Goal: Transaction & Acquisition: Purchase product/service

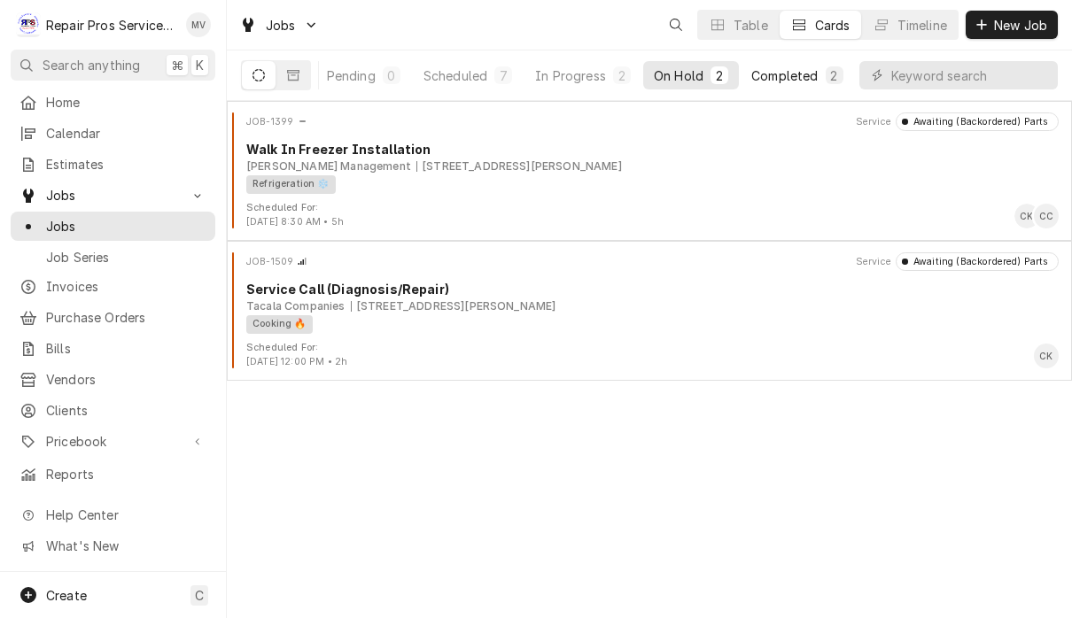
scroll to position [0, 109]
click at [809, 81] on div "Completed" at bounding box center [785, 75] width 66 height 19
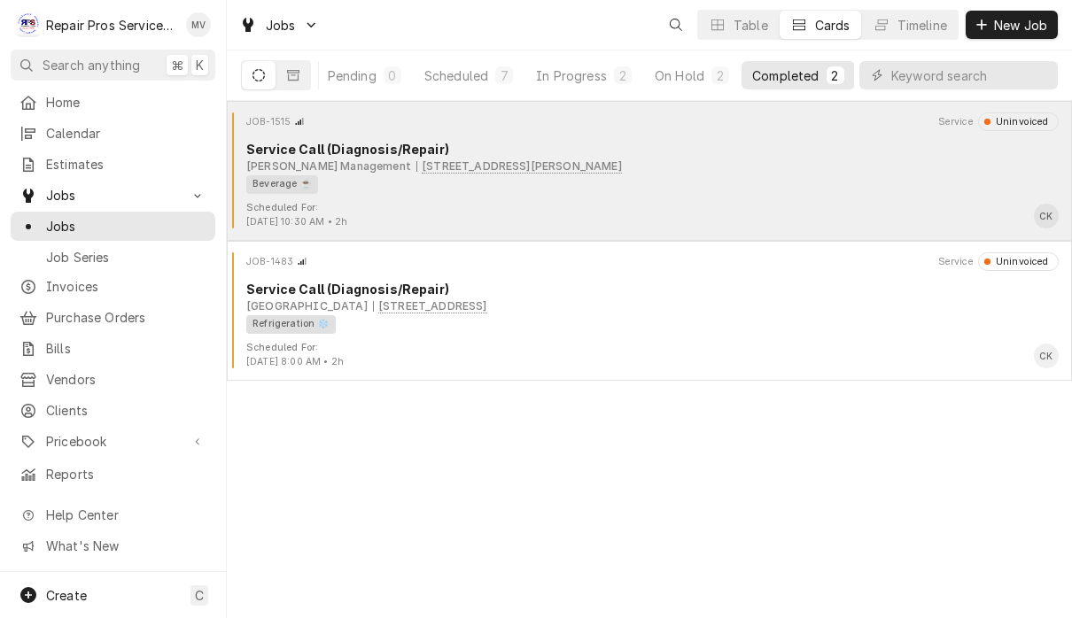
click at [484, 210] on div "Scheduled For: Aug 29th, 2025 - 10:30 AM • 2h CK" at bounding box center [649, 215] width 831 height 28
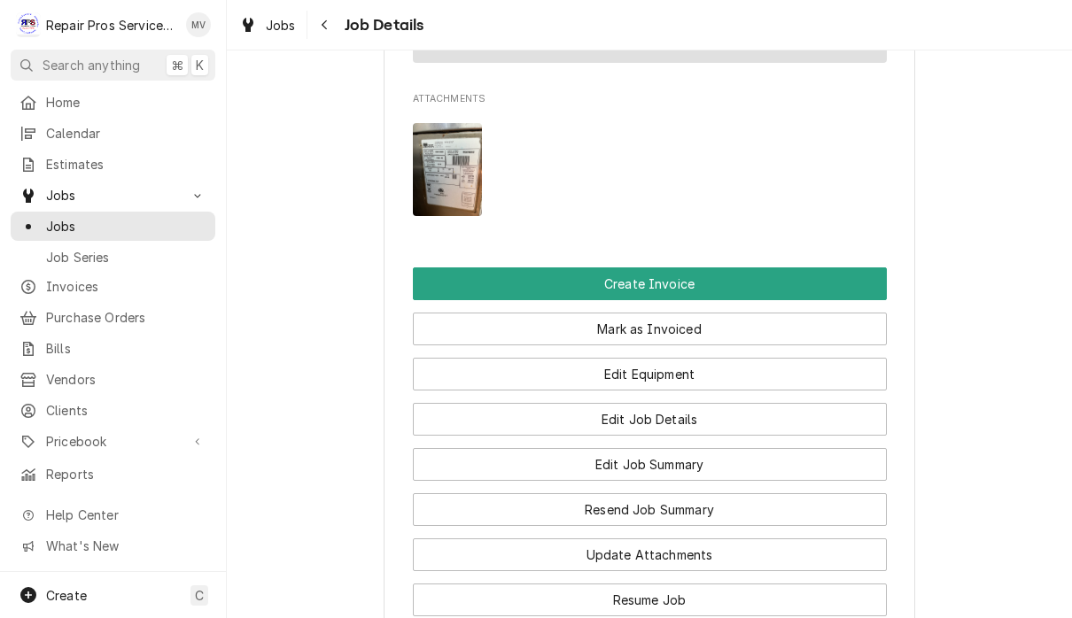
scroll to position [1349, 0]
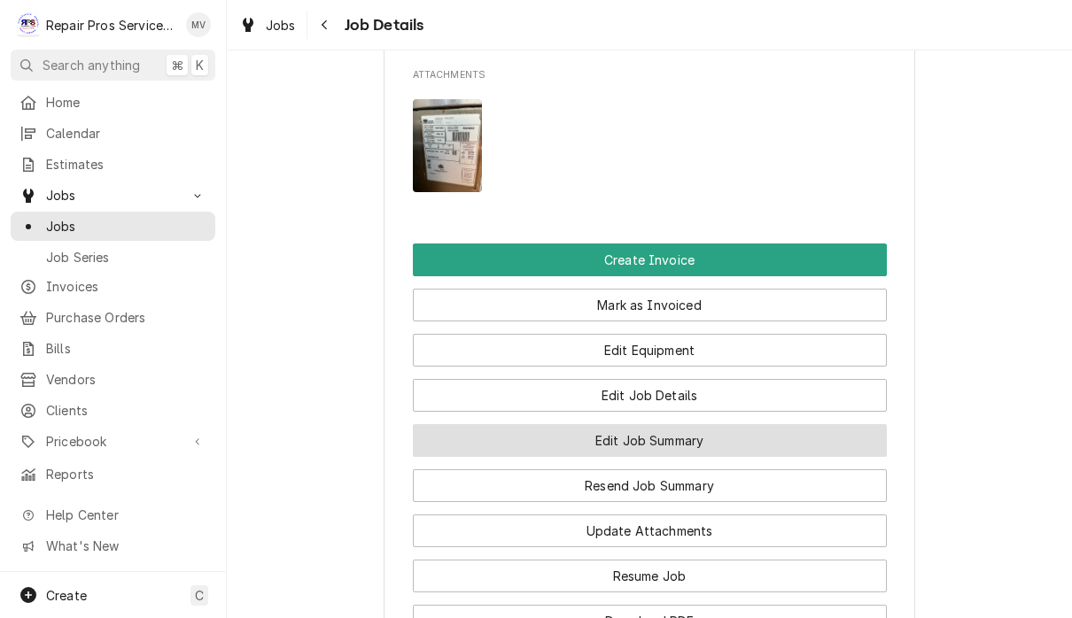
click at [689, 457] on button "Edit Job Summary" at bounding box center [650, 440] width 474 height 33
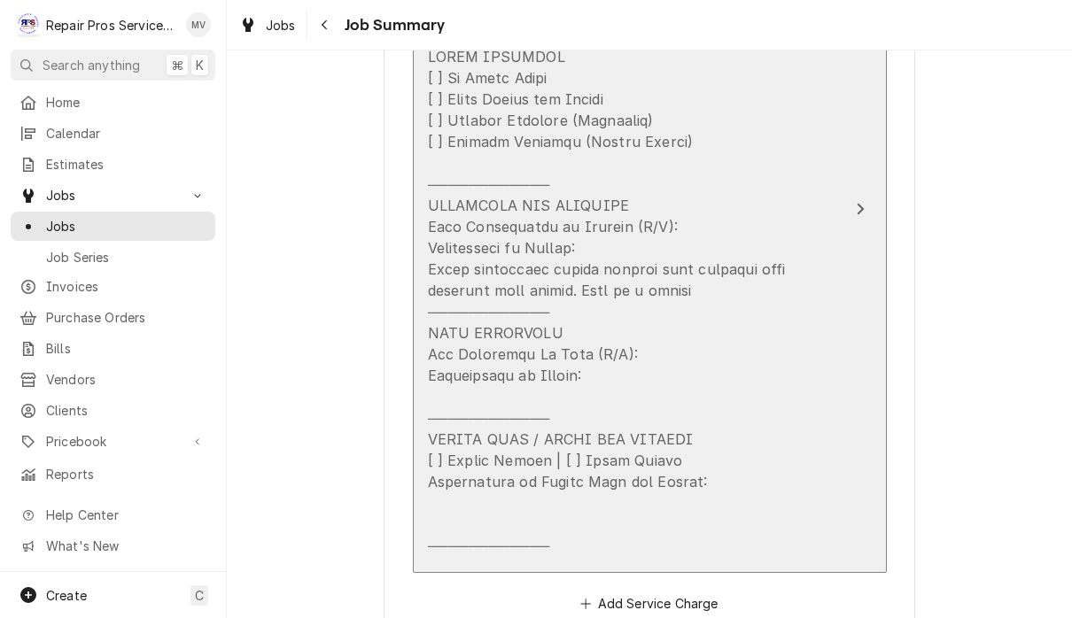
scroll to position [913, 0]
click at [511, 268] on div "Update Line Item" at bounding box center [631, 299] width 407 height 510
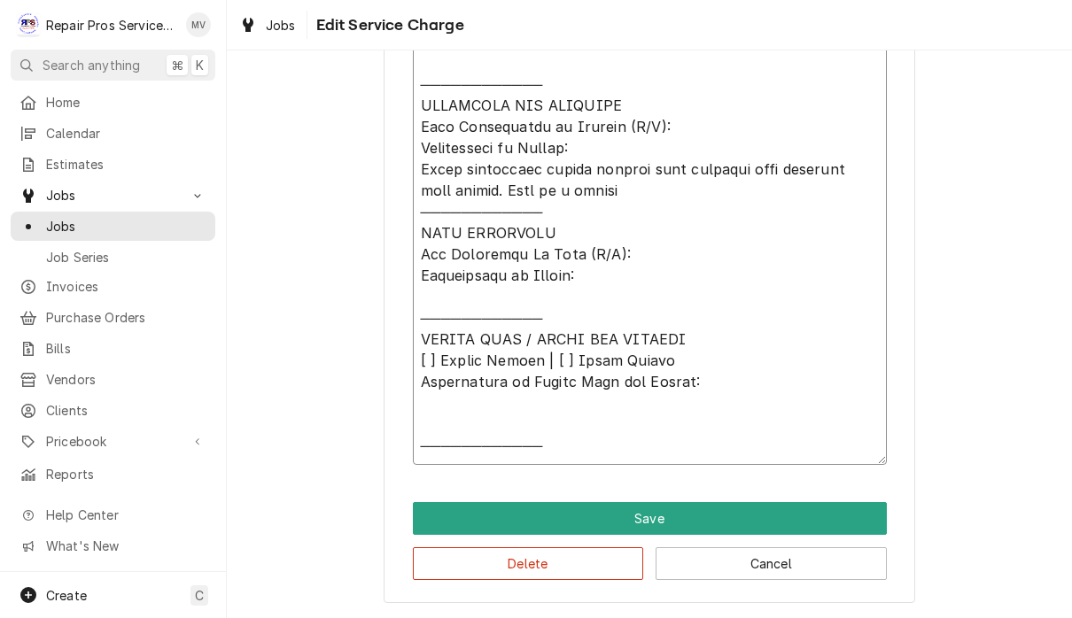
scroll to position [759, 0]
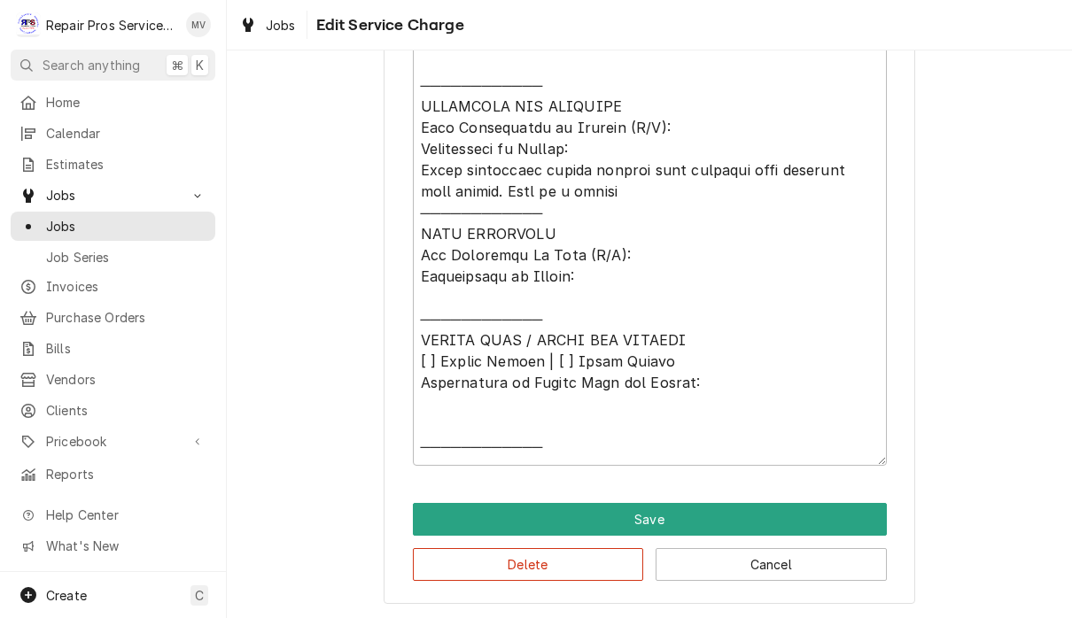
click at [821, 572] on button "Cancel" at bounding box center [771, 564] width 231 height 33
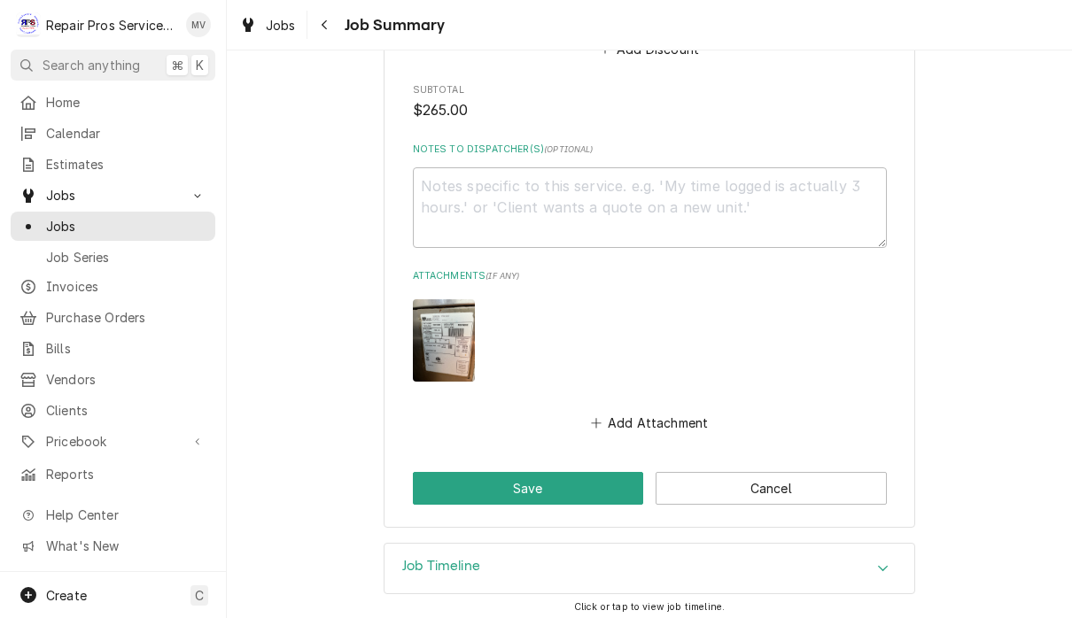
scroll to position [1706, 0]
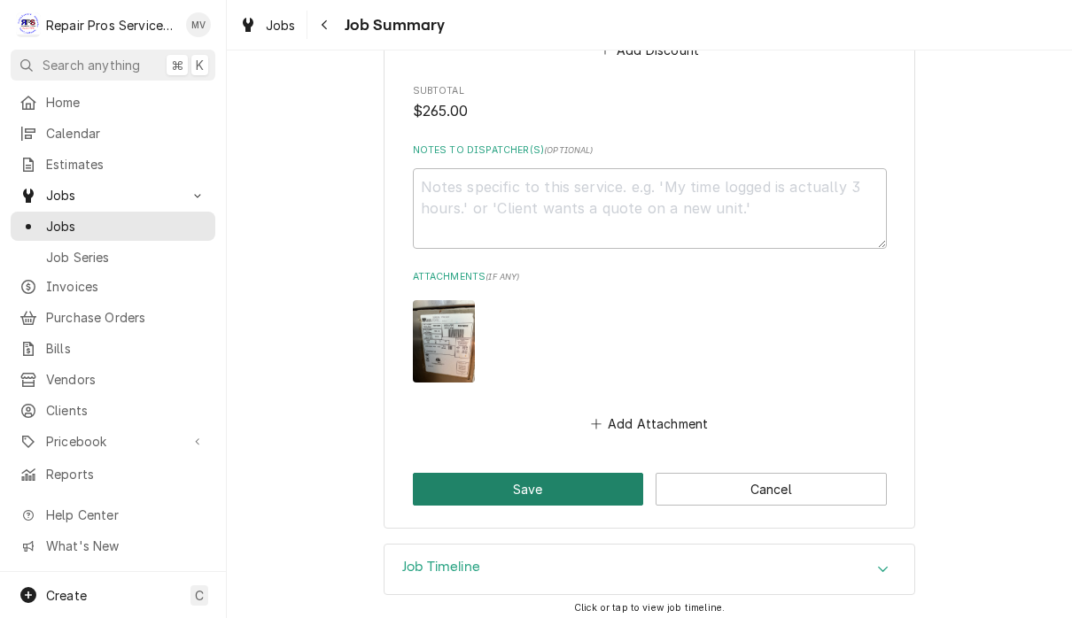
click at [546, 480] on button "Save" at bounding box center [528, 489] width 231 height 33
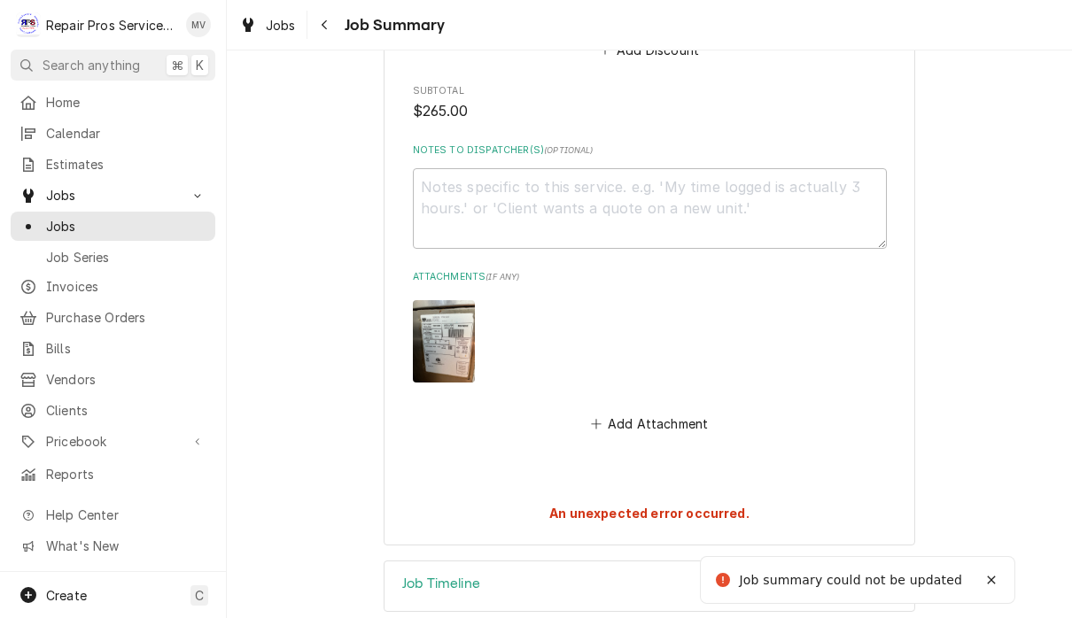
click at [809, 476] on div "An unexpected error occurred." at bounding box center [650, 498] width 474 height 50
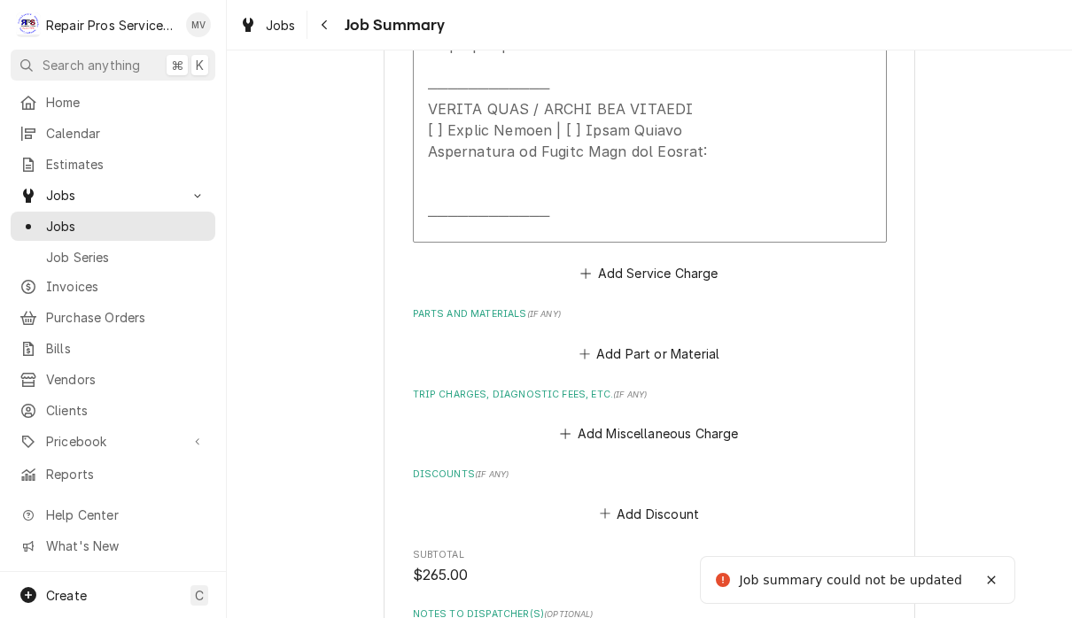
scroll to position [1110, 0]
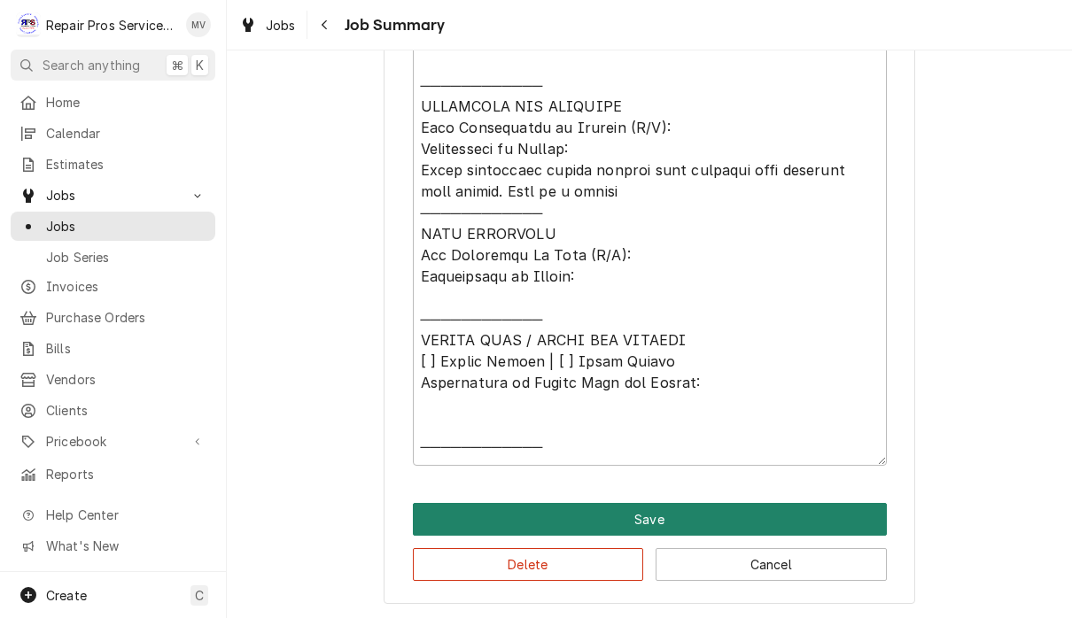
click at [700, 520] on button "Save" at bounding box center [650, 519] width 474 height 33
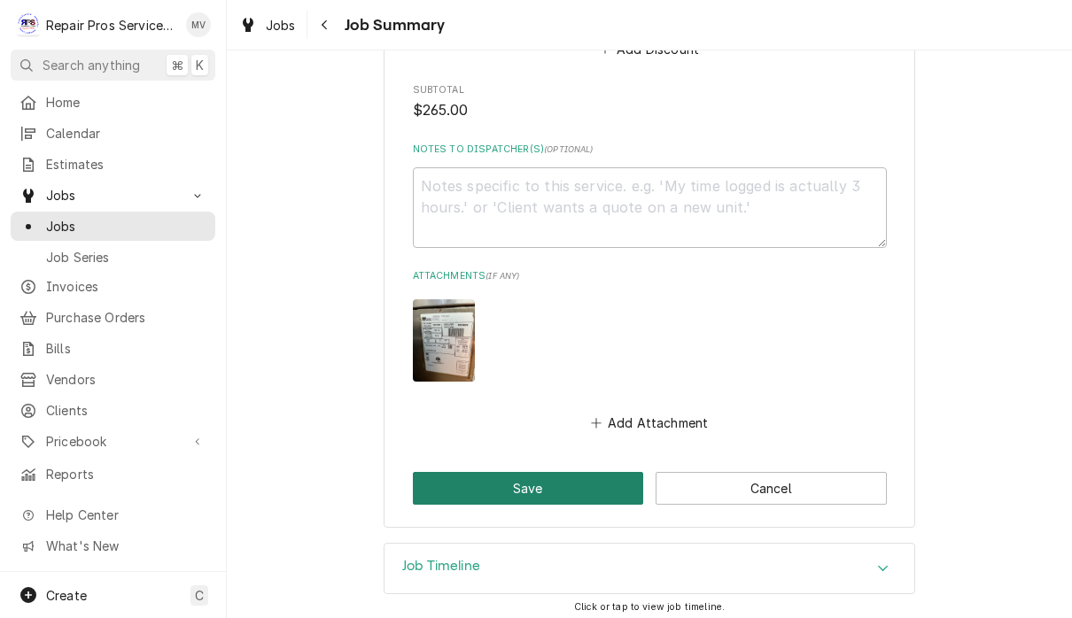
scroll to position [1706, 0]
click at [594, 477] on button "Save" at bounding box center [528, 489] width 231 height 33
type textarea "x"
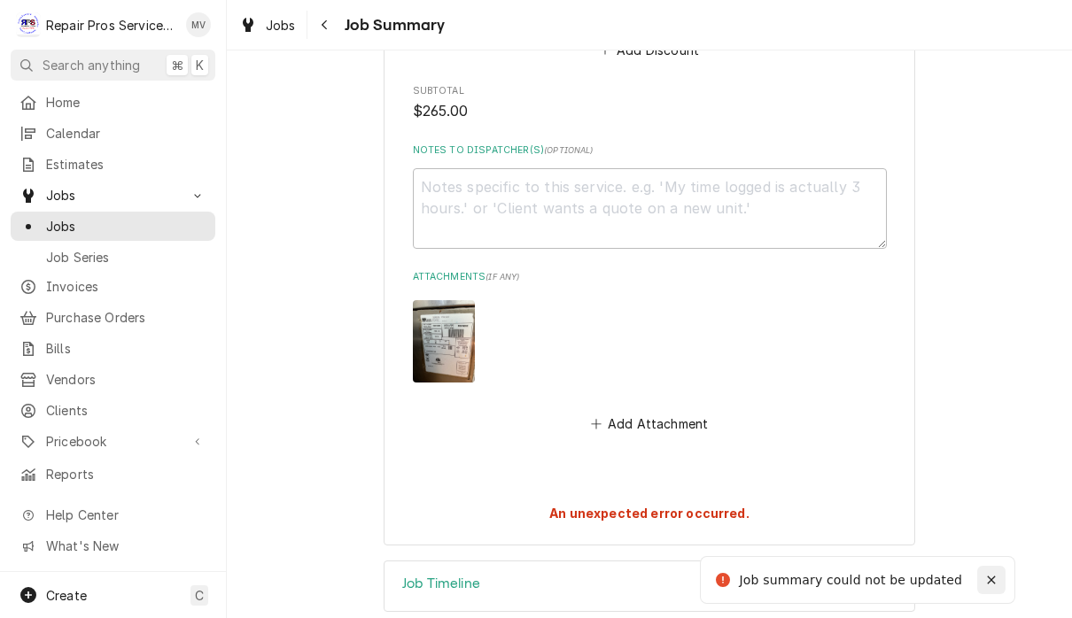
click at [988, 574] on icon "Notifications alt+T" at bounding box center [991, 580] width 12 height 12
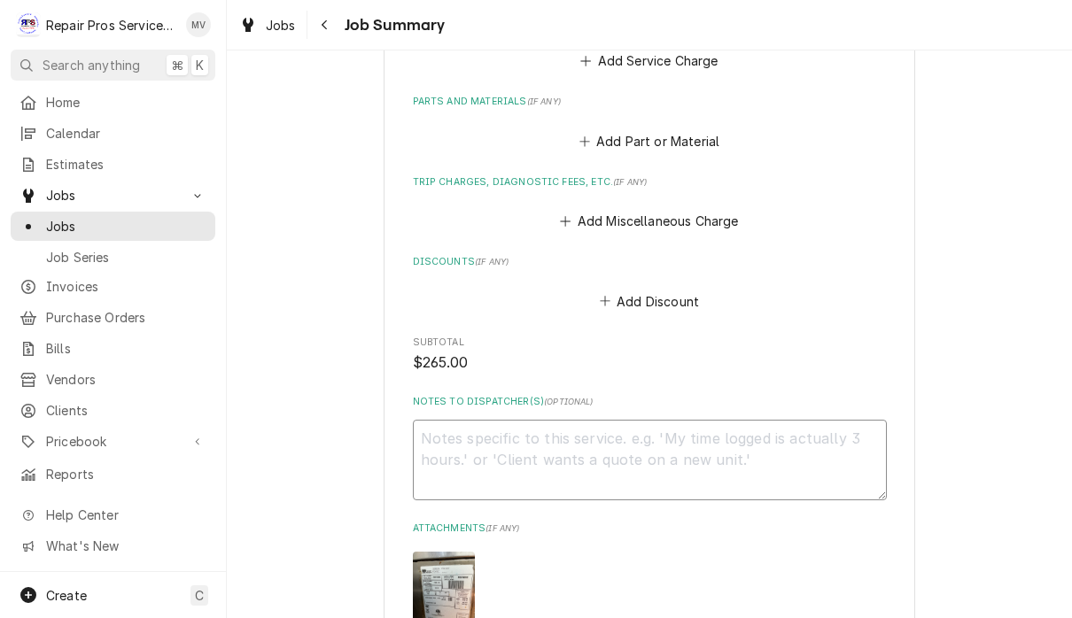
scroll to position [1450, 0]
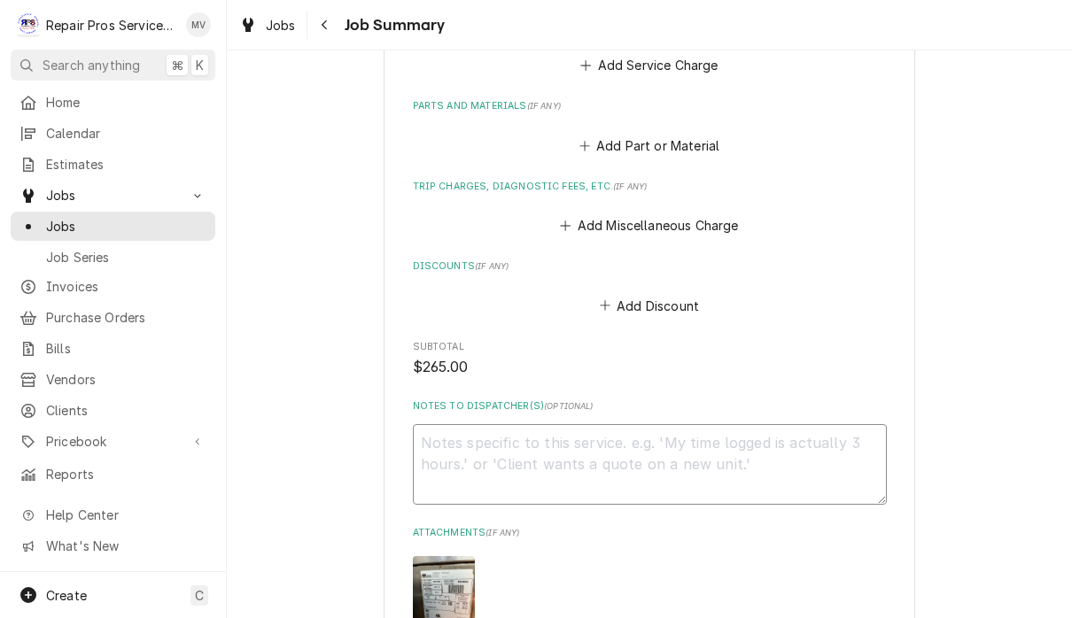
type textarea "'"
type textarea "x"
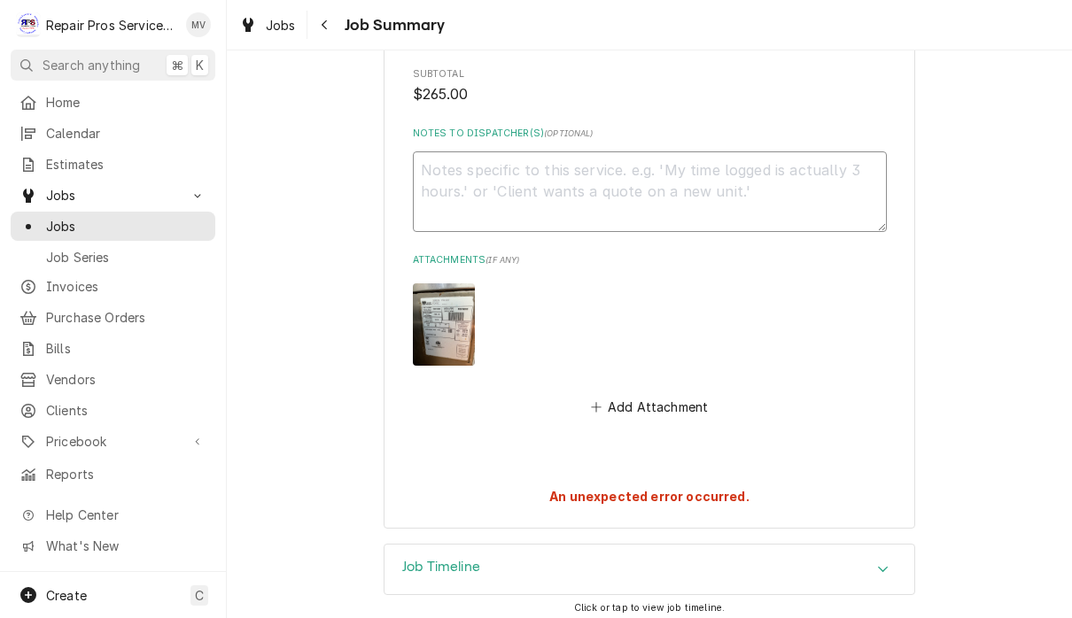
scroll to position [1722, 0]
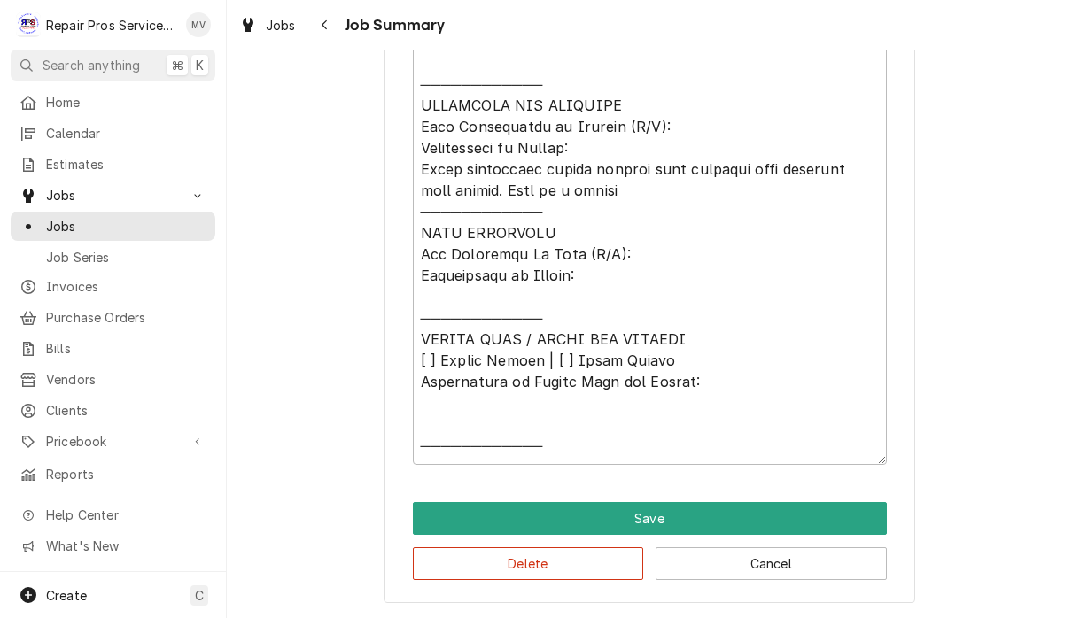
scroll to position [257, 0]
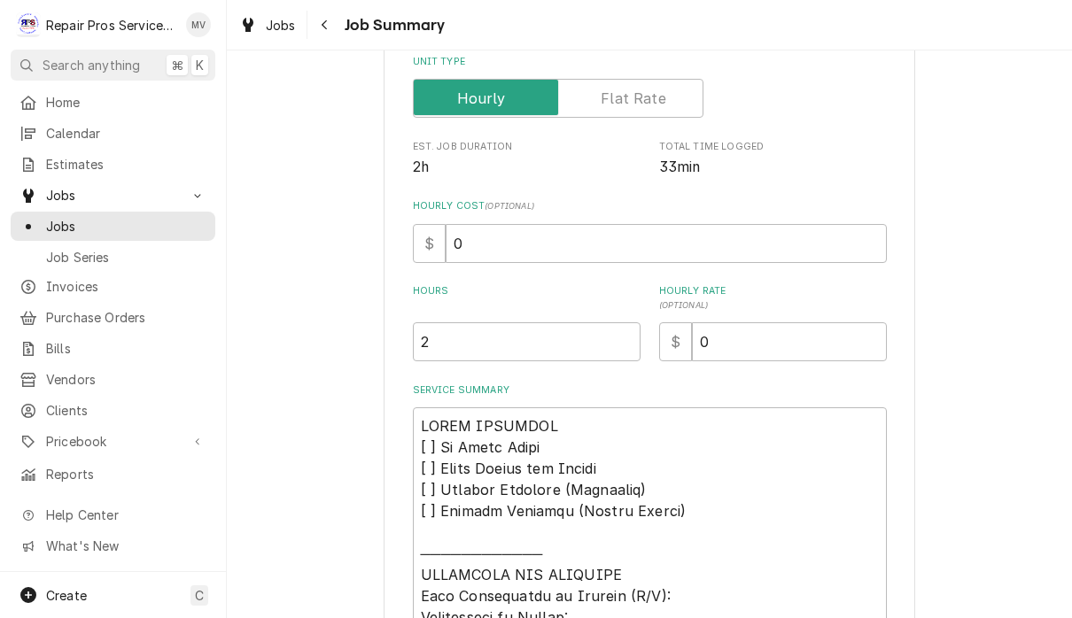
type textarea "x"
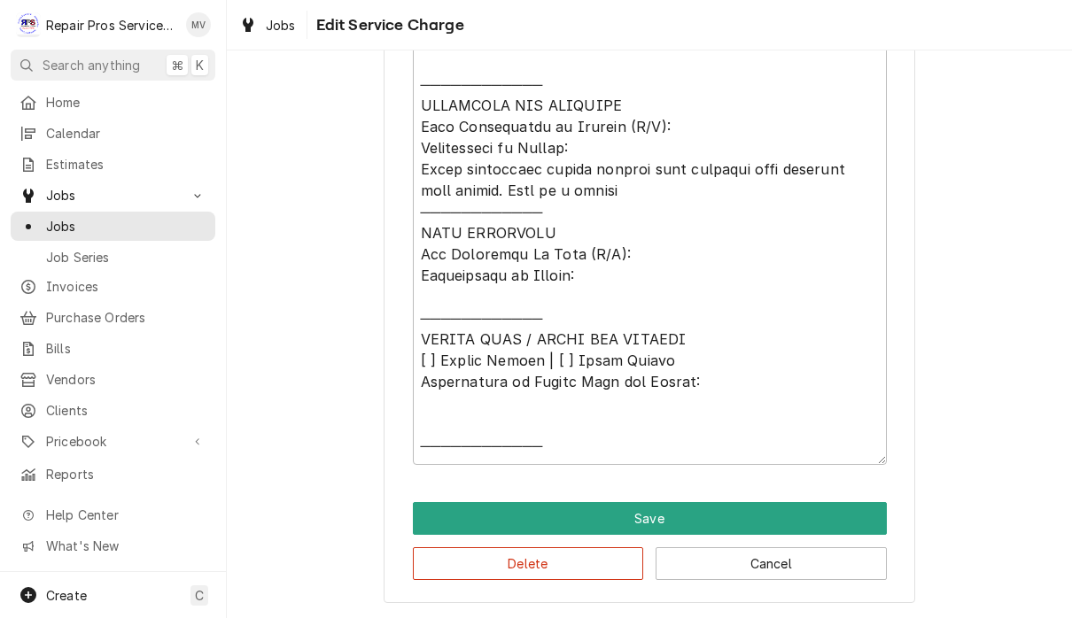
scroll to position [759, 0]
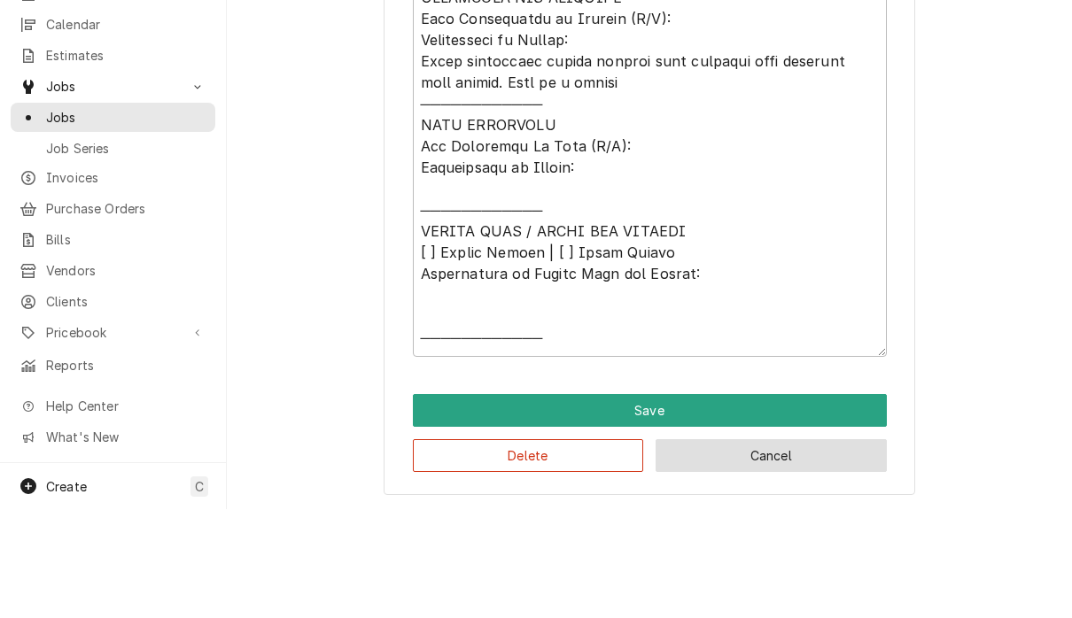
click at [764, 548] on button "Cancel" at bounding box center [771, 564] width 231 height 33
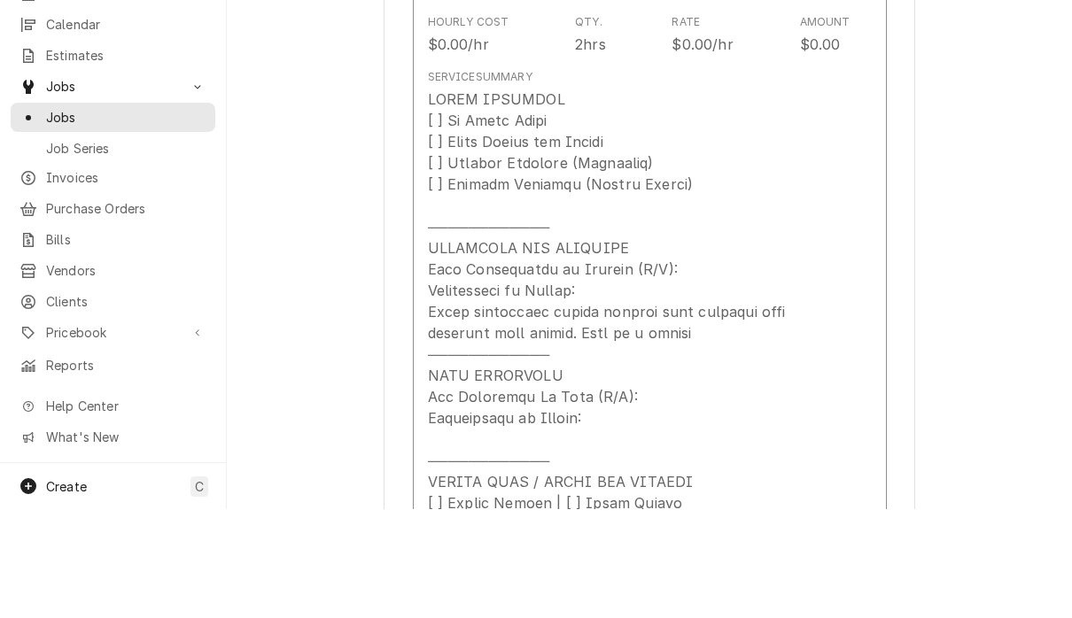
scroll to position [913, 0]
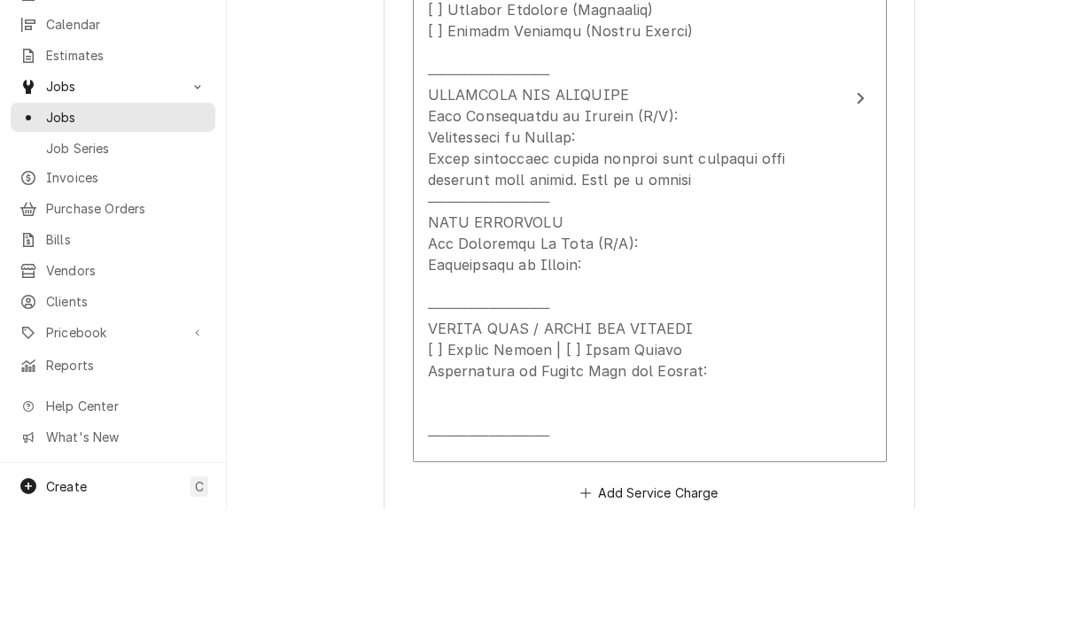
click at [912, 478] on div "[PERSON_NAME] Management [PERSON_NAME] / [STREET_ADDRESS][PERSON_NAME] Please p…" at bounding box center [650, 247] width 532 height 2150
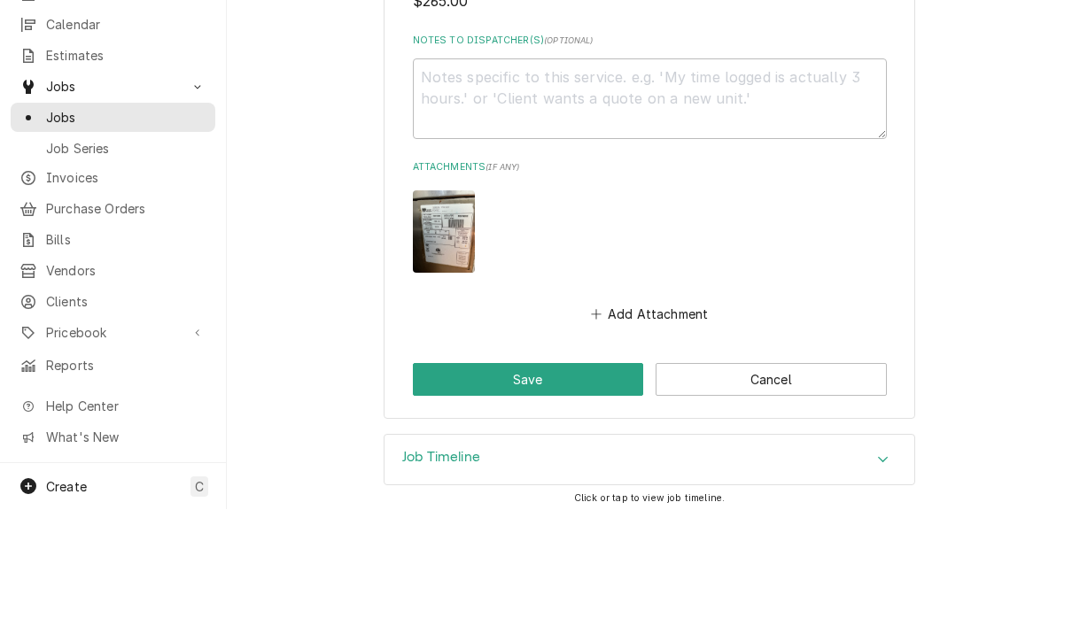
scroll to position [1706, 0]
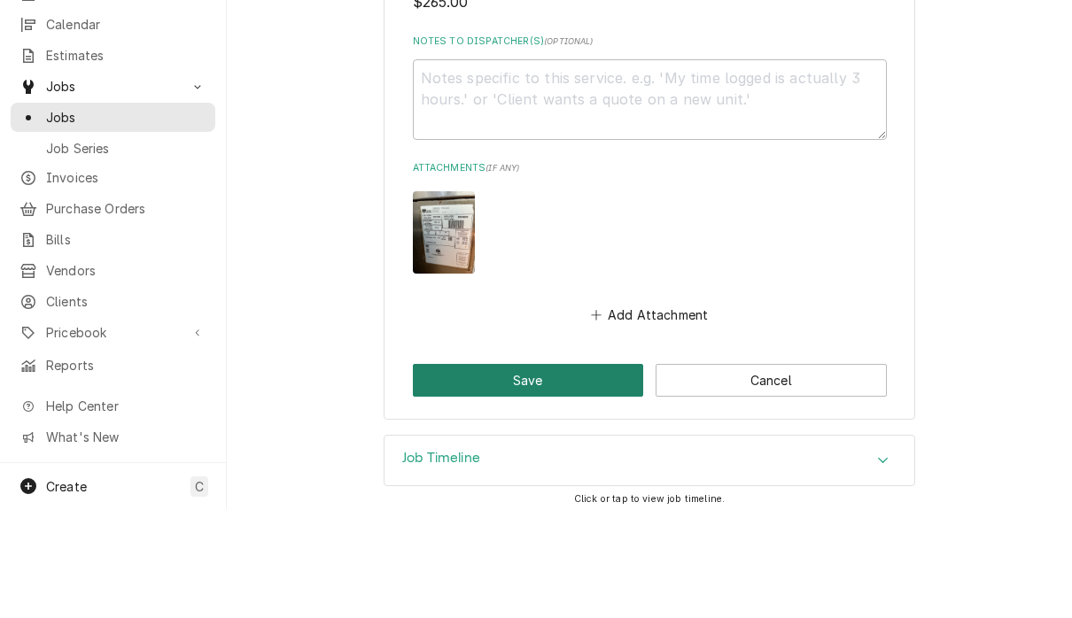
click at [562, 473] on button "Save" at bounding box center [528, 489] width 231 height 33
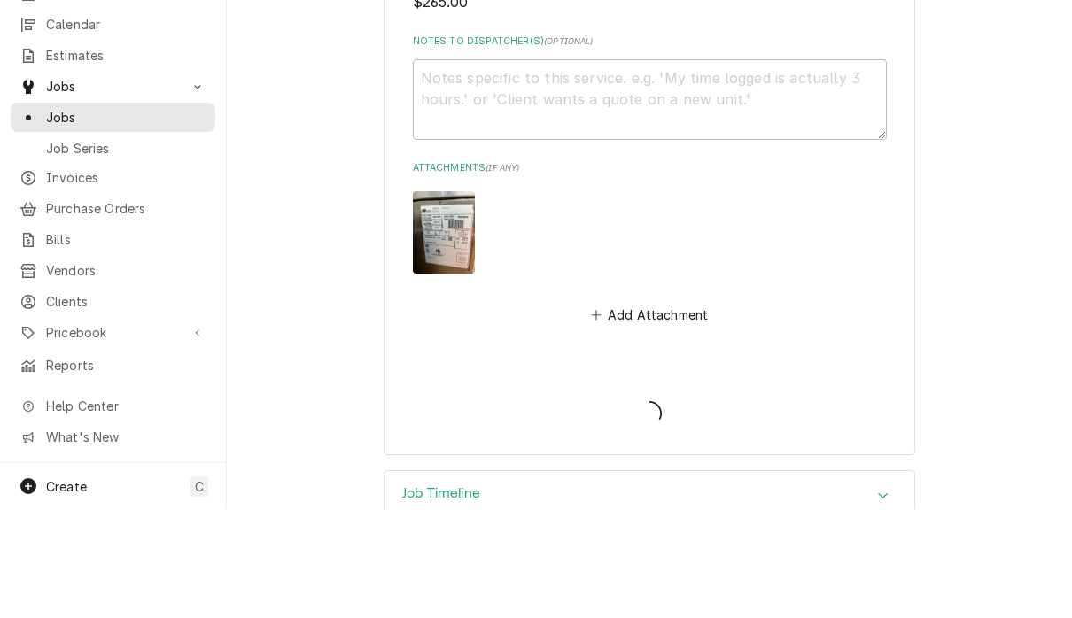
type textarea "x"
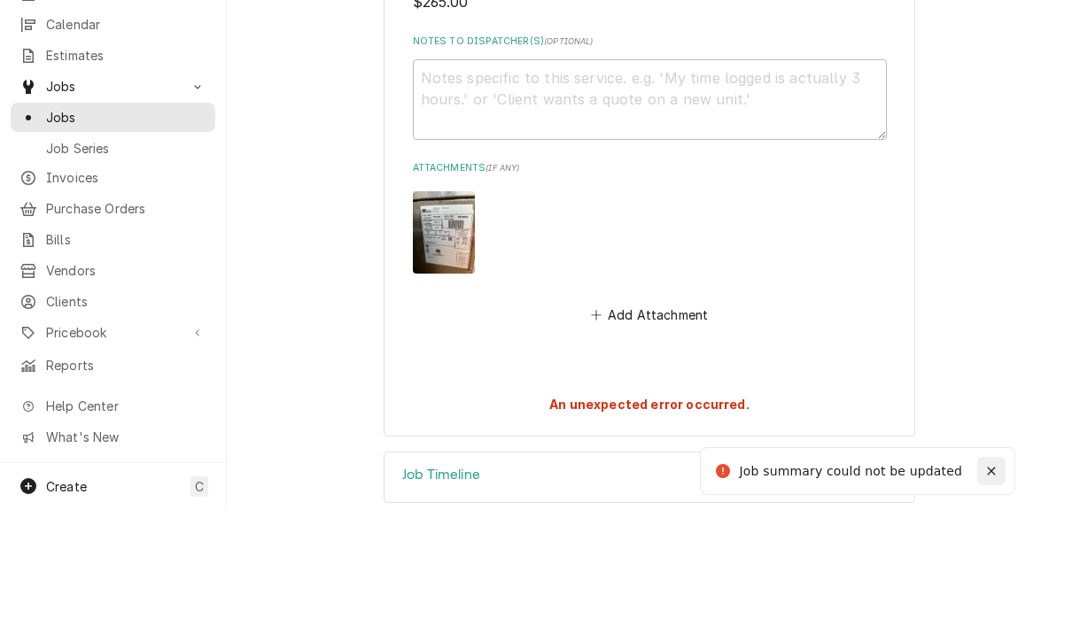
click at [989, 574] on icon "Notifications alt+T" at bounding box center [991, 580] width 12 height 12
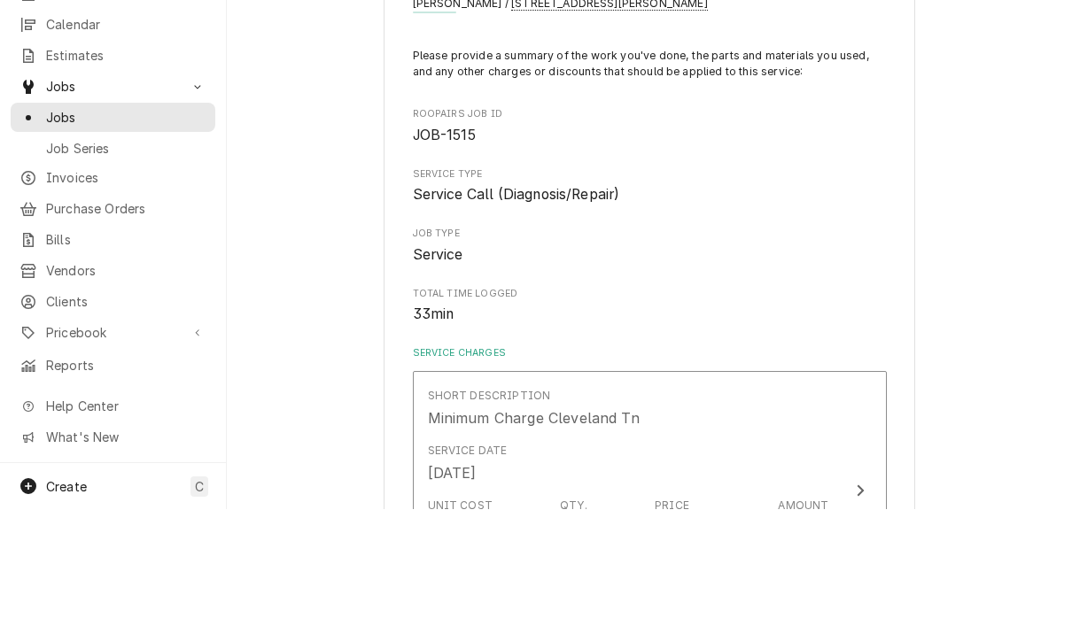
scroll to position [20, 0]
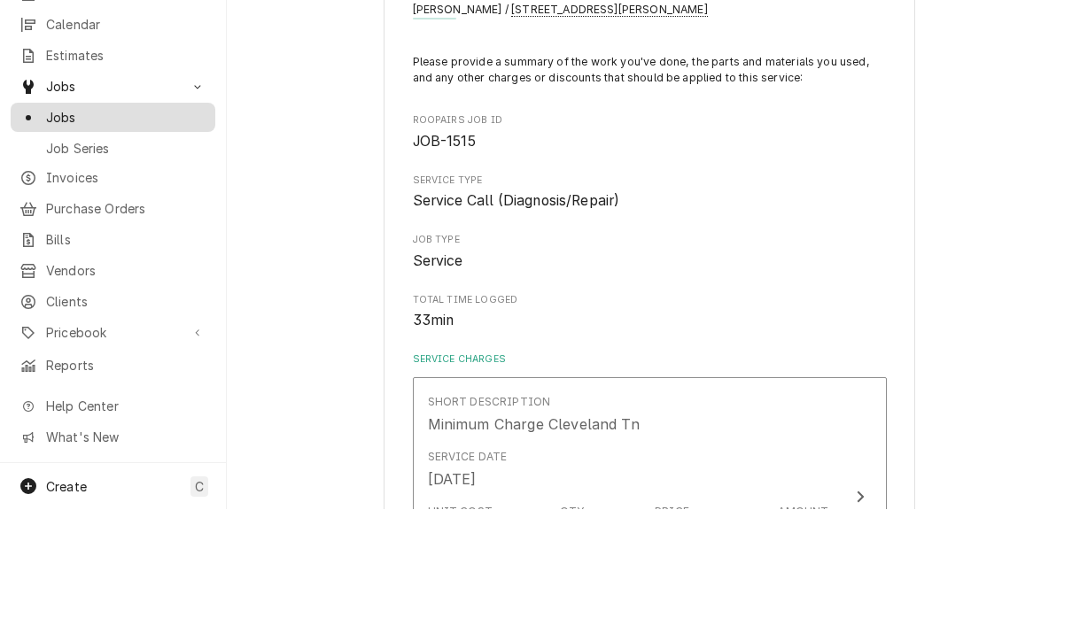
click at [124, 217] on span "Jobs" at bounding box center [126, 226] width 160 height 19
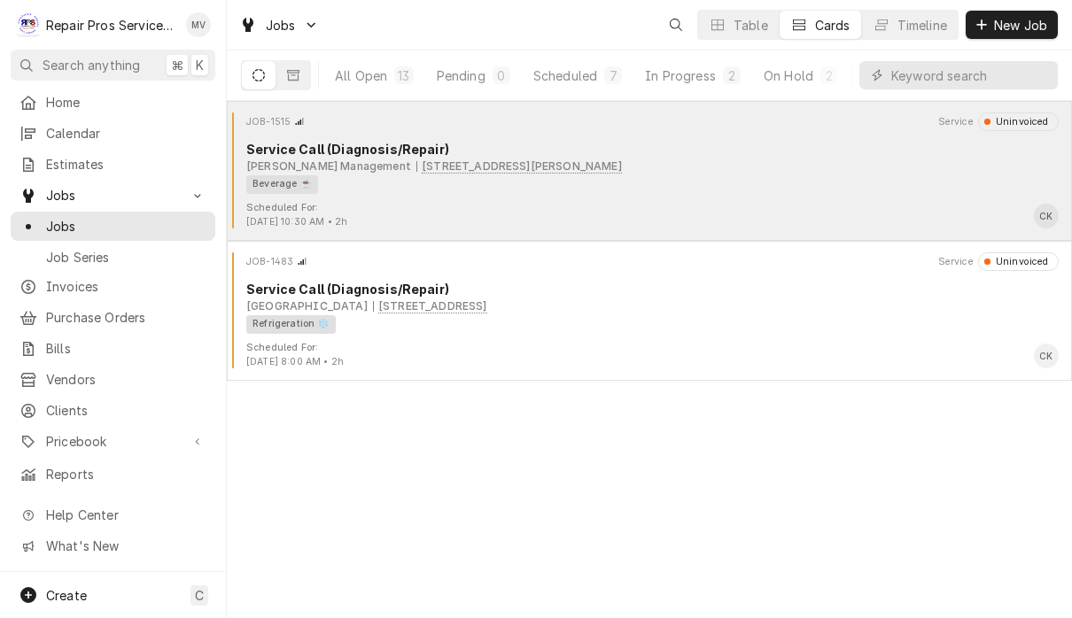
click at [707, 202] on div "Scheduled For: Aug 29th, 2025 - 10:30 AM • 2h CK" at bounding box center [649, 215] width 831 height 28
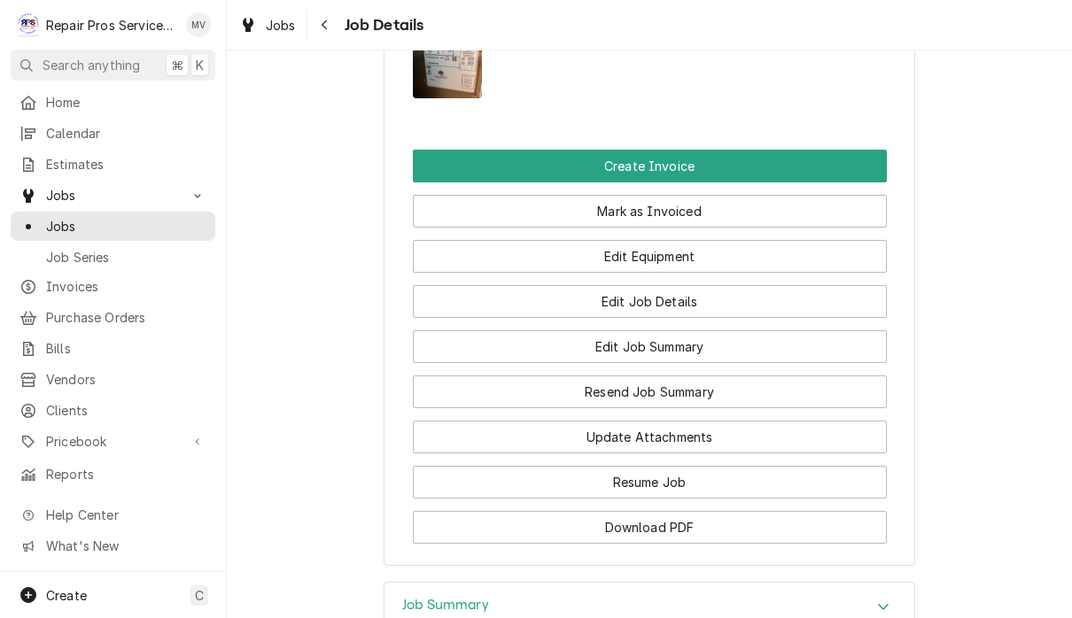
scroll to position [1457, 0]
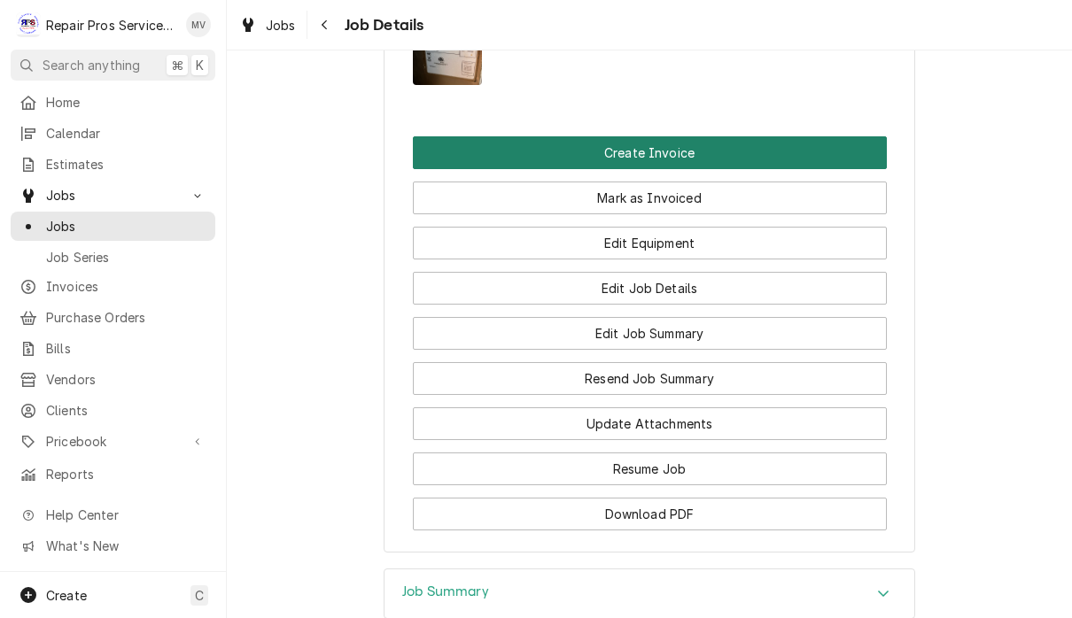
click at [737, 162] on button "Create Invoice" at bounding box center [650, 152] width 474 height 33
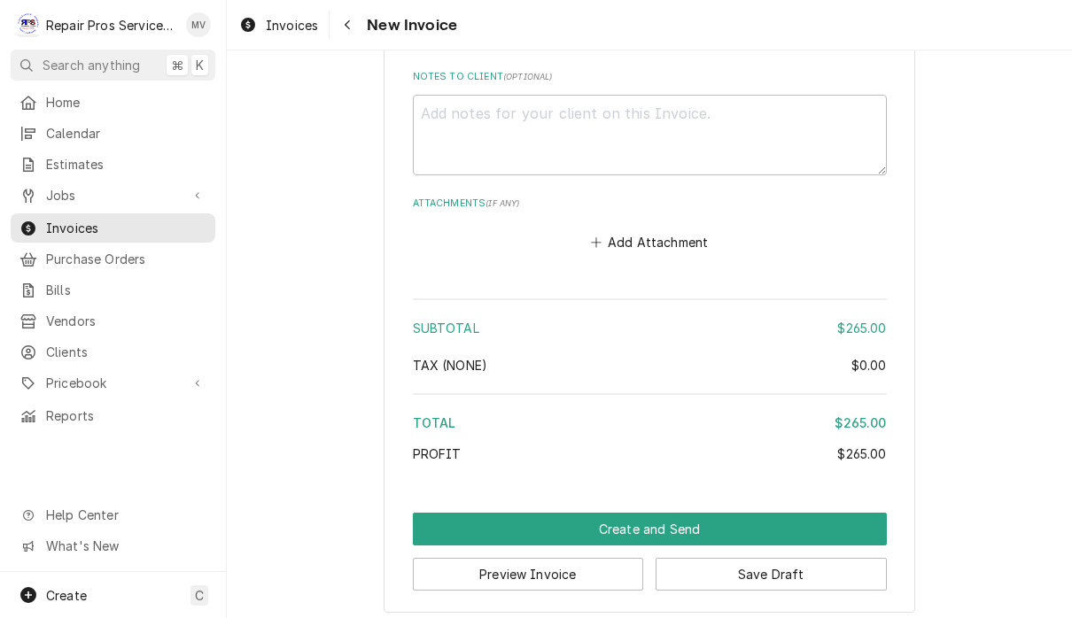
scroll to position [2944, 0]
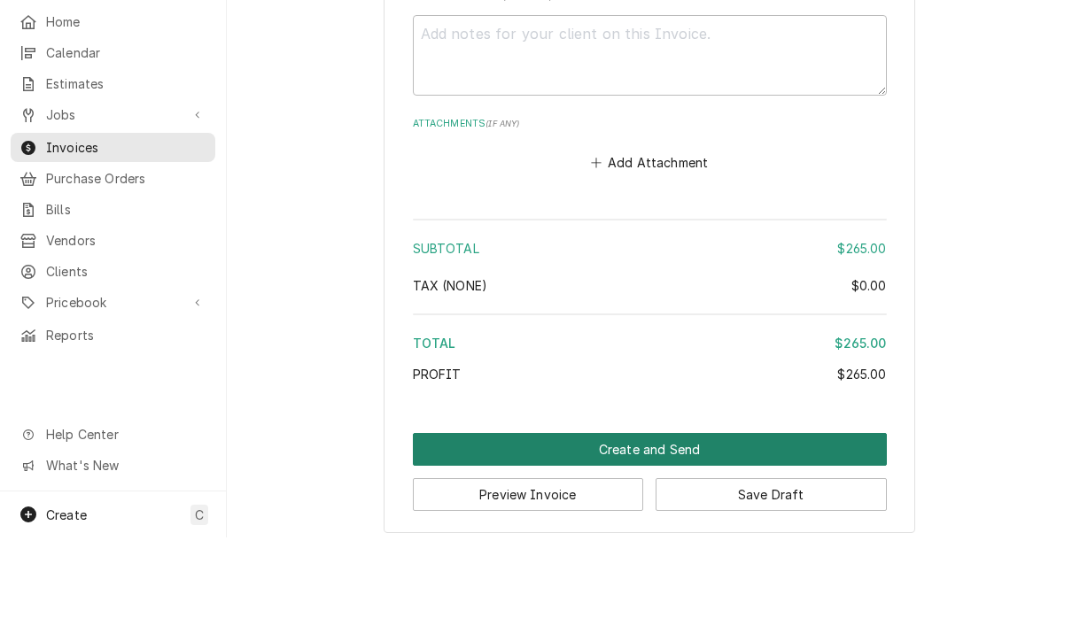
click at [731, 514] on button "Create and Send" at bounding box center [650, 530] width 474 height 33
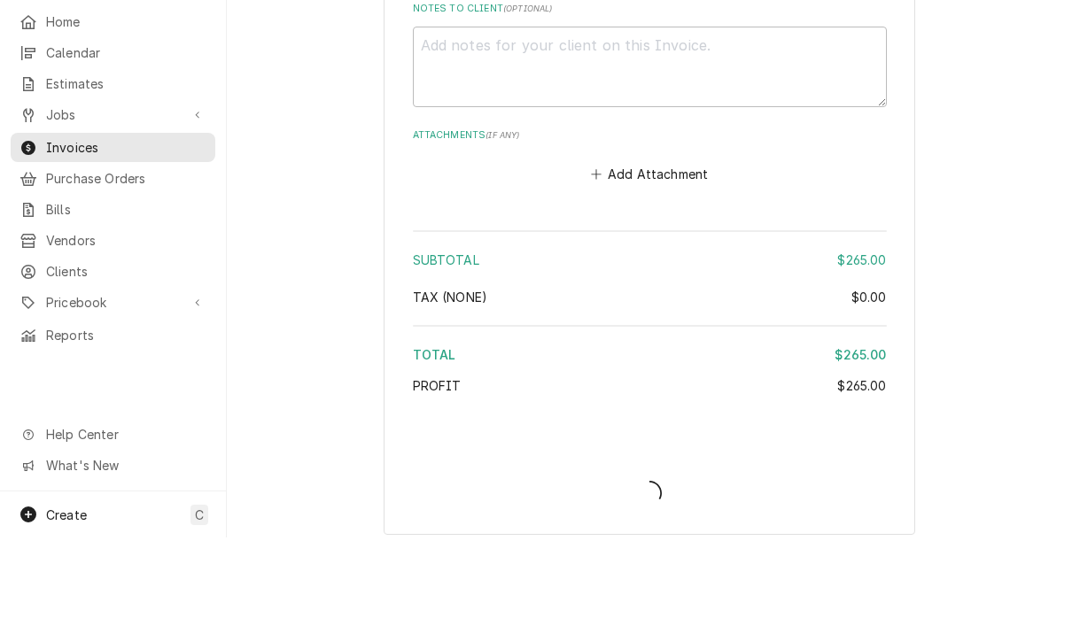
type textarea "x"
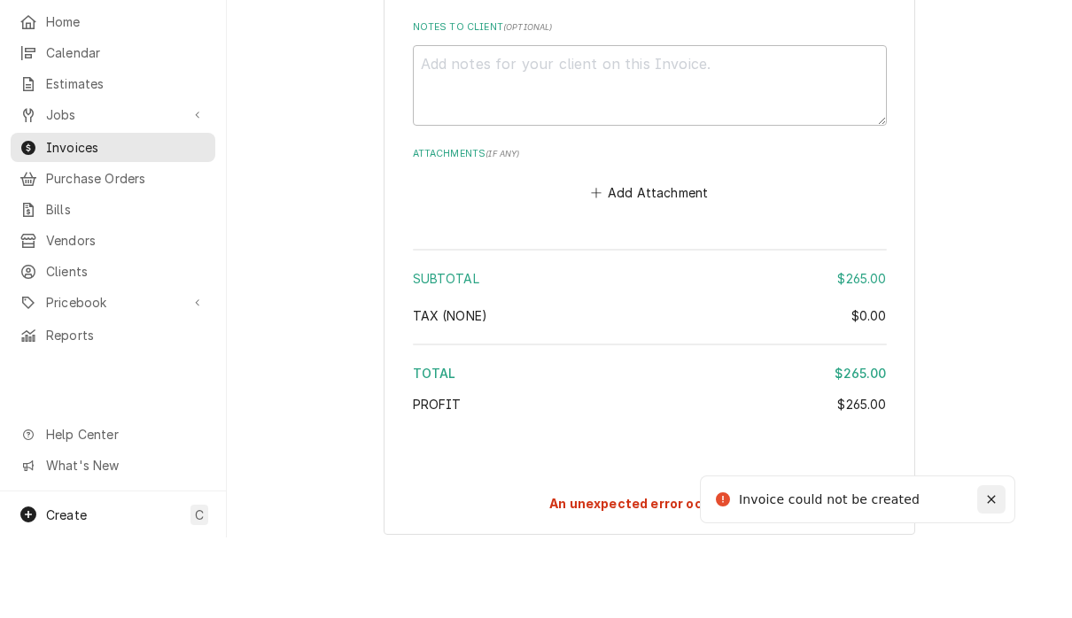
click at [1001, 566] on button "Notifications alt+T" at bounding box center [991, 580] width 28 height 28
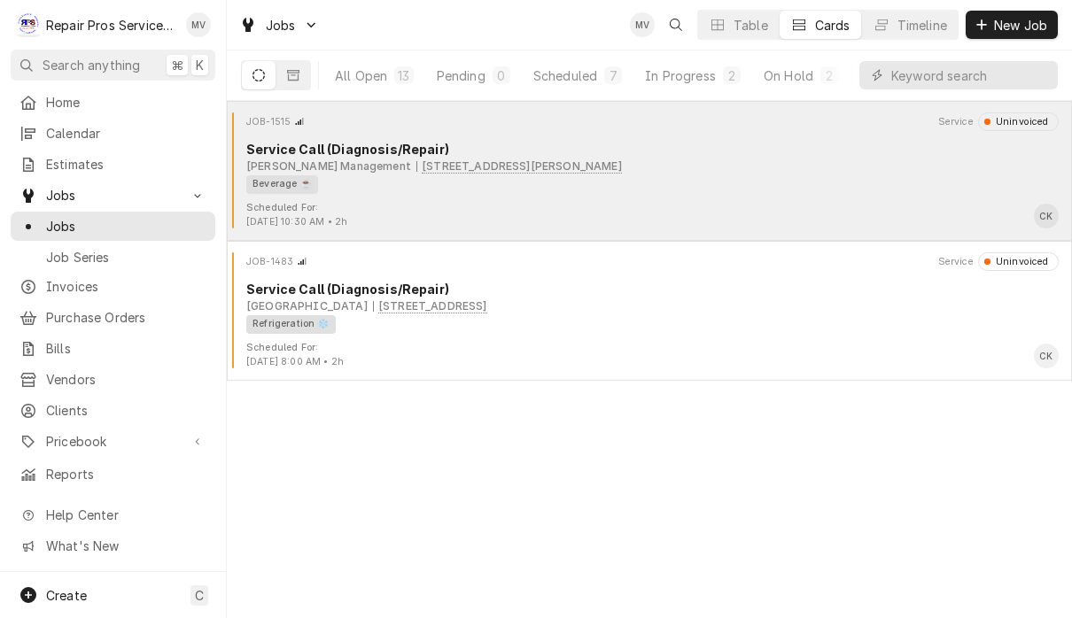
click at [792, 183] on div "Beverage ☕" at bounding box center [646, 184] width 800 height 19
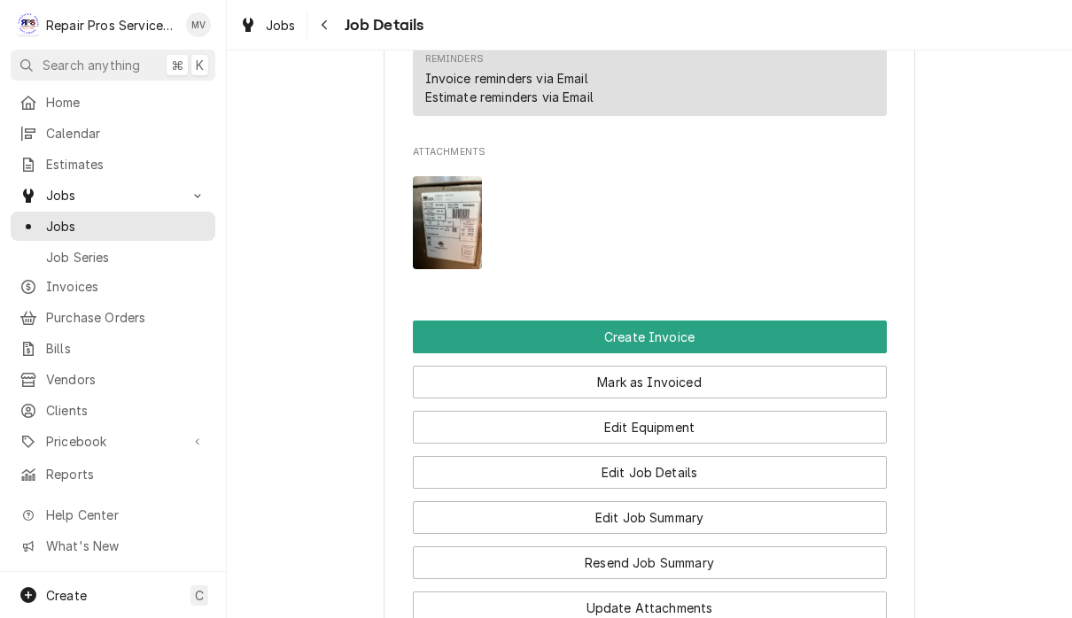
scroll to position [1270, 0]
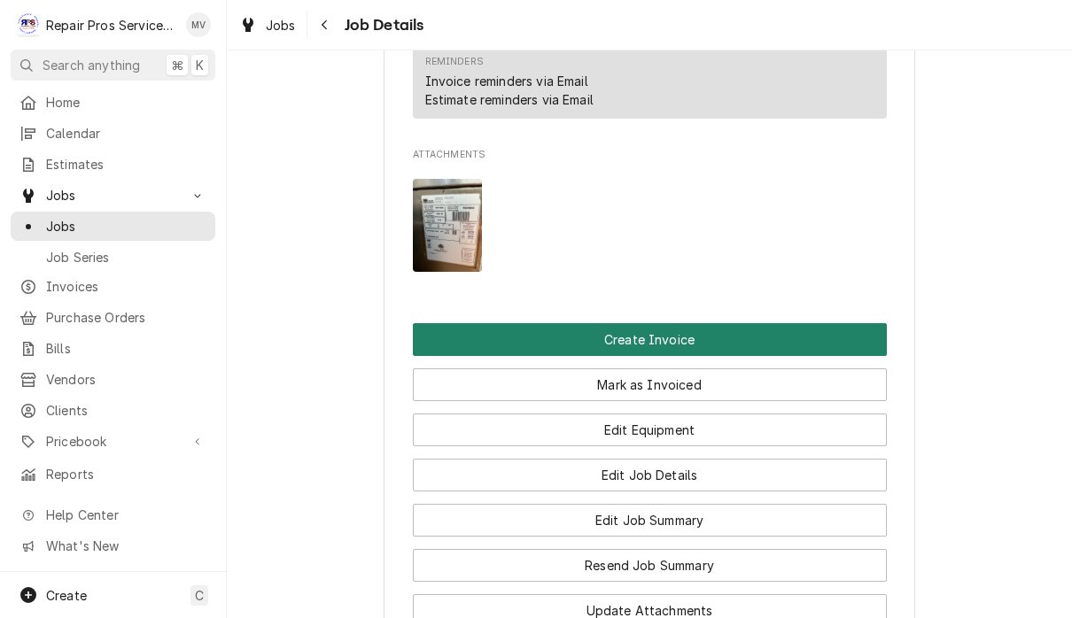
click at [704, 356] on button "Create Invoice" at bounding box center [650, 339] width 474 height 33
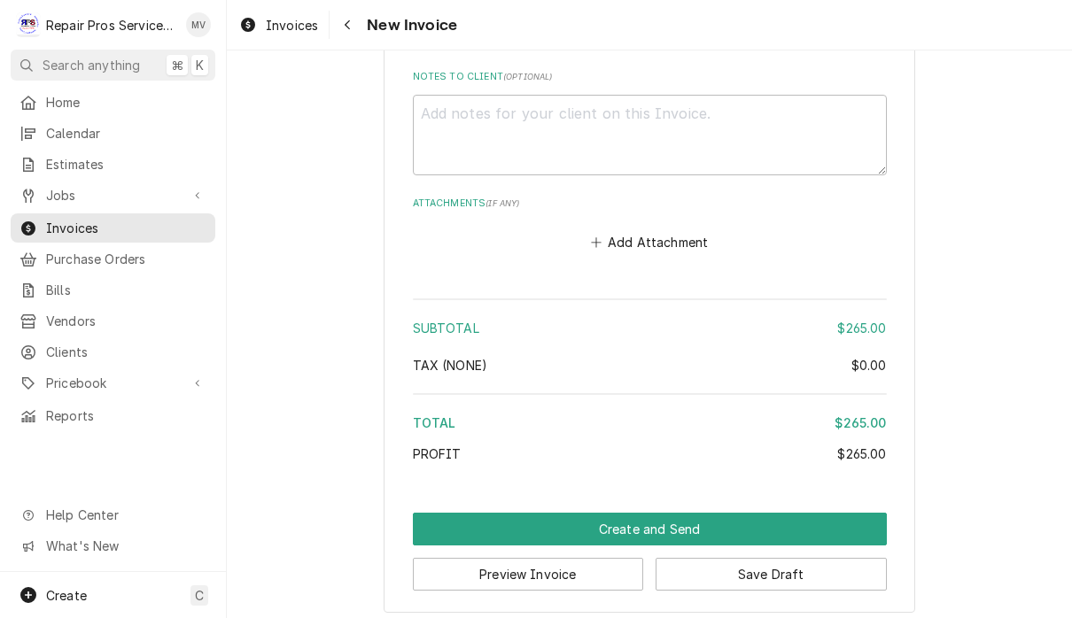
scroll to position [2944, 0]
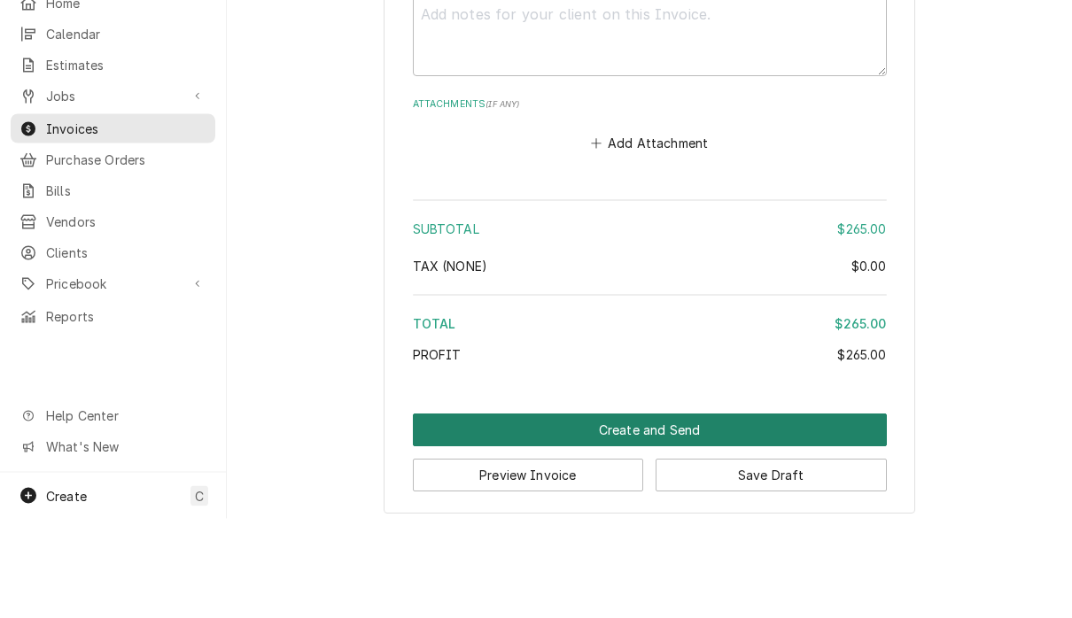
click at [742, 514] on button "Create and Send" at bounding box center [650, 530] width 474 height 33
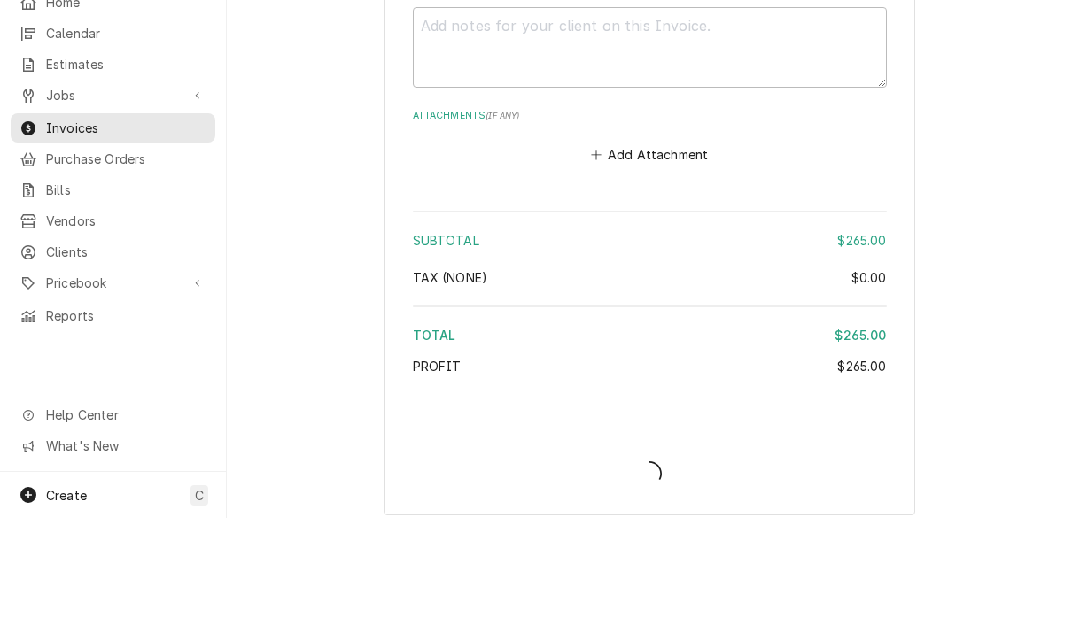
type textarea "x"
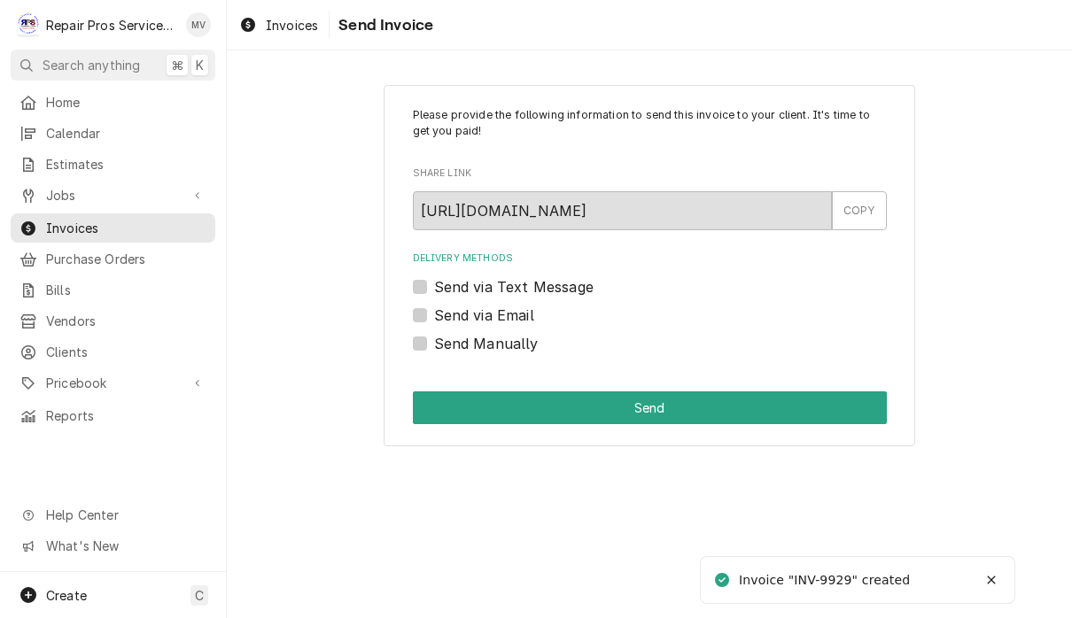
click at [526, 349] on label "Send Manually" at bounding box center [486, 343] width 105 height 21
click at [526, 349] on input "Send Manually" at bounding box center [671, 352] width 474 height 39
checkbox input "true"
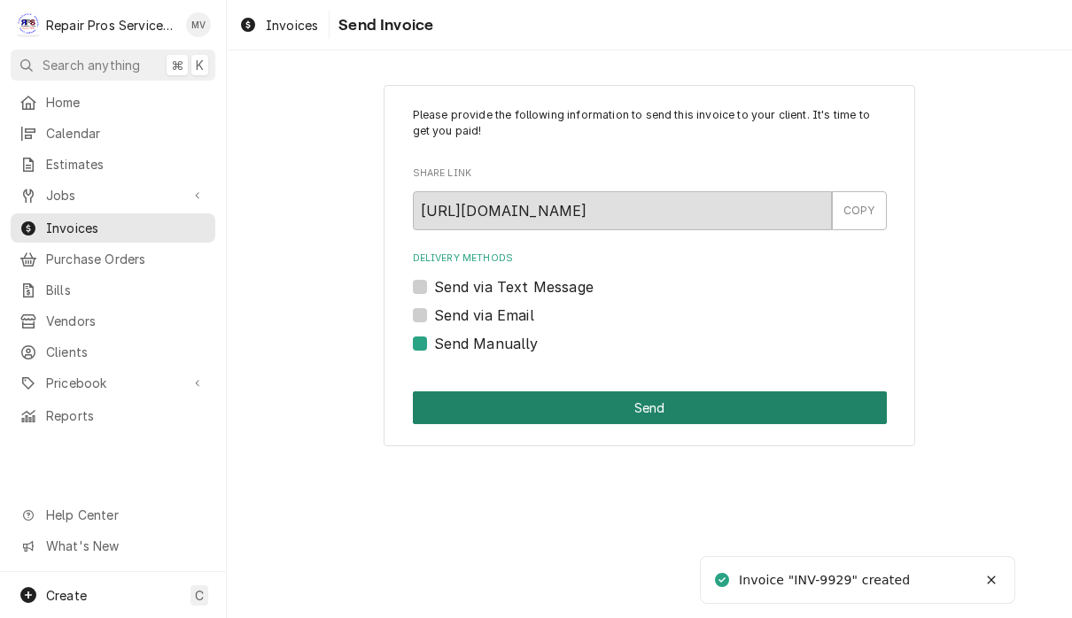
click at [630, 405] on button "Send" at bounding box center [650, 408] width 474 height 33
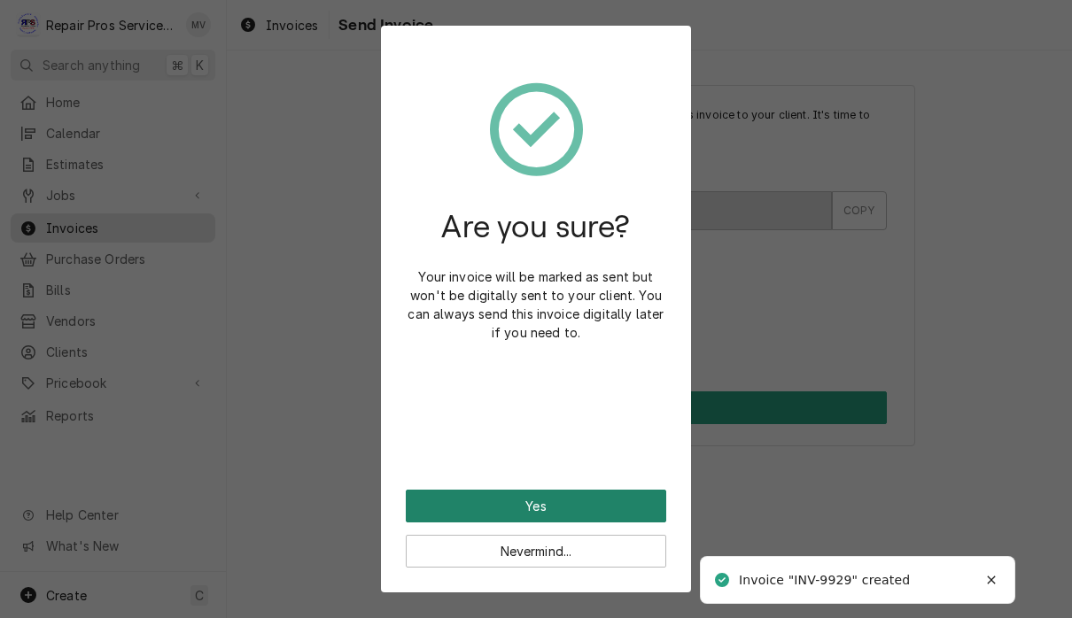
click at [618, 494] on button "Yes" at bounding box center [536, 506] width 261 height 33
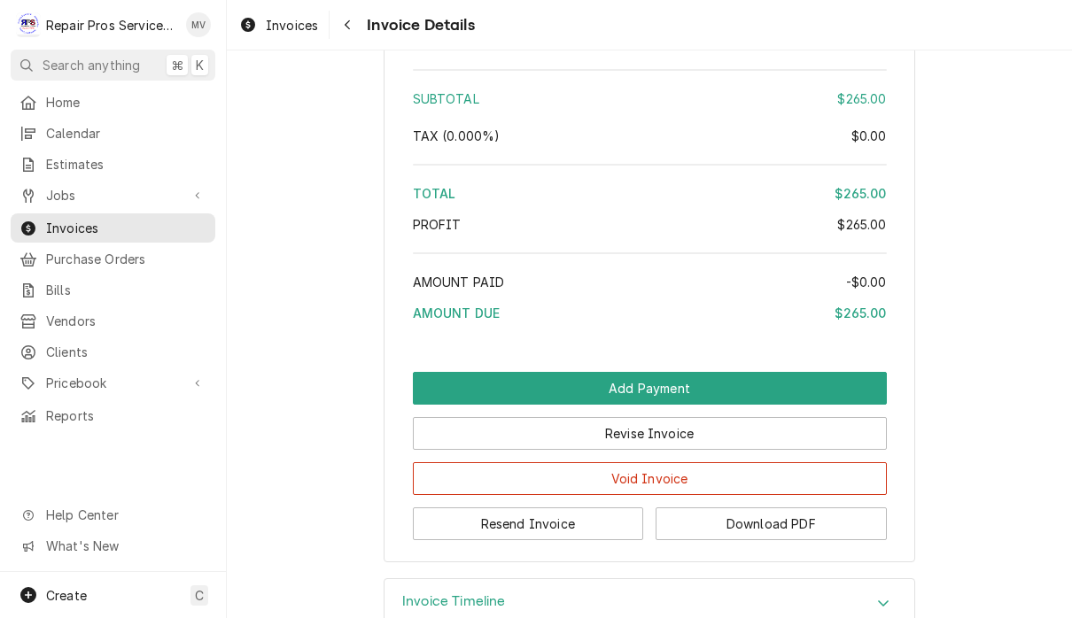
scroll to position [2588, 0]
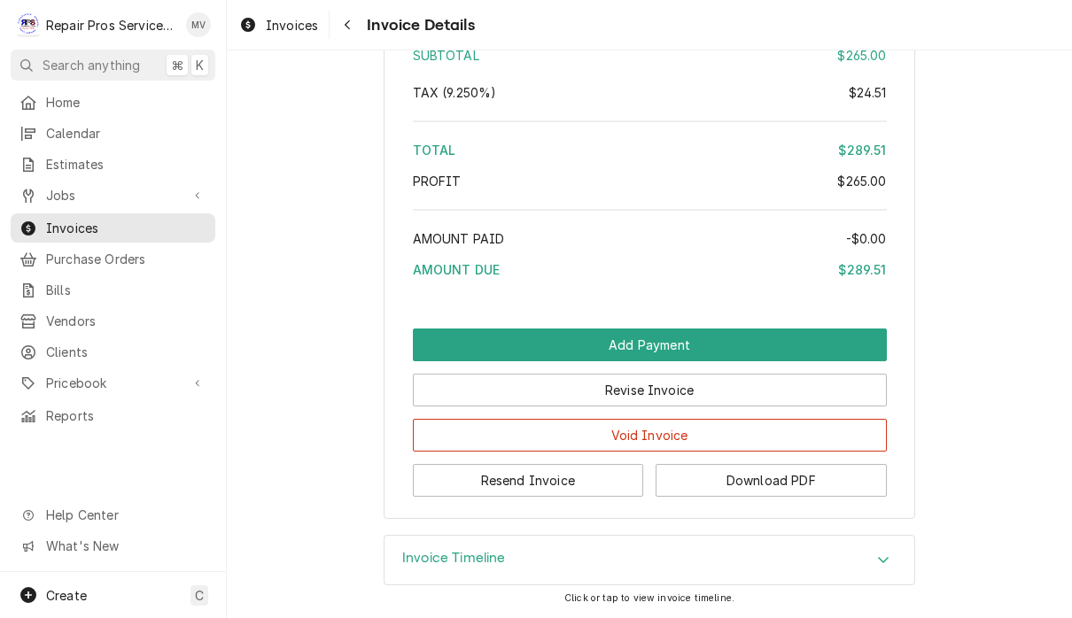
scroll to position [2675, 0]
click at [608, 484] on button "Resend Invoice" at bounding box center [528, 480] width 231 height 33
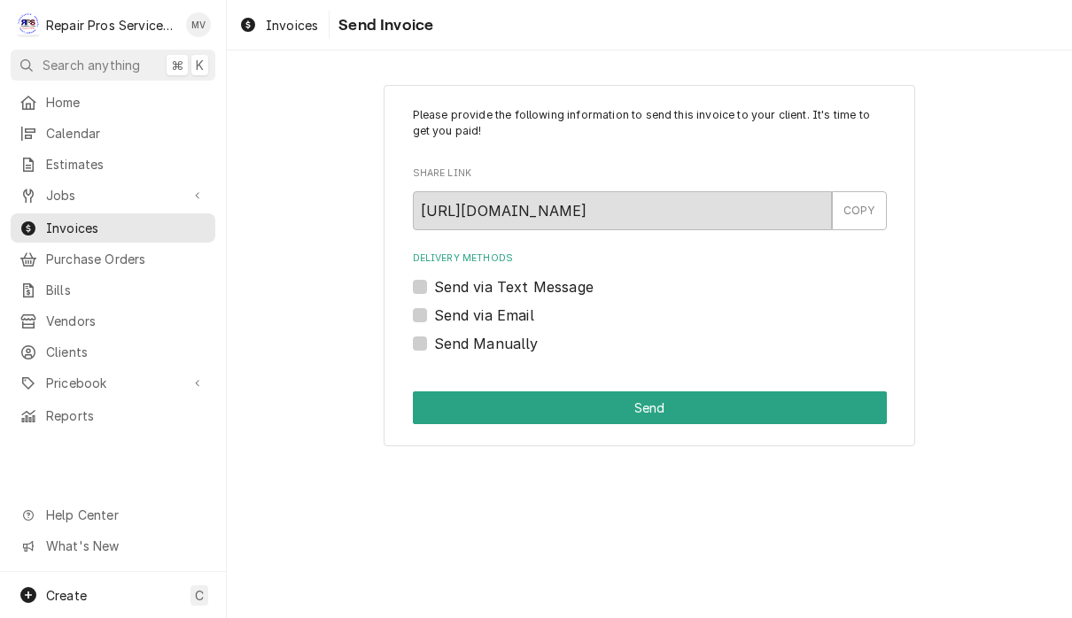
click at [525, 315] on label "Send via Email" at bounding box center [484, 315] width 100 height 21
click at [525, 315] on input "Send via Email" at bounding box center [671, 324] width 474 height 39
checkbox input "true"
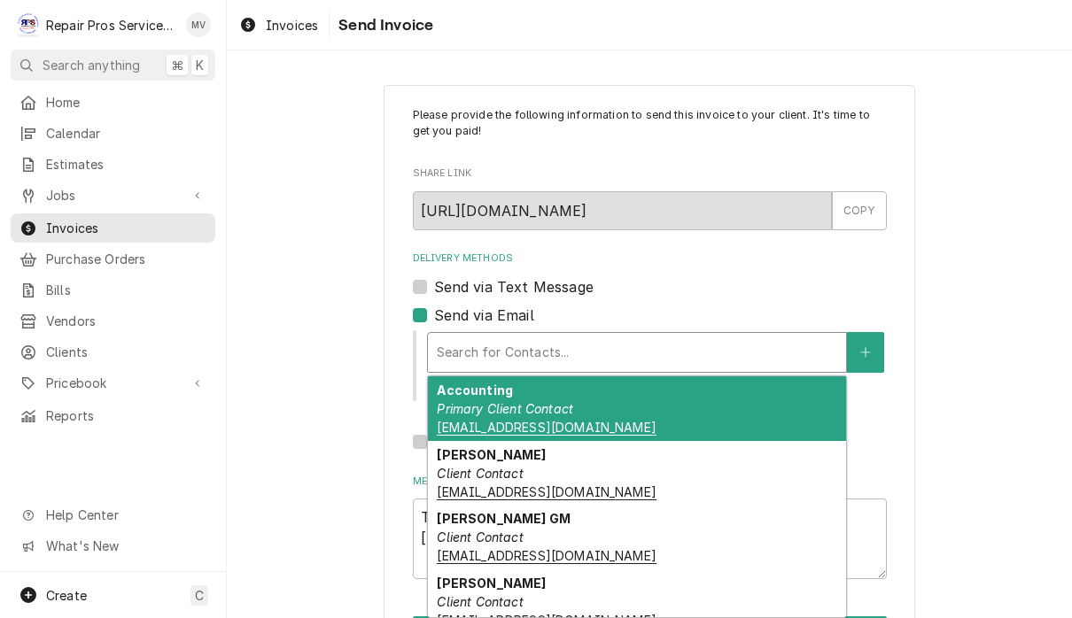
click at [615, 407] on div "Accounting Primary Client Contact khcle10@msn.com" at bounding box center [637, 409] width 418 height 65
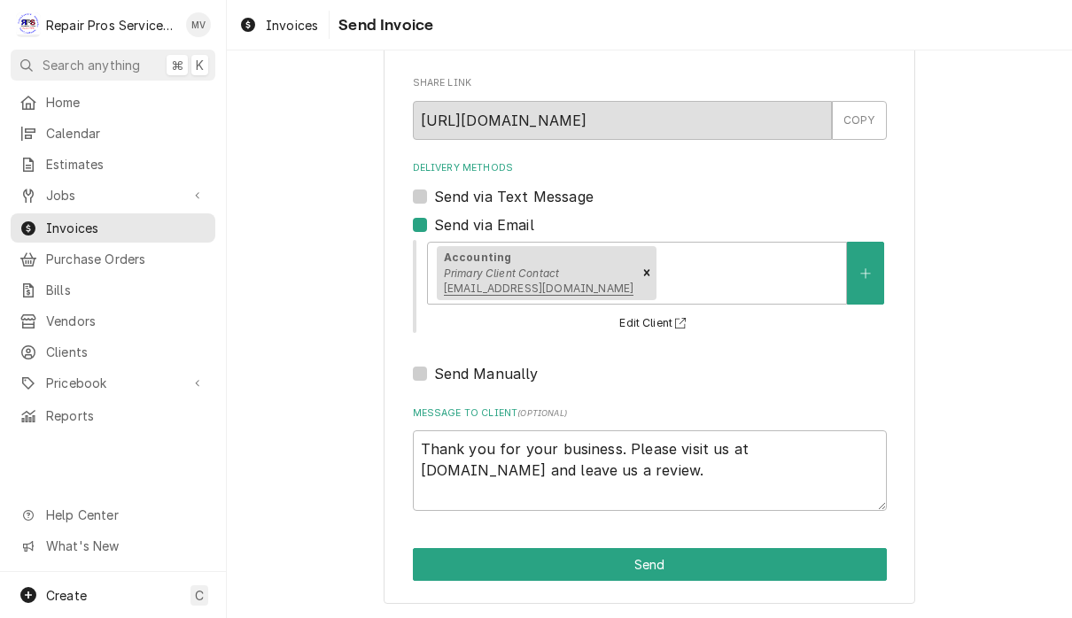
scroll to position [88, 0]
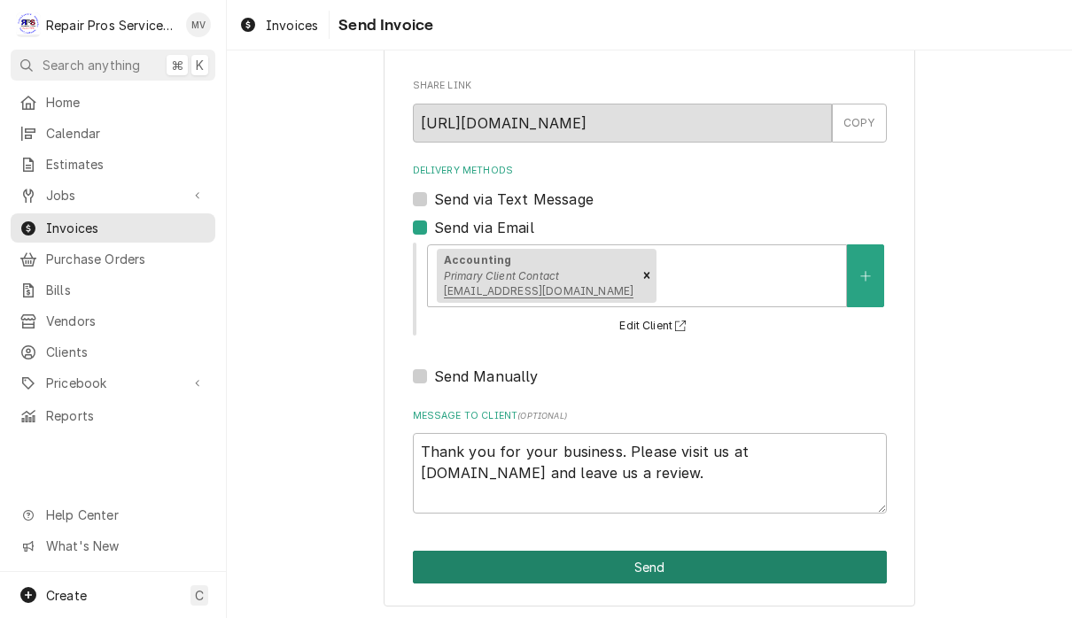
click at [727, 563] on button "Send" at bounding box center [650, 567] width 474 height 33
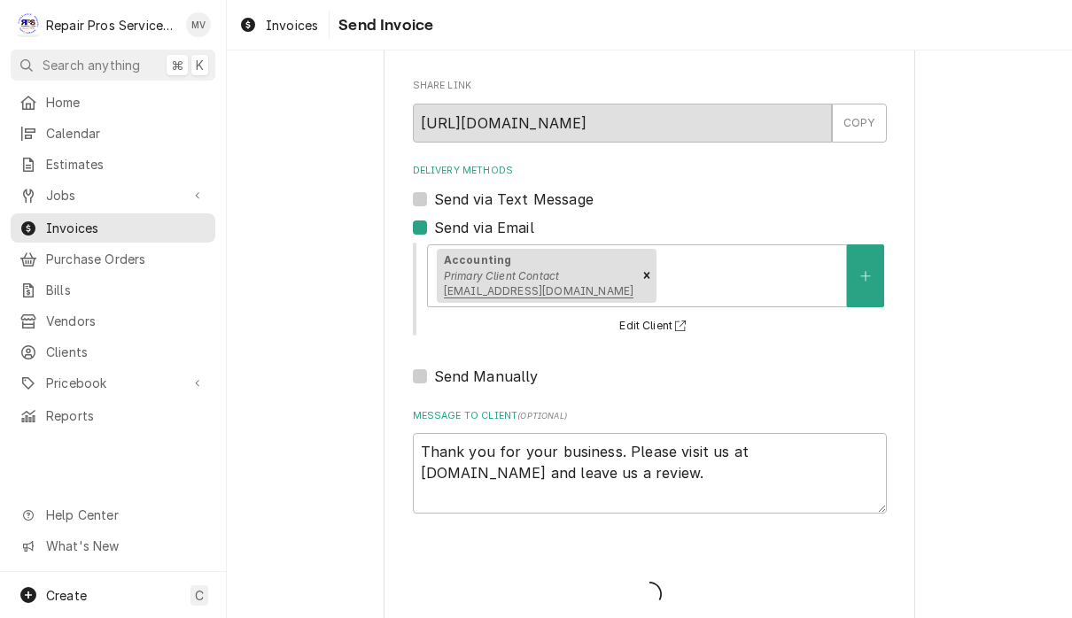
type textarea "x"
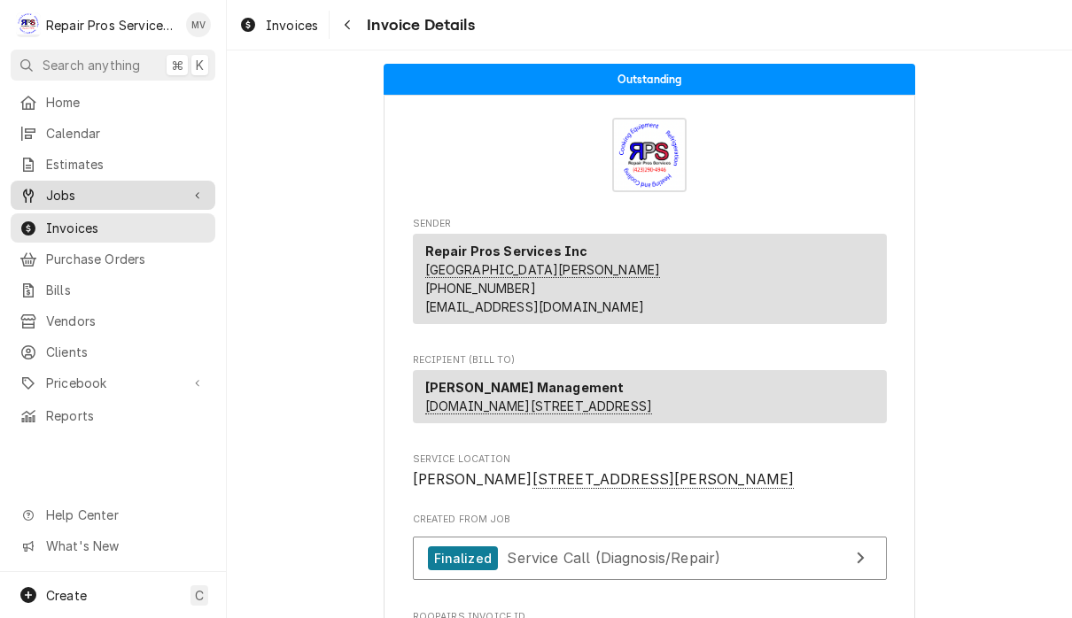
click at [61, 193] on span "Jobs" at bounding box center [113, 195] width 134 height 19
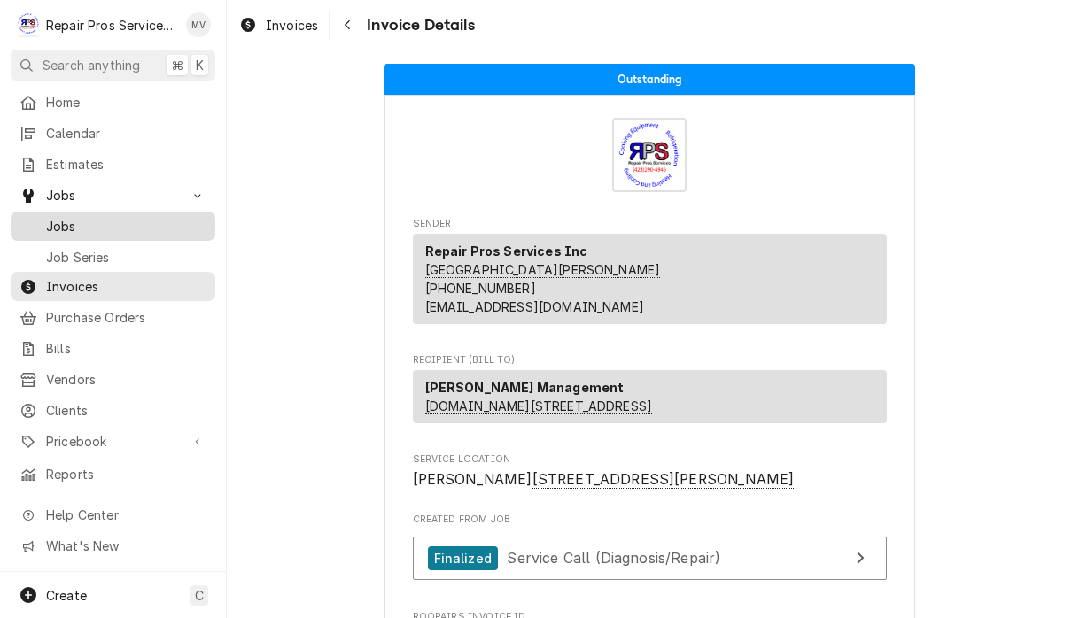
click at [56, 233] on link "Jobs" at bounding box center [113, 226] width 205 height 29
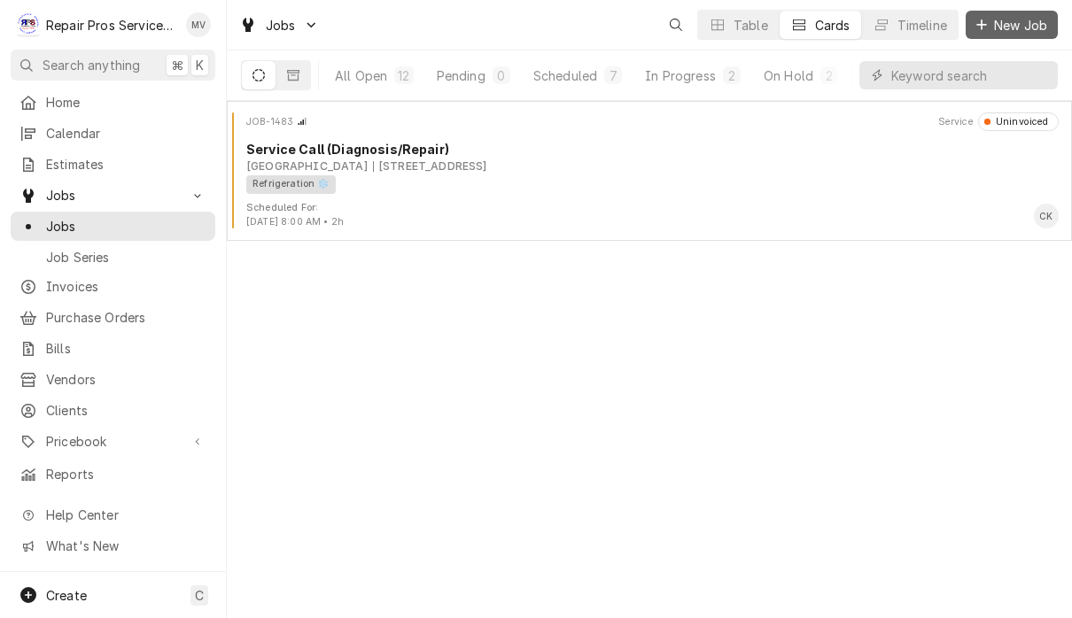
click at [1018, 19] on span "New Job" at bounding box center [1021, 25] width 60 height 19
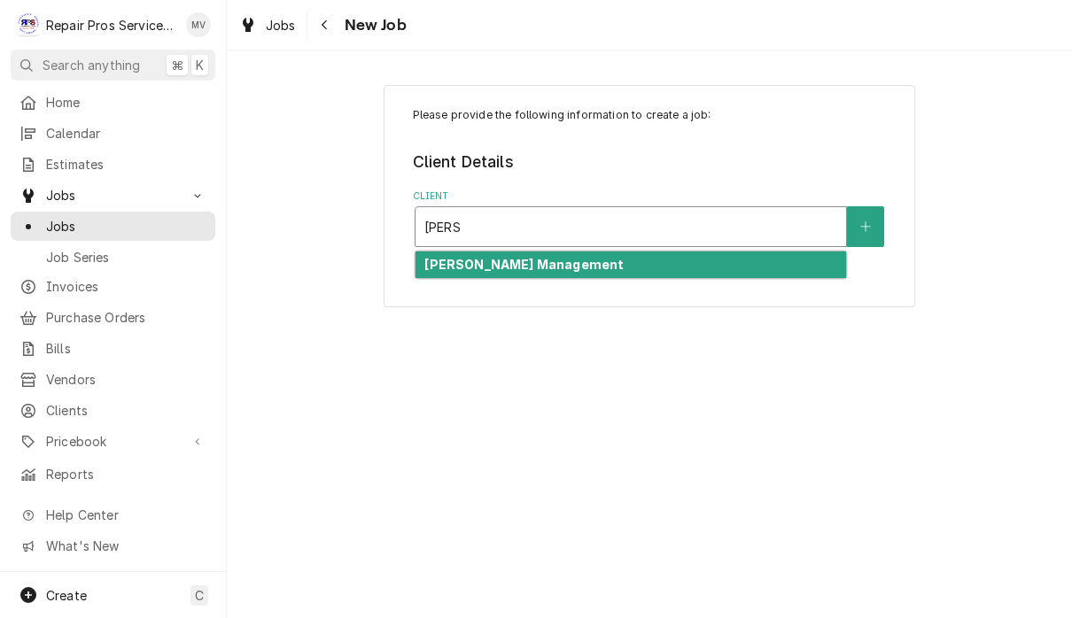
click at [693, 268] on div "Smith Management" at bounding box center [631, 265] width 431 height 27
type input "smith"
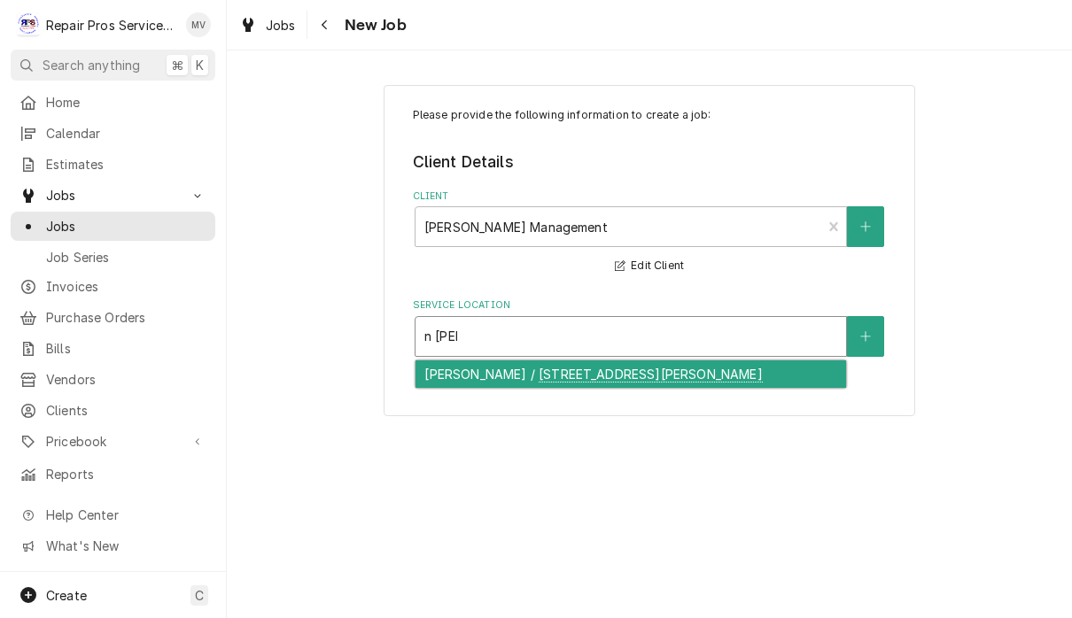
click at [711, 369] on div "N. Lee - McDonald's / 4500 N. Lee Hwy, Cleveland, TN 37312" at bounding box center [631, 374] width 431 height 27
type input "n lee"
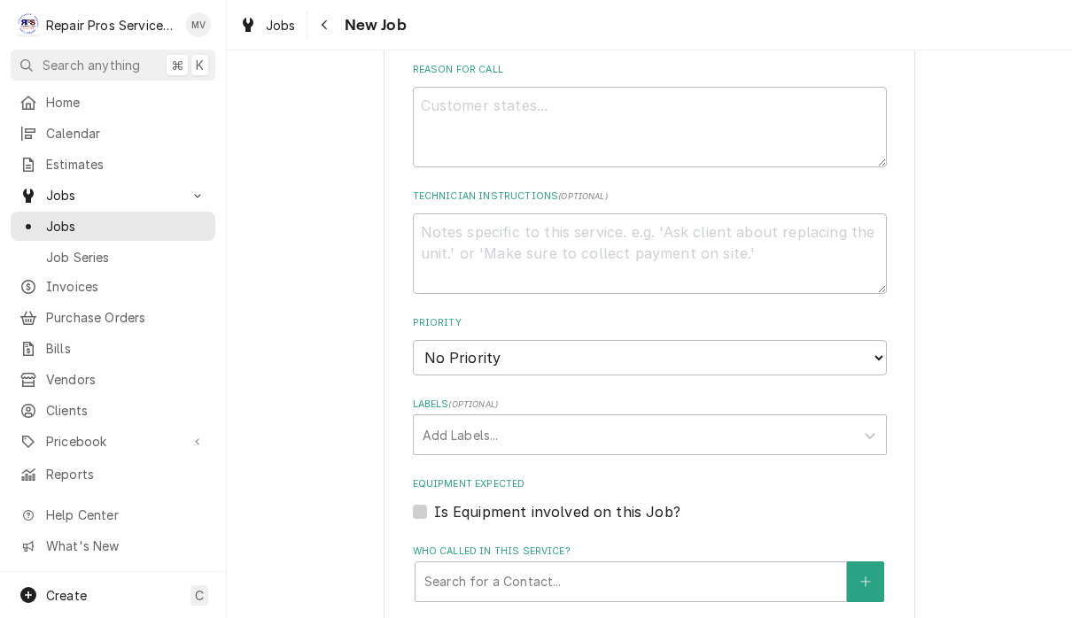
scroll to position [748, 0]
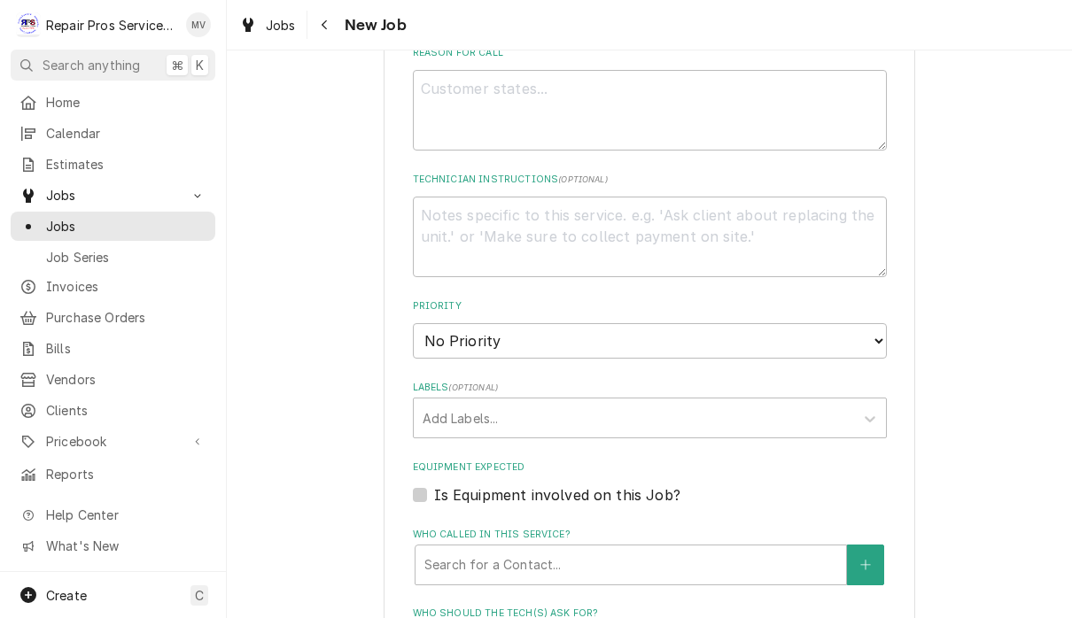
click at [828, 323] on select "No Priority Urgent High Medium Low" at bounding box center [650, 340] width 474 height 35
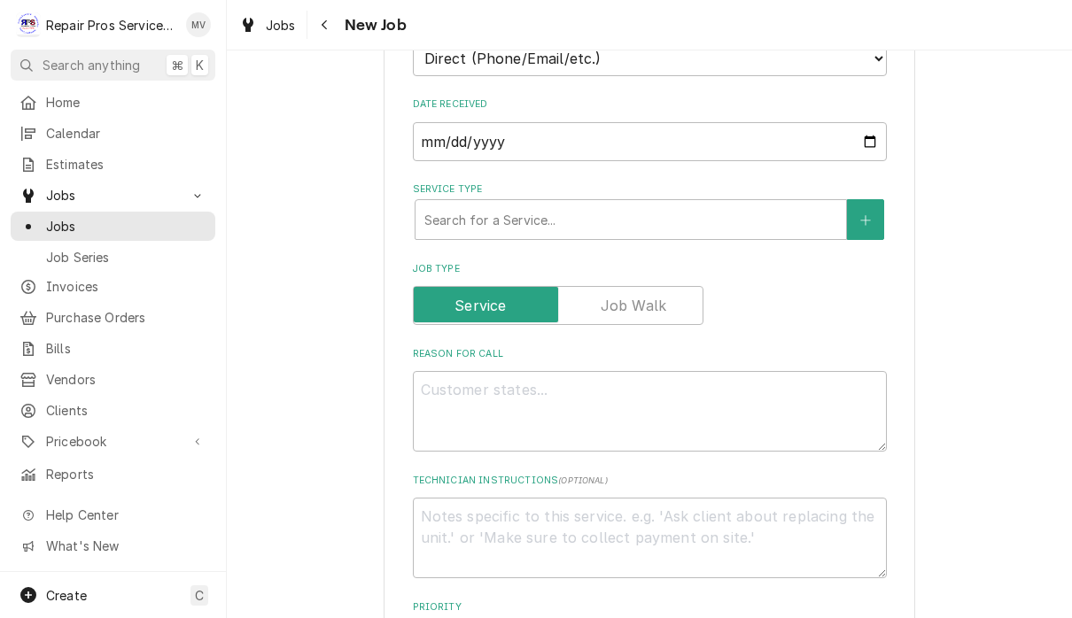
scroll to position [432, 0]
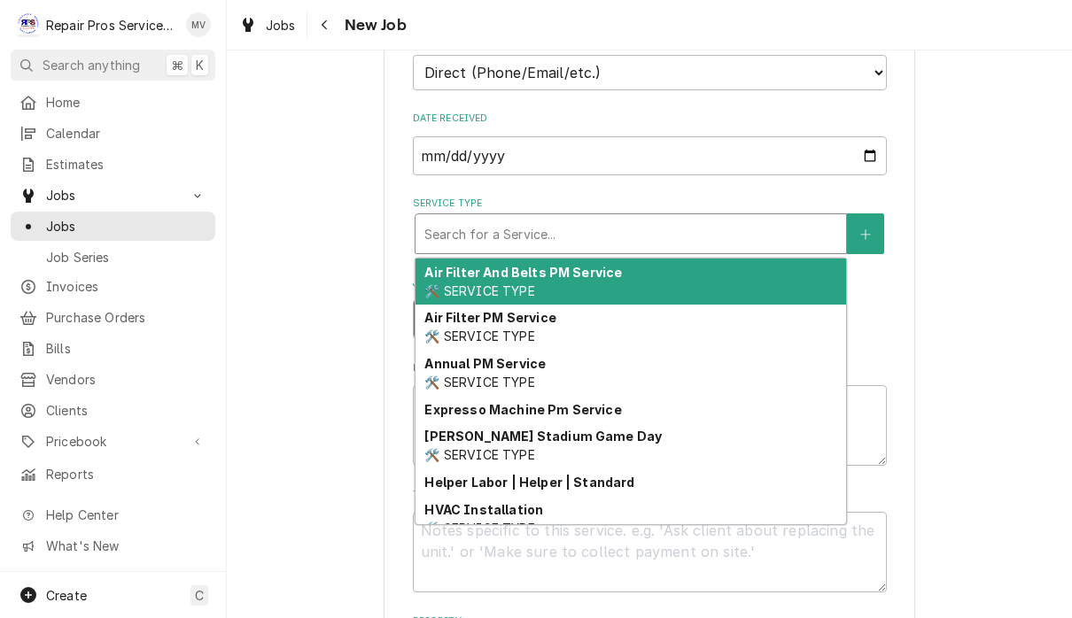
type textarea "x"
type input "d"
type textarea "x"
type input "di"
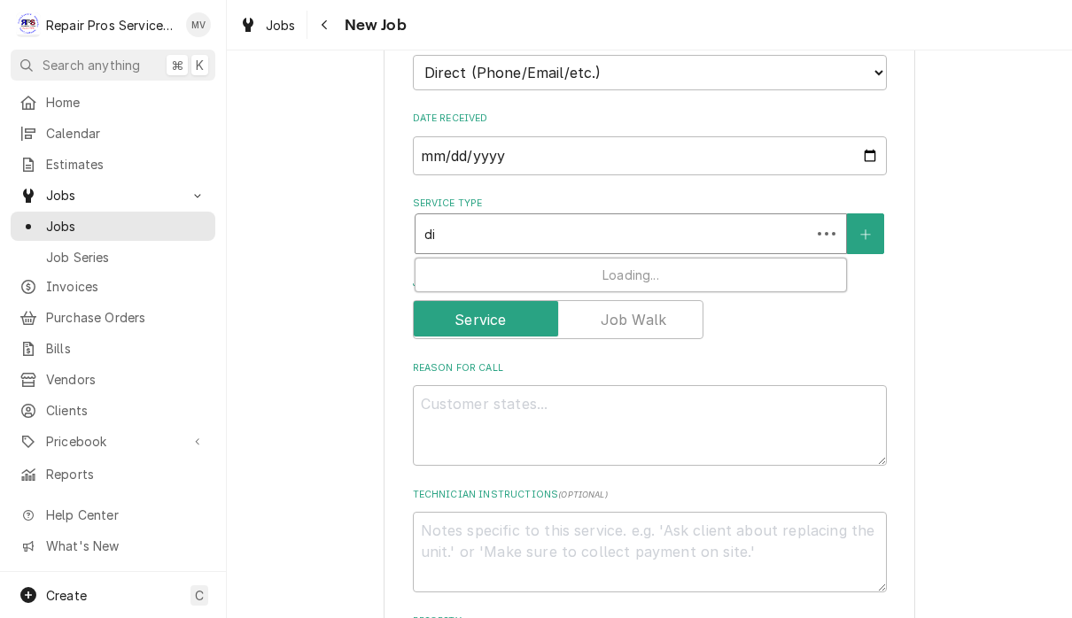
type textarea "x"
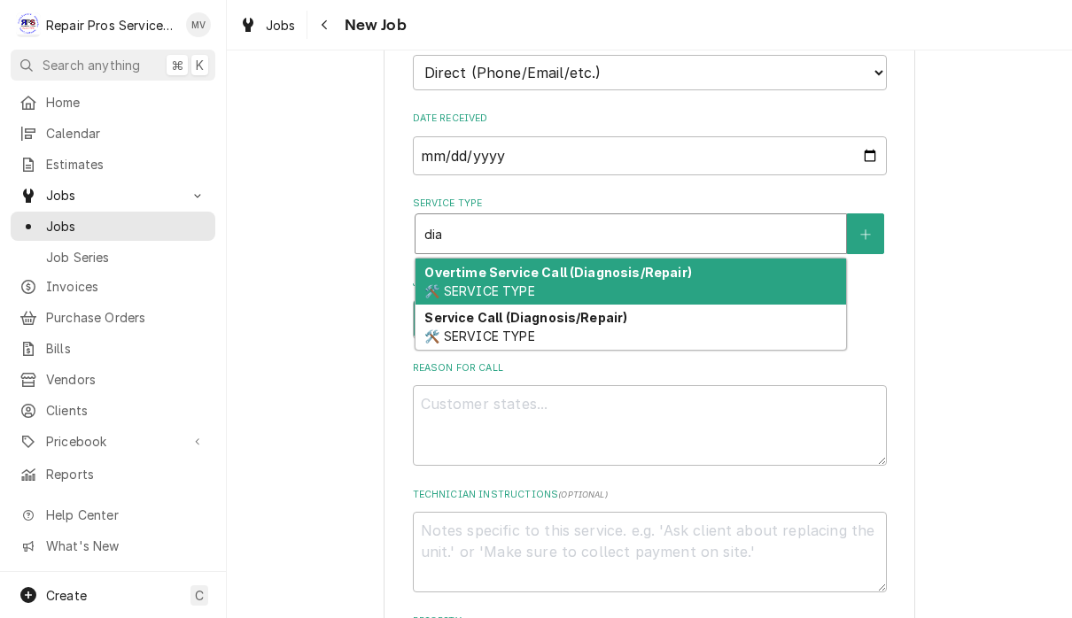
click at [610, 329] on div "Service Call (Diagnosis/Repair) 🛠️ SERVICE TYPE" at bounding box center [631, 328] width 431 height 46
type input "dia"
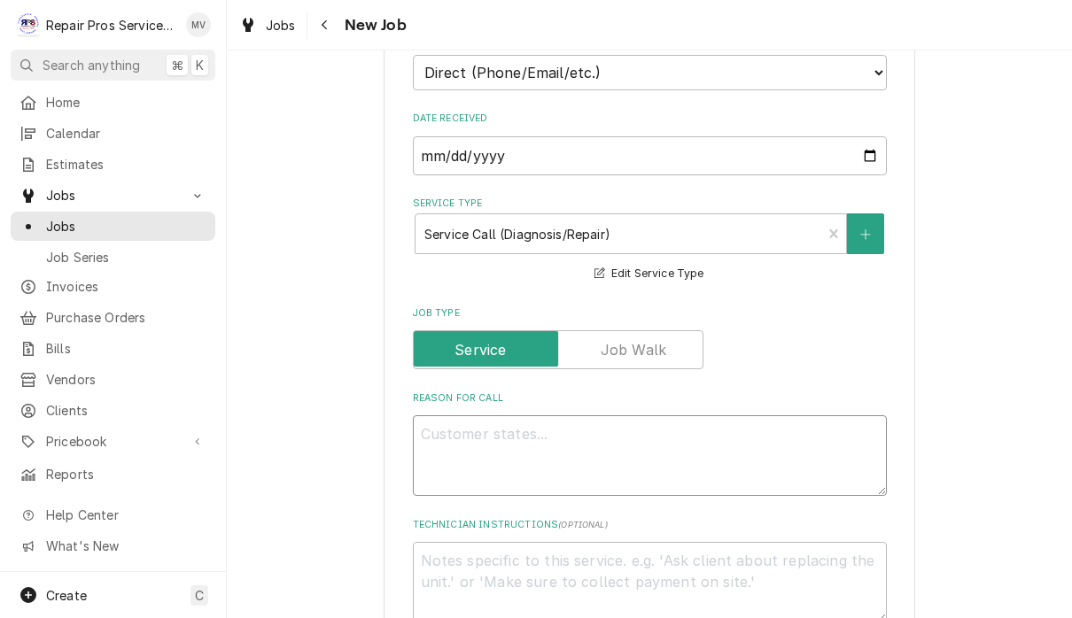
click at [592, 436] on textarea "Reason For Call" at bounding box center [650, 456] width 474 height 81
type textarea "x"
type textarea "C"
type textarea "x"
type textarea "Ch"
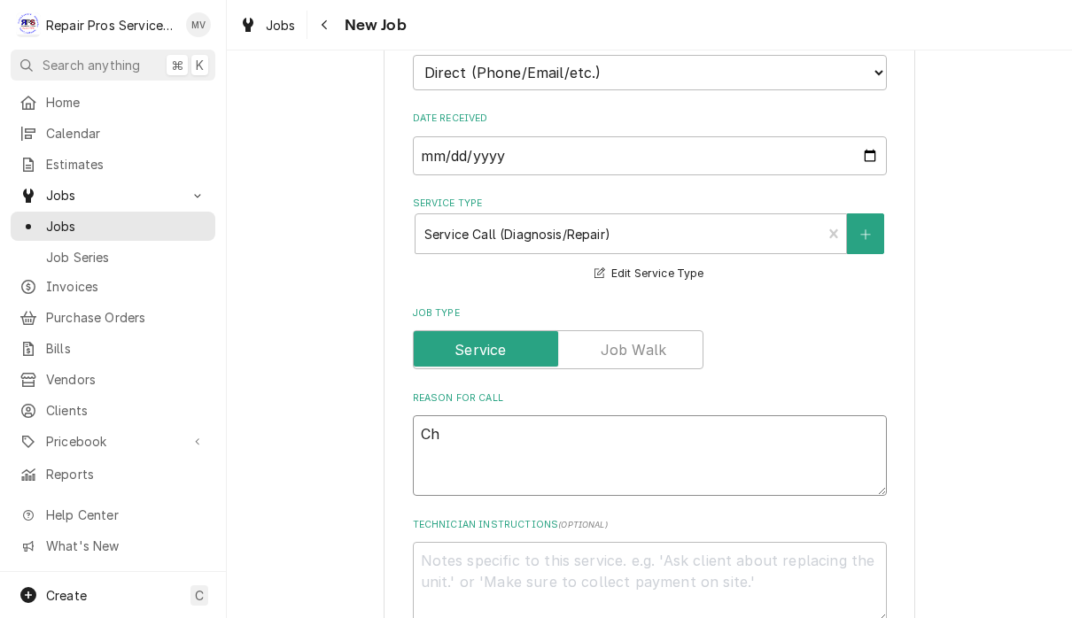
type textarea "x"
type textarea "Cha"
type textarea "x"
type textarea "Chan"
type textarea "x"
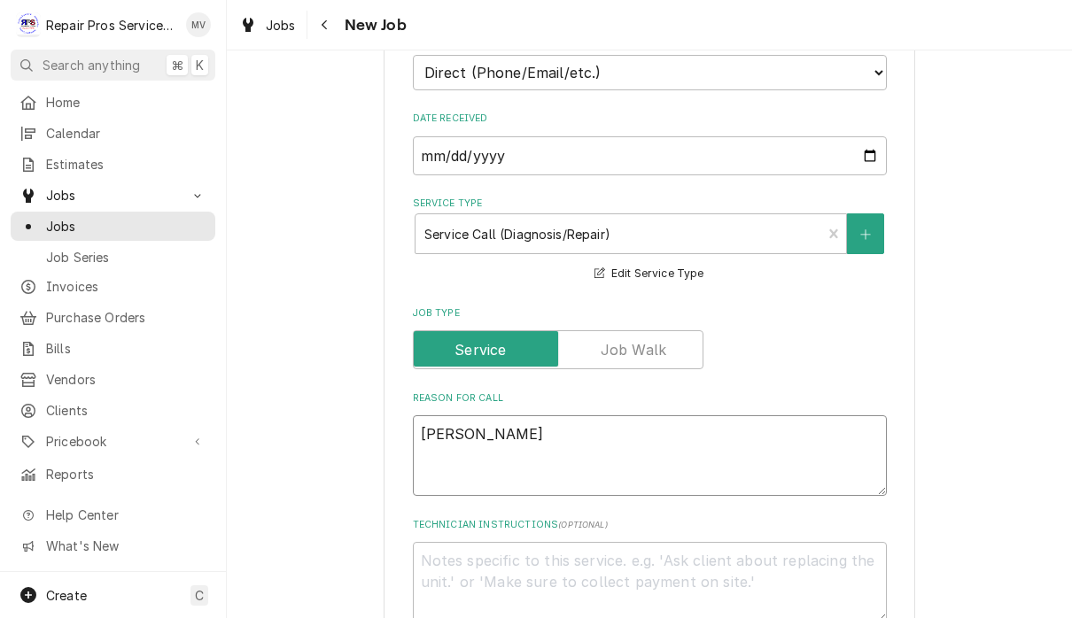
type textarea "Chang"
type textarea "x"
type textarea "Change"
type textarea "x"
type textarea "Change"
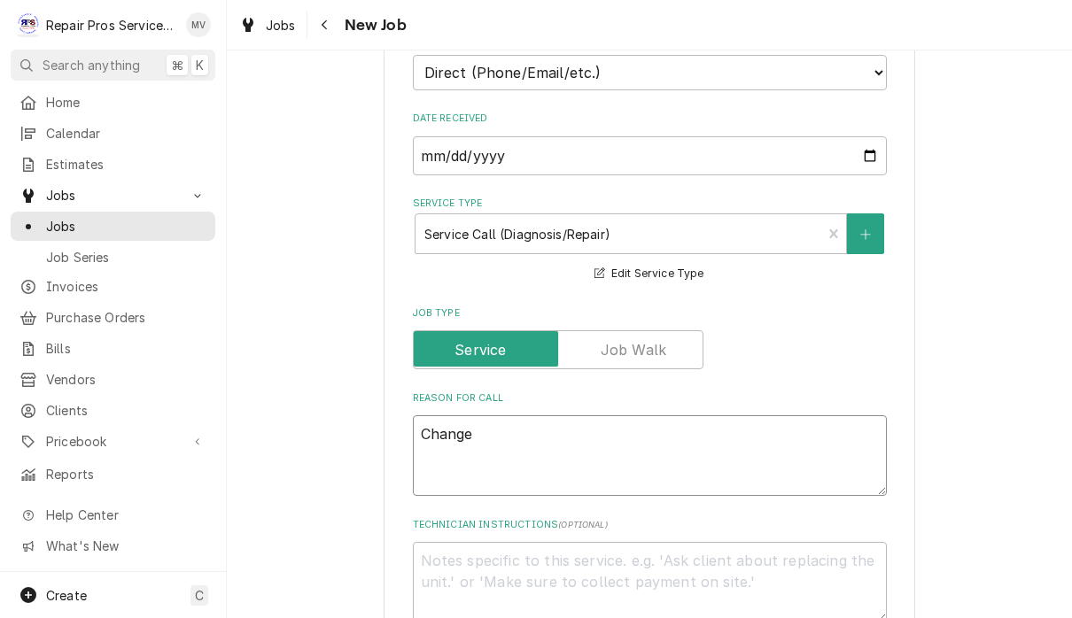
type textarea "x"
type textarea "Change c"
type textarea "x"
type textarea "Change co"
type textarea "x"
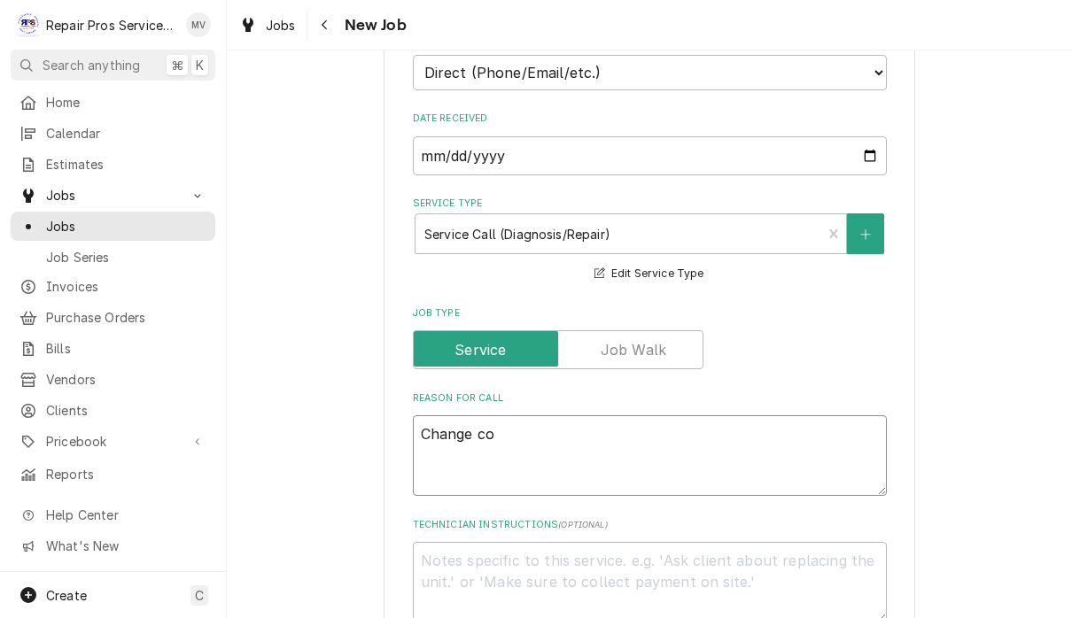
type textarea "Change com"
type textarea "x"
type textarea "Change comp"
type textarea "x"
type textarea "Change compr"
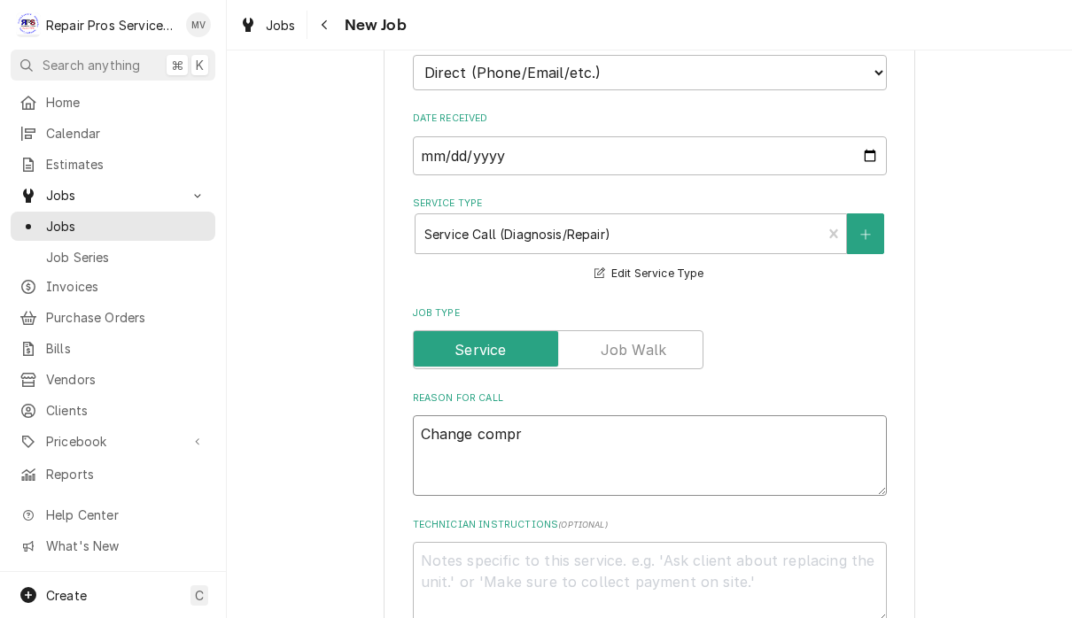
type textarea "x"
type textarea "Change compre"
type textarea "x"
type textarea "Change compres"
type textarea "x"
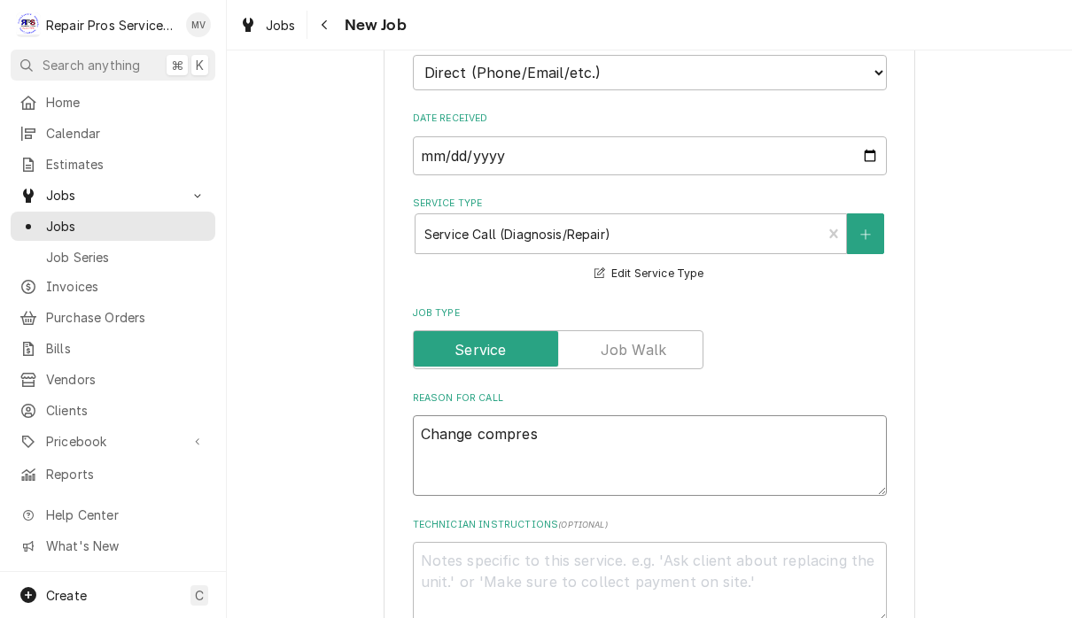
type textarea "Change compress"
type textarea "x"
type textarea "Change compresso"
type textarea "x"
type textarea "Change compressor"
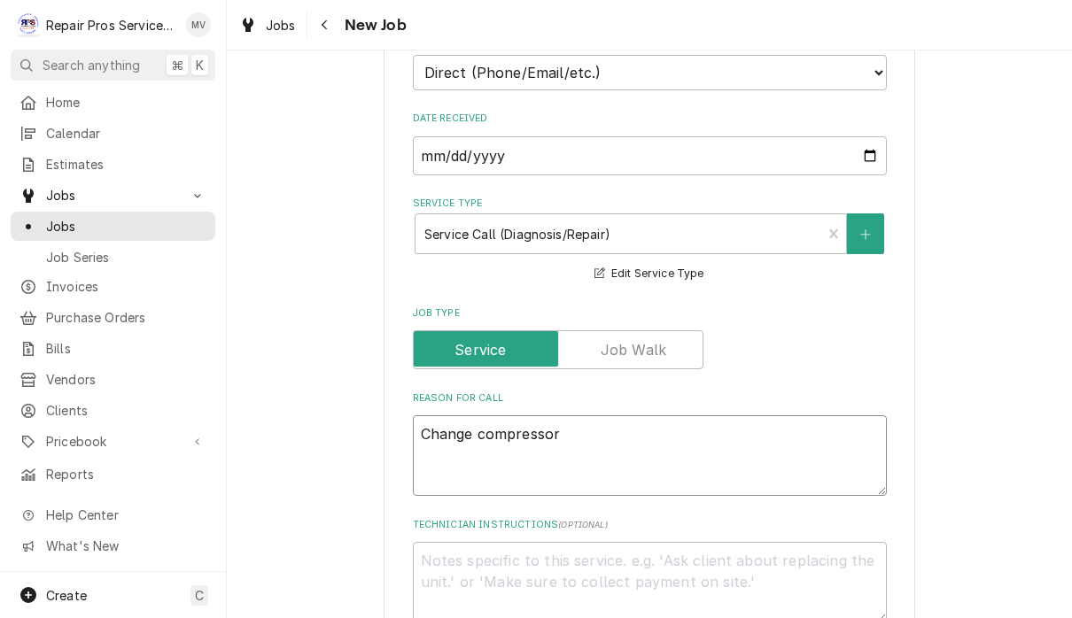
type textarea "x"
type textarea "Change compressor"
type textarea "x"
type textarea "Change compressor a"
type textarea "x"
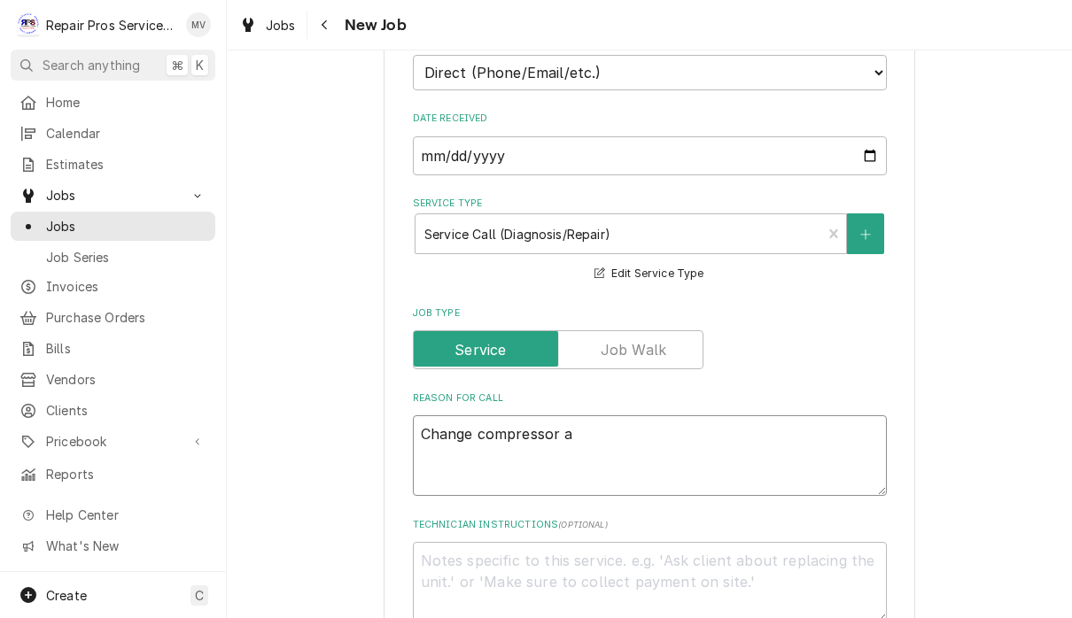
type textarea "Change compressor an"
type textarea "x"
type textarea "Change compressor and"
type textarea "x"
type textarea "Change compressor and"
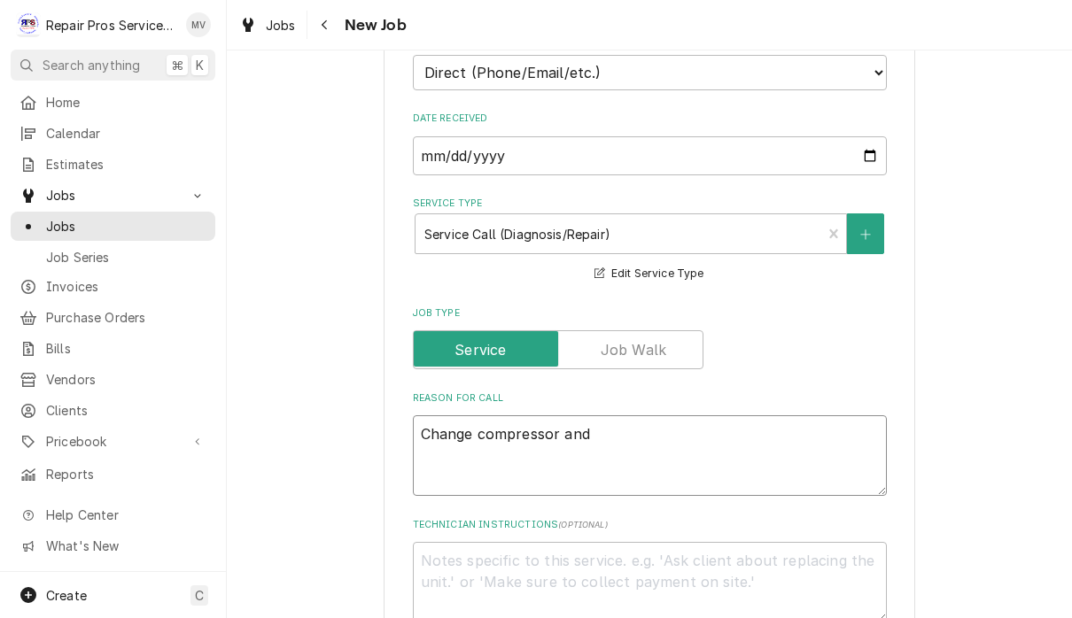
type textarea "x"
type textarea "Change compressor and t"
type textarea "x"
type textarea "Change compressor and te"
type textarea "x"
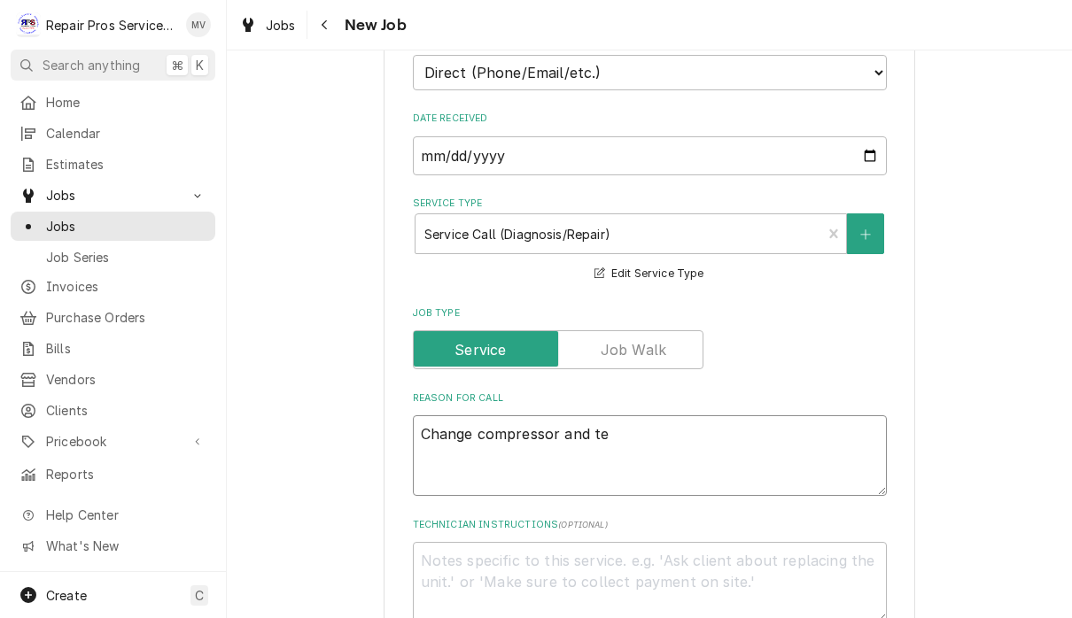
type textarea "Change compressor and tes"
type textarea "x"
type textarea "Change compressor and test"
type textarea "x"
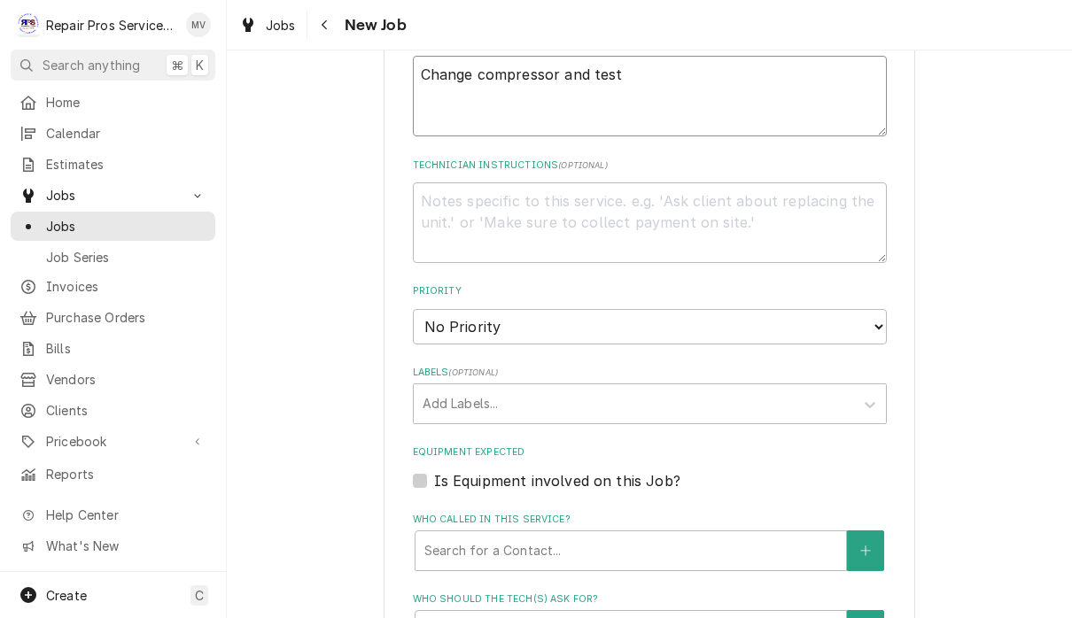
scroll to position [793, 0]
type textarea "Change compressor and test"
click at [697, 308] on select "No Priority Urgent High Medium Low" at bounding box center [650, 325] width 474 height 35
select select "3"
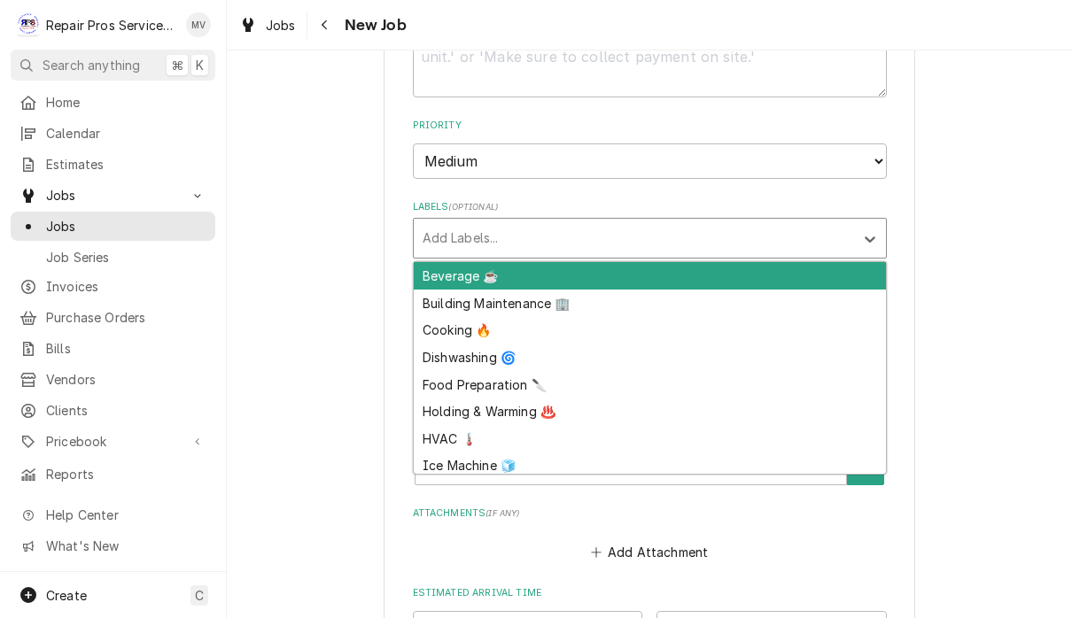
scroll to position [961, 0]
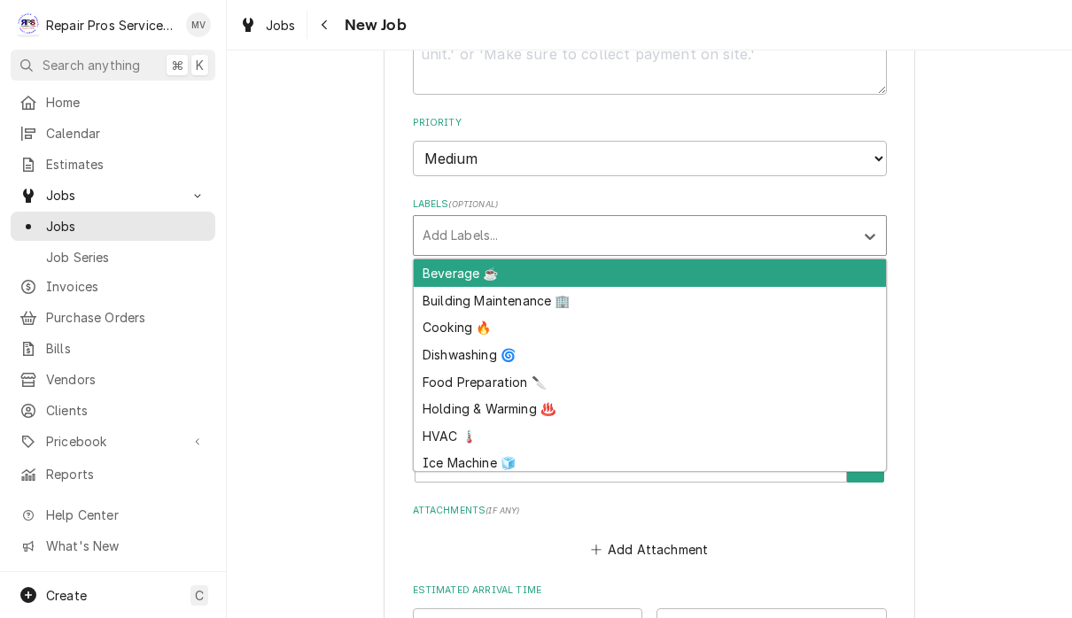
click at [748, 260] on div "Beverage ☕" at bounding box center [650, 273] width 472 height 27
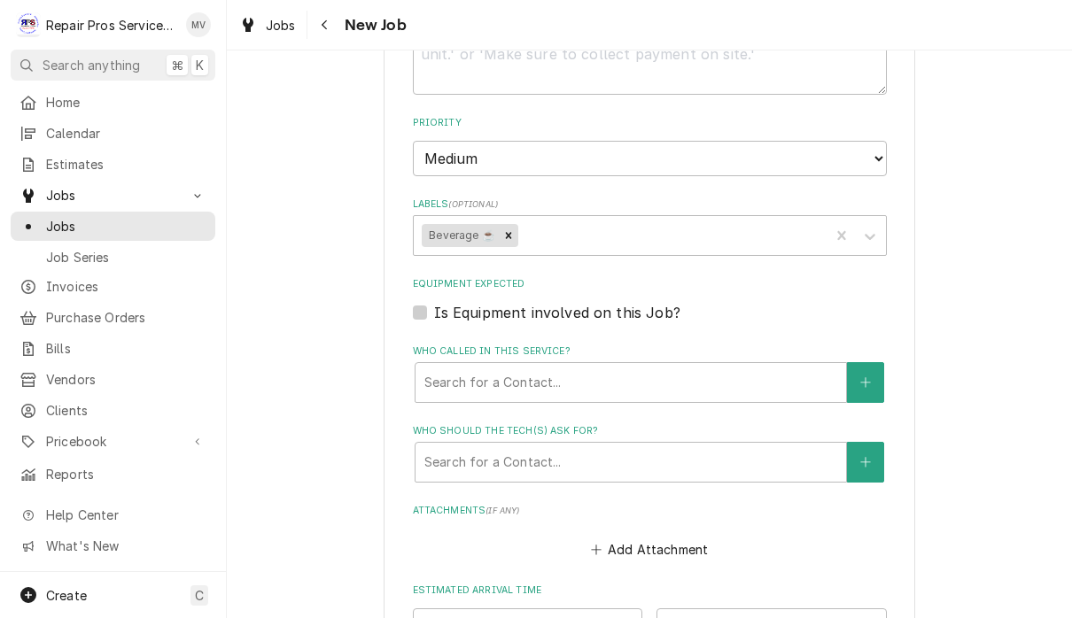
type textarea "x"
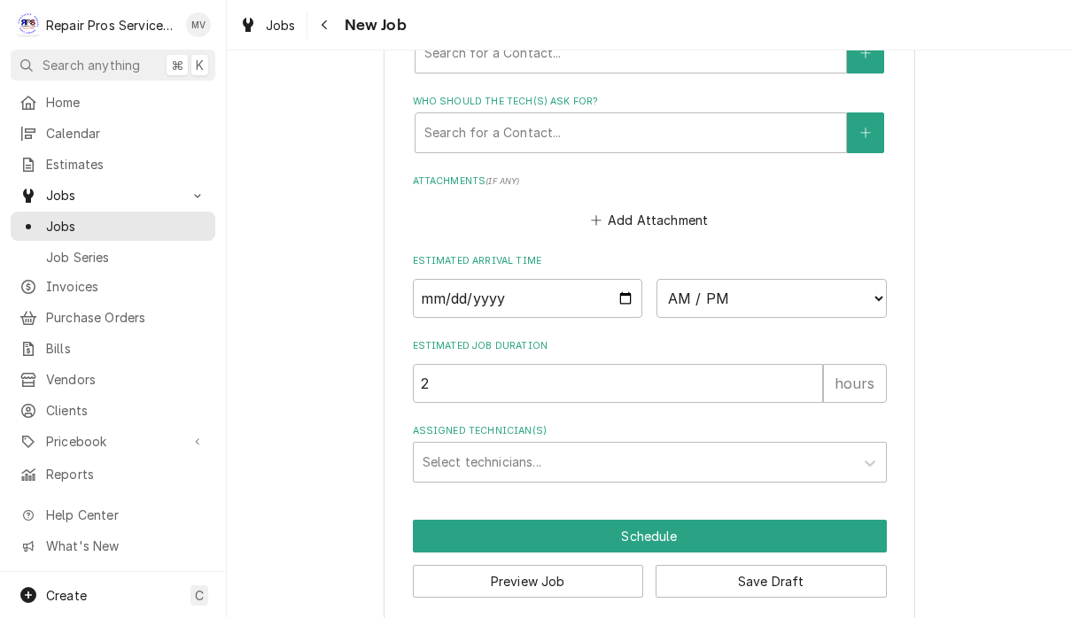
scroll to position [1288, 0]
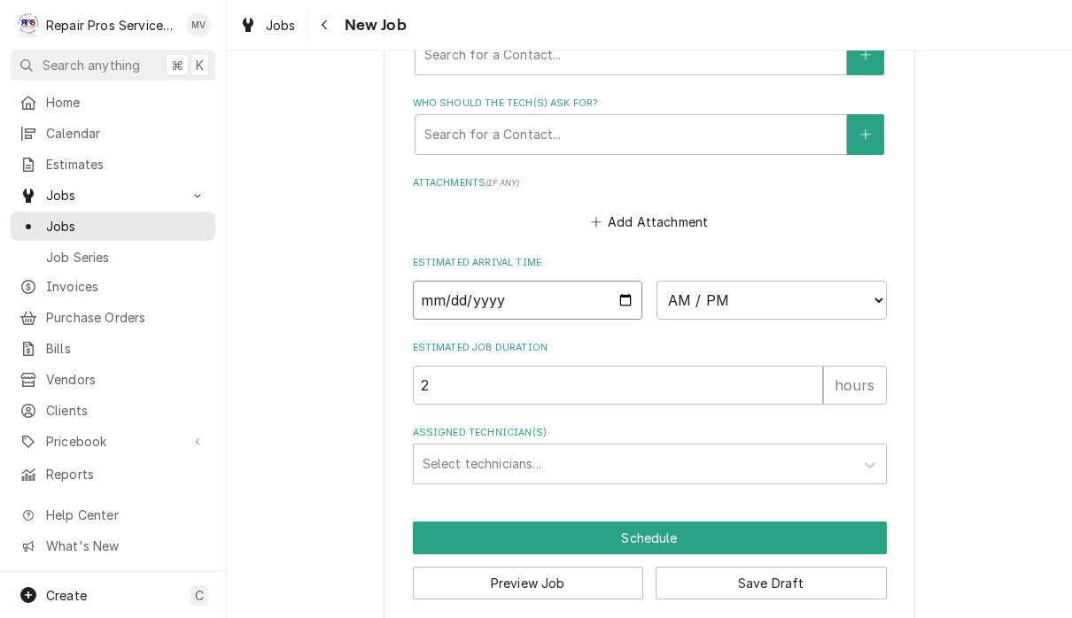
click at [551, 281] on input "Date" at bounding box center [528, 300] width 230 height 39
type input "2025-08-29"
type textarea "x"
type input "2025-09-25"
type textarea "x"
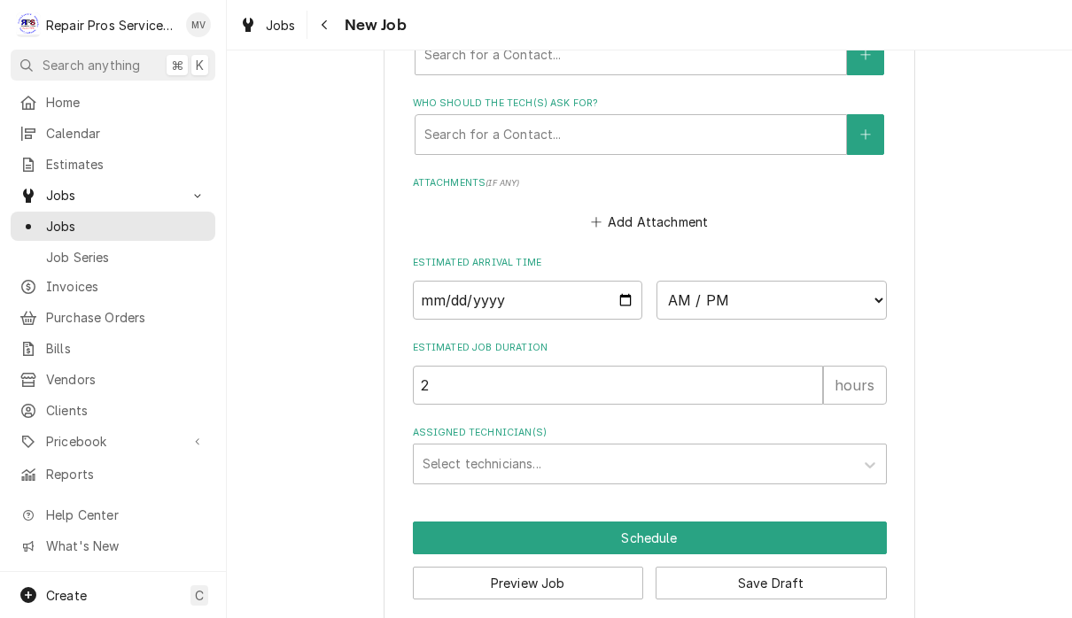
click at [673, 281] on select "AM / PM 6:00 AM 6:15 AM 6:30 AM 6:45 AM 7:00 AM 7:15 AM 7:30 AM 7:45 AM 8:00 AM…" at bounding box center [772, 300] width 230 height 39
select select "08:30:00"
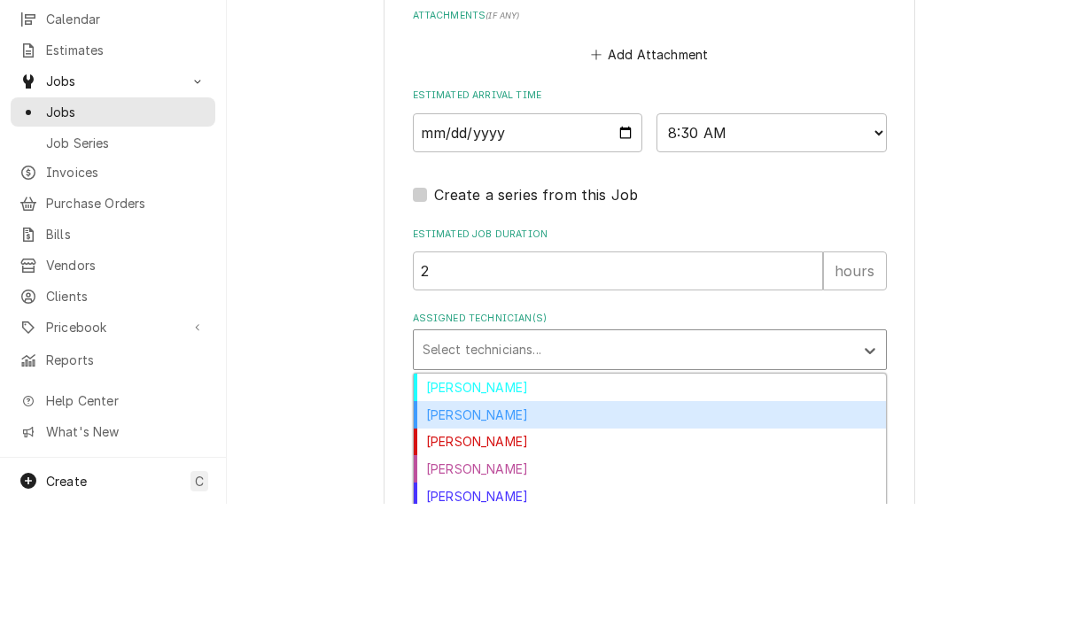
scroll to position [1, 0]
click at [489, 516] on div "Caleb Kvale" at bounding box center [650, 529] width 472 height 27
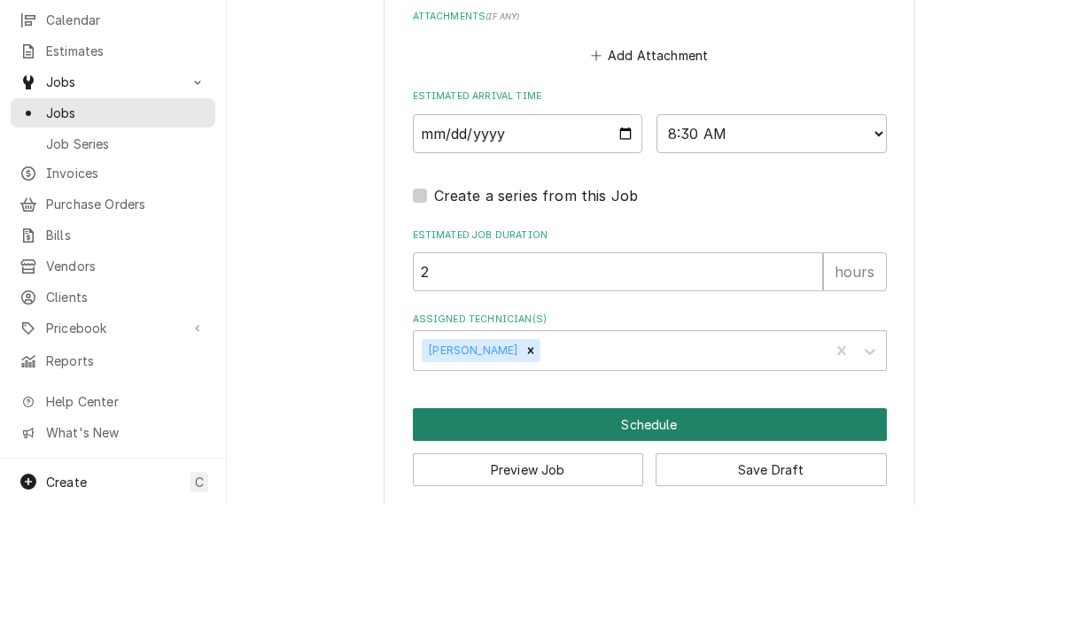
click at [725, 522] on button "Schedule" at bounding box center [650, 538] width 474 height 33
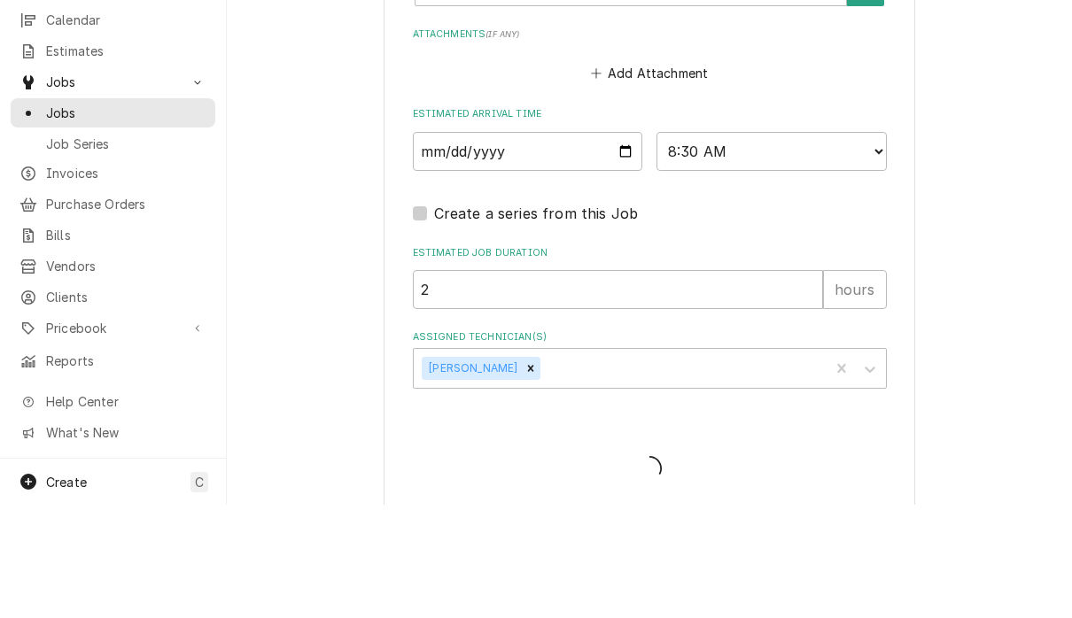
type textarea "x"
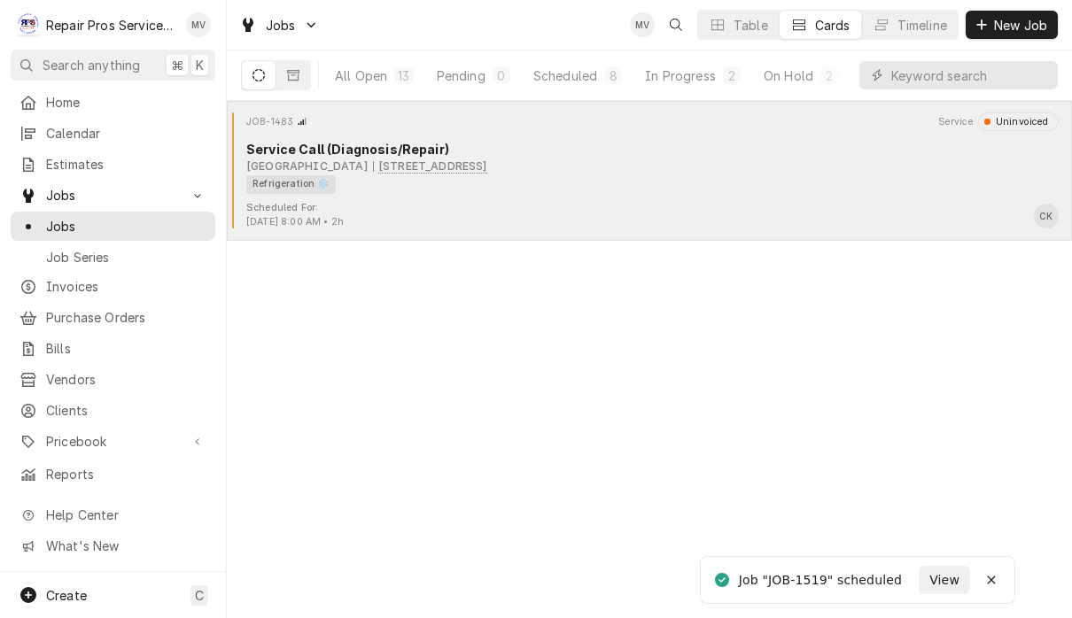
click at [750, 177] on div "Refrigeration ❄️" at bounding box center [646, 184] width 800 height 19
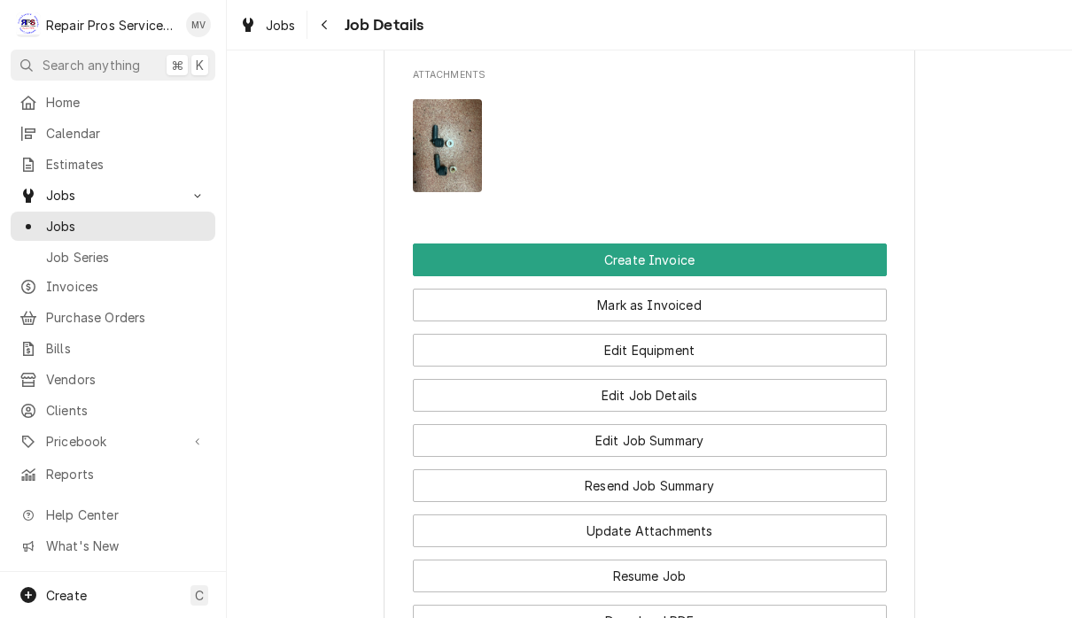
scroll to position [1308, 0]
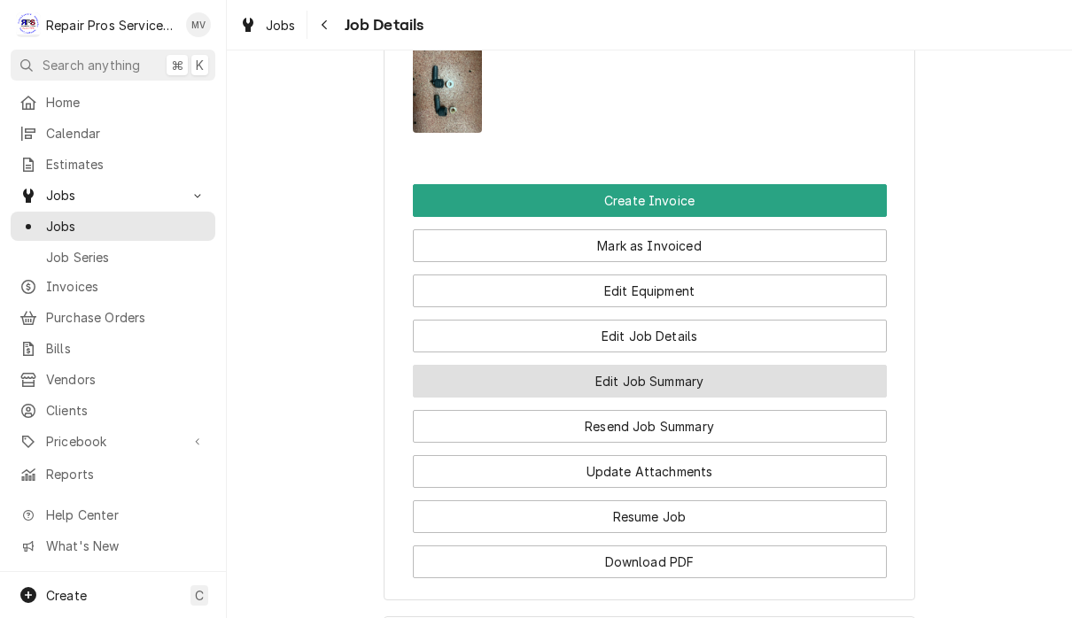
click at [757, 365] on button "Edit Job Summary" at bounding box center [650, 381] width 474 height 33
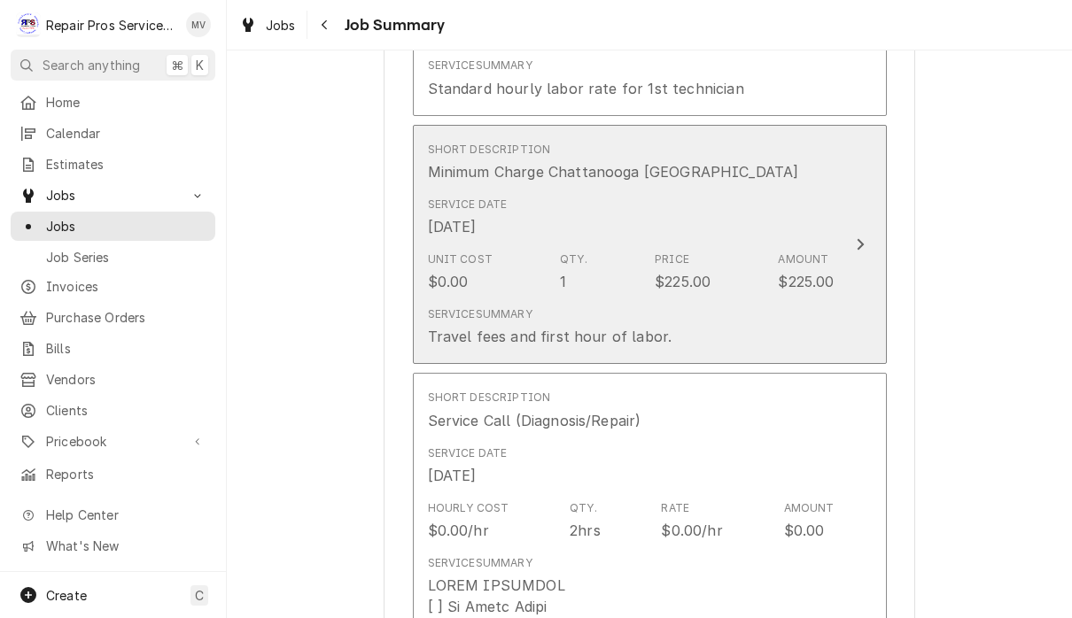
click at [857, 237] on icon "Update Line Item" at bounding box center [860, 244] width 9 height 14
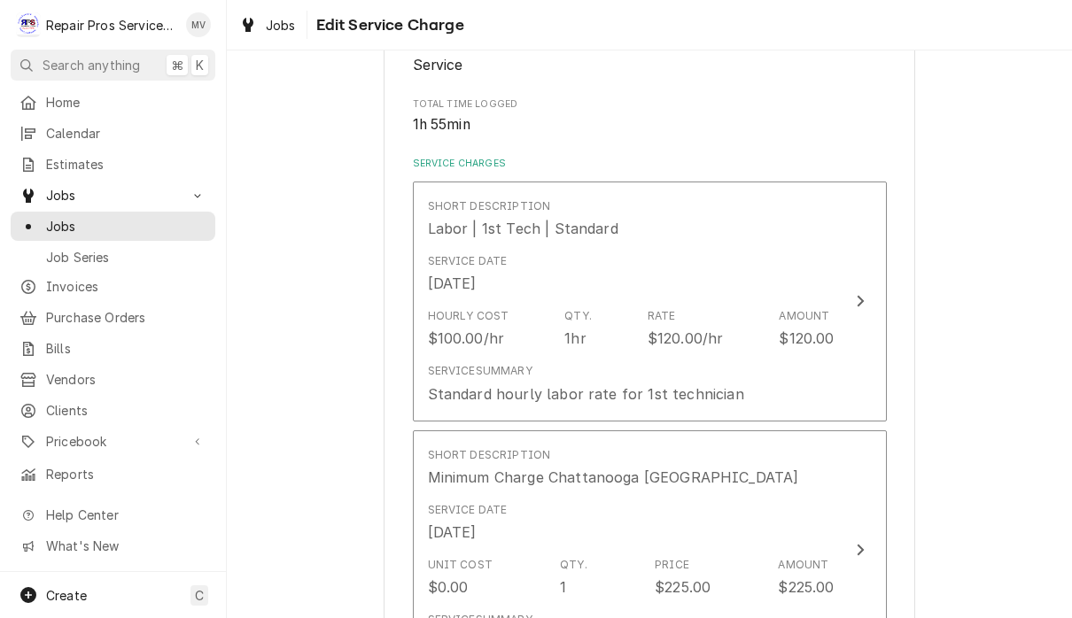
scroll to position [327, 0]
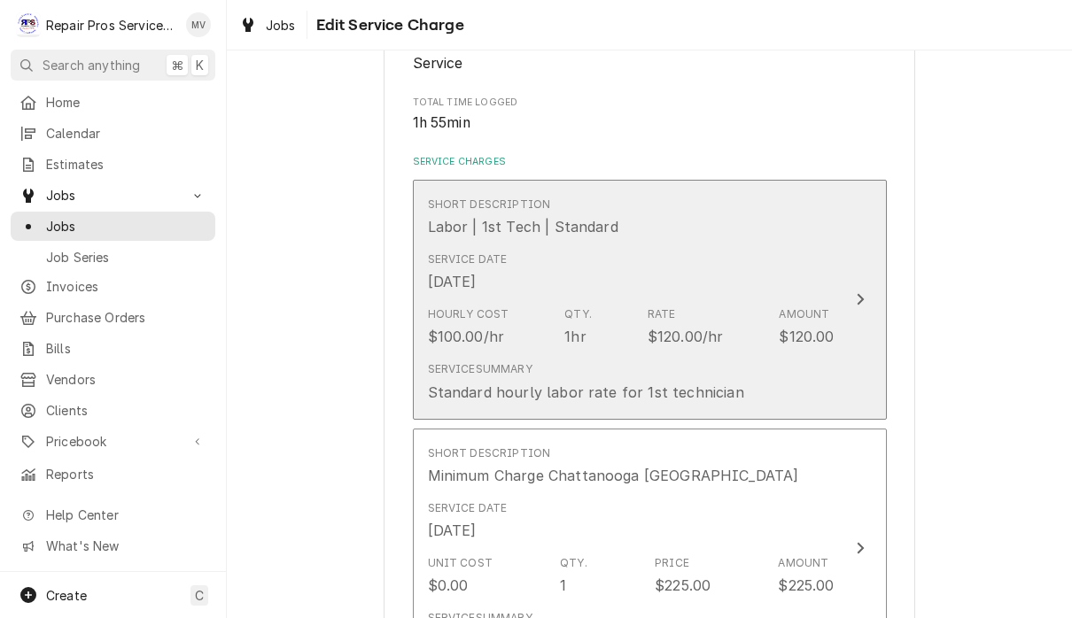
click at [864, 297] on div "Update Line Item" at bounding box center [860, 299] width 23 height 21
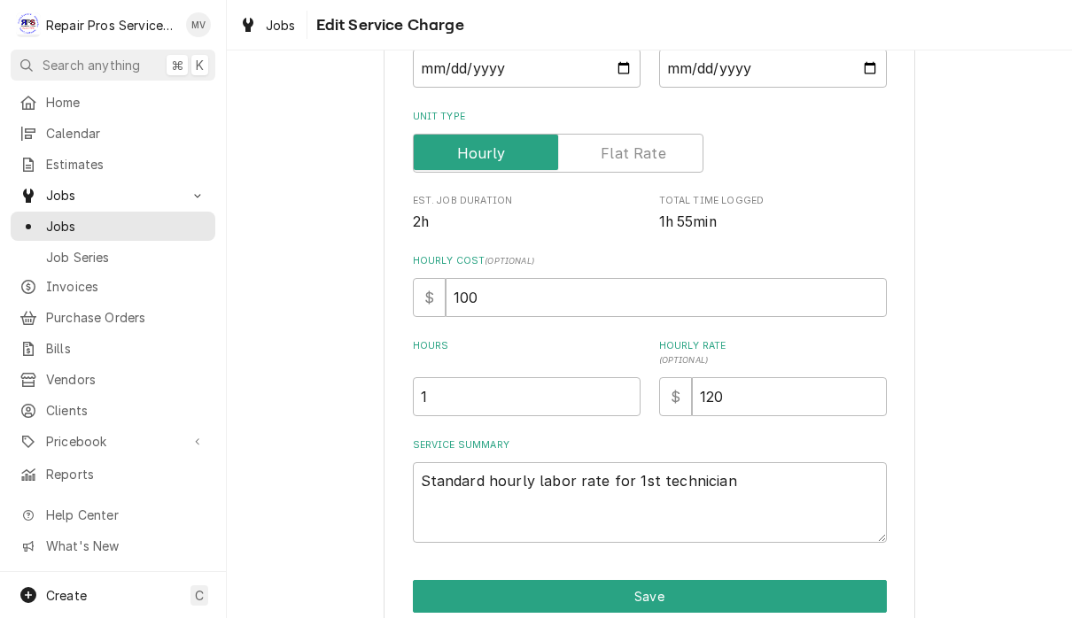
scroll to position [245, 0]
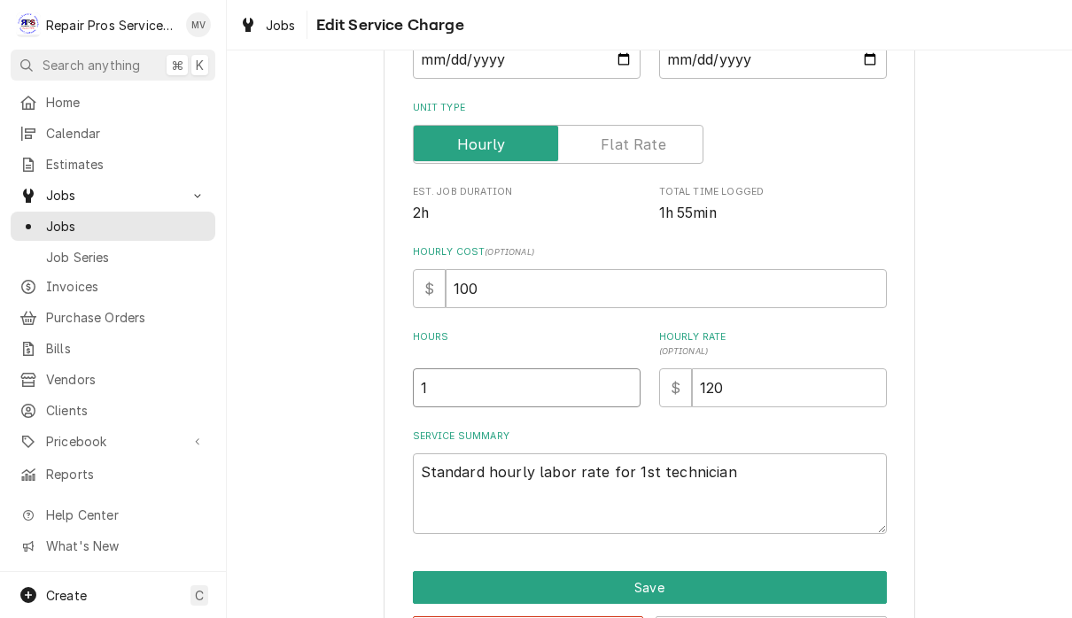
click at [525, 394] on input "1" at bounding box center [527, 388] width 228 height 39
type textarea "x"
type input "1.5"
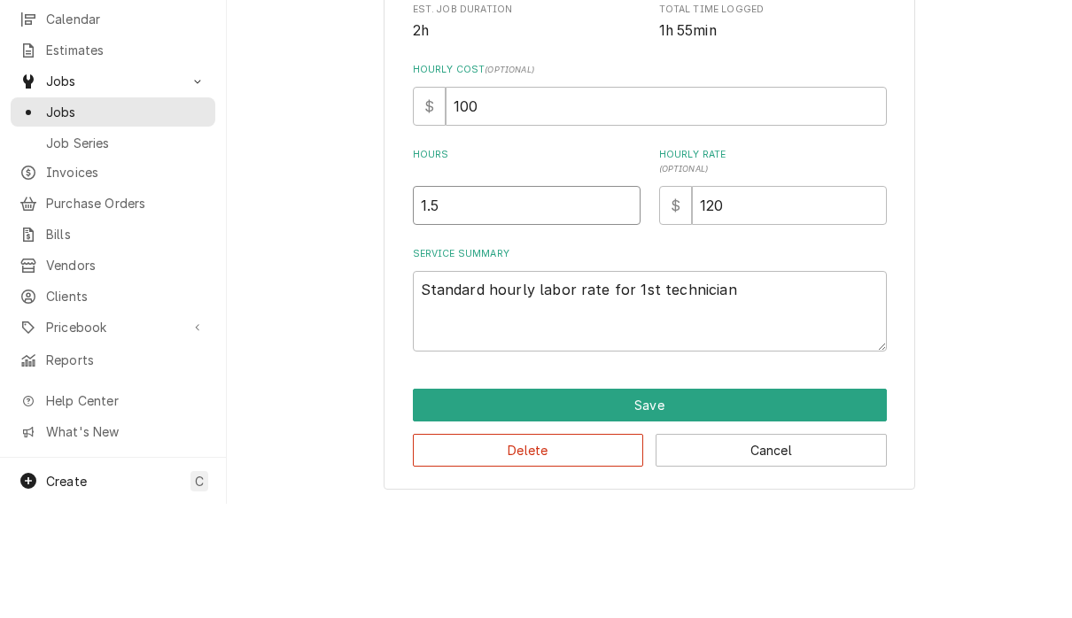
scroll to position [1, 0]
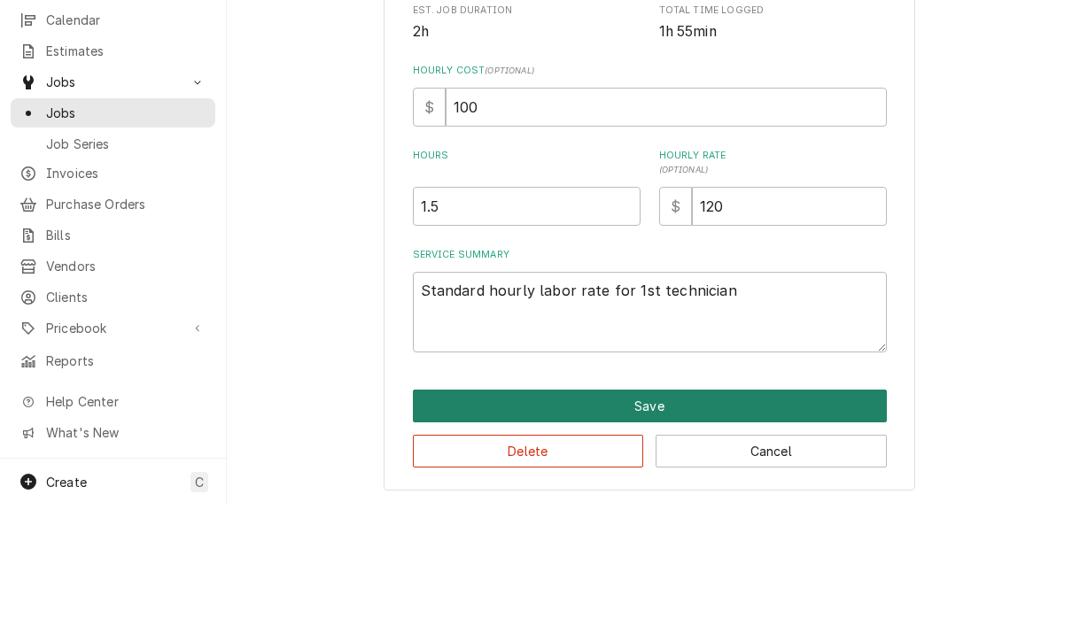
click at [737, 503] on button "Save" at bounding box center [650, 519] width 474 height 33
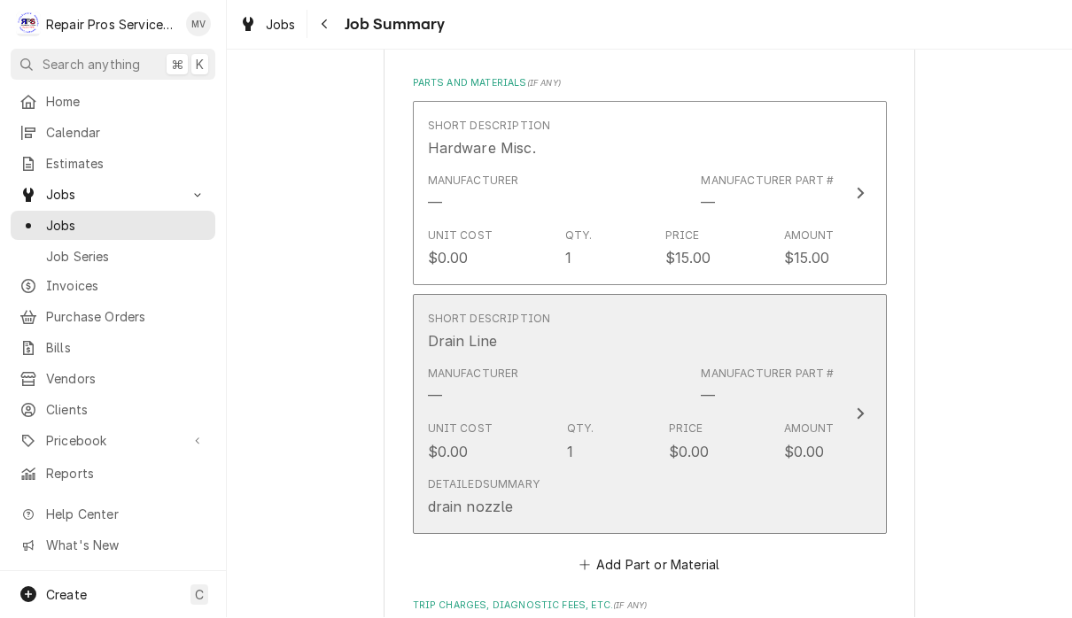
click at [866, 414] on div "Update Line Item" at bounding box center [860, 414] width 23 height 21
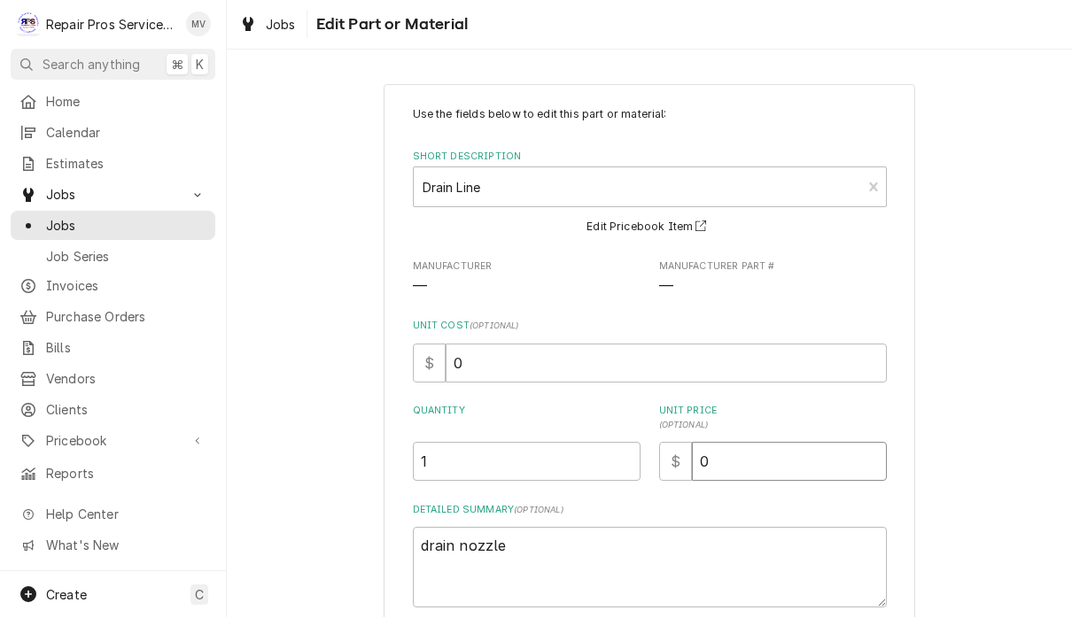
click at [767, 459] on input "0" at bounding box center [789, 462] width 195 height 39
type textarea "x"
type input "5"
type textarea "x"
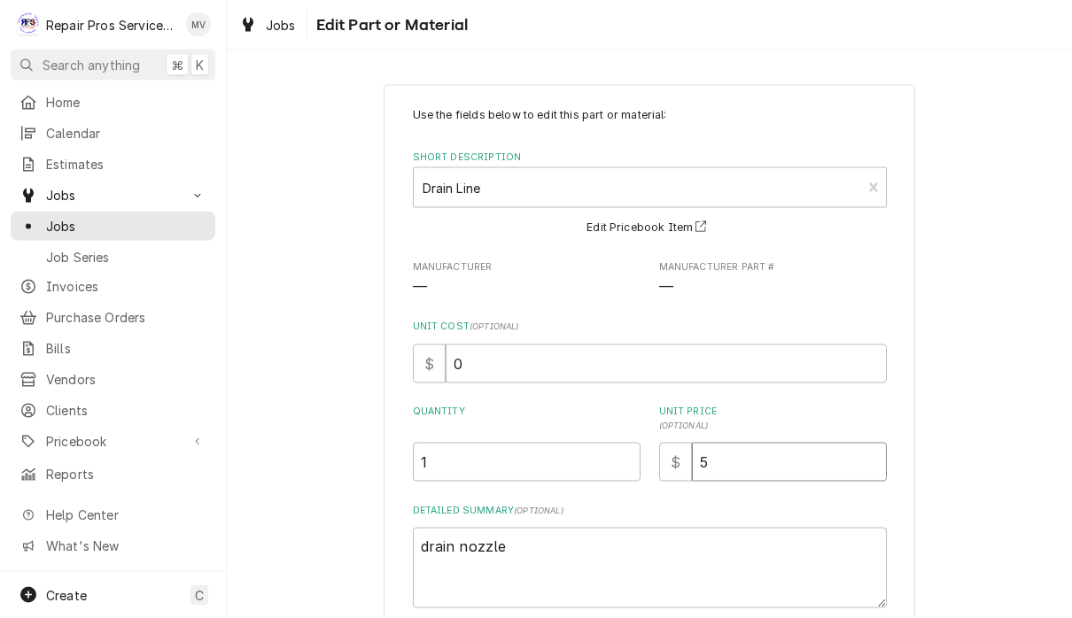
type input "52"
type textarea "x"
type input "52.0"
type textarea "x"
type input "52.02"
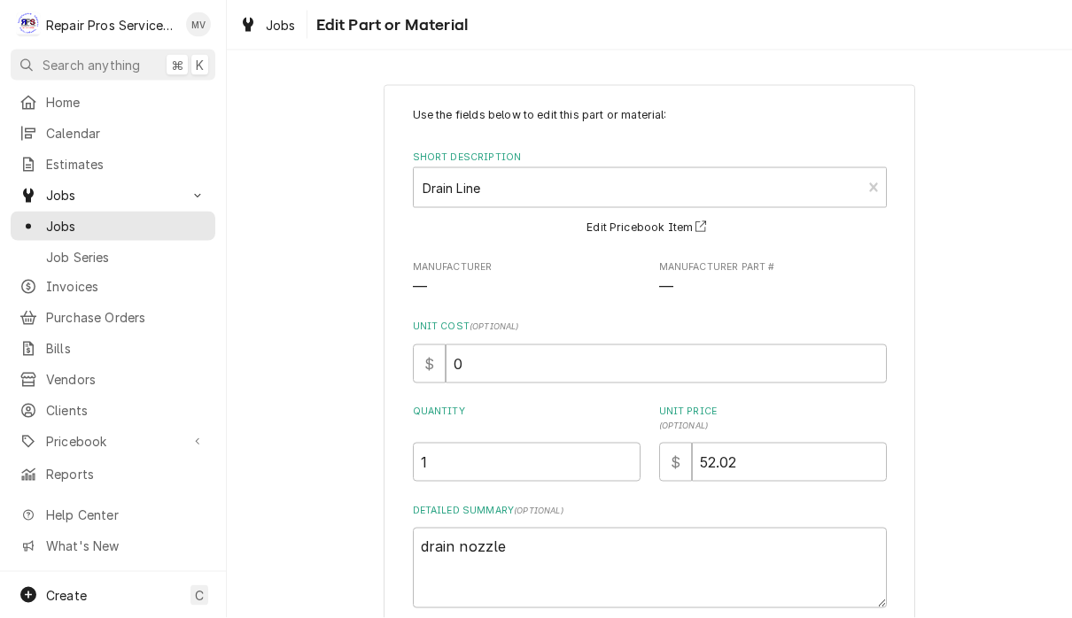
click at [938, 365] on div "Use the fields below to edit this part or material: Short Description Drain Lin…" at bounding box center [649, 415] width 845 height 693
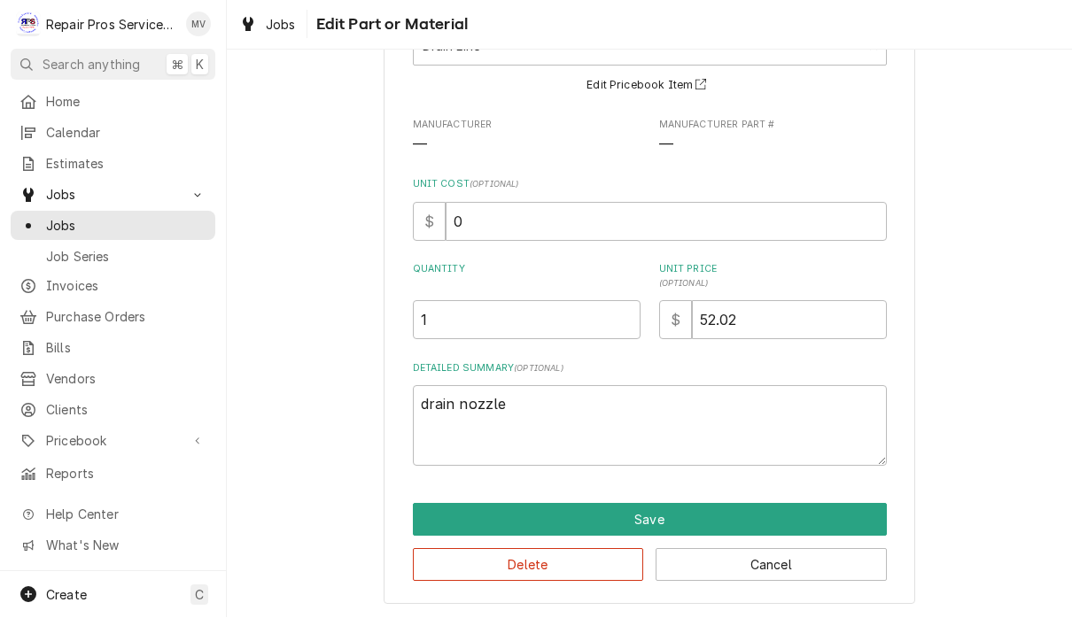
scroll to position [141, 0]
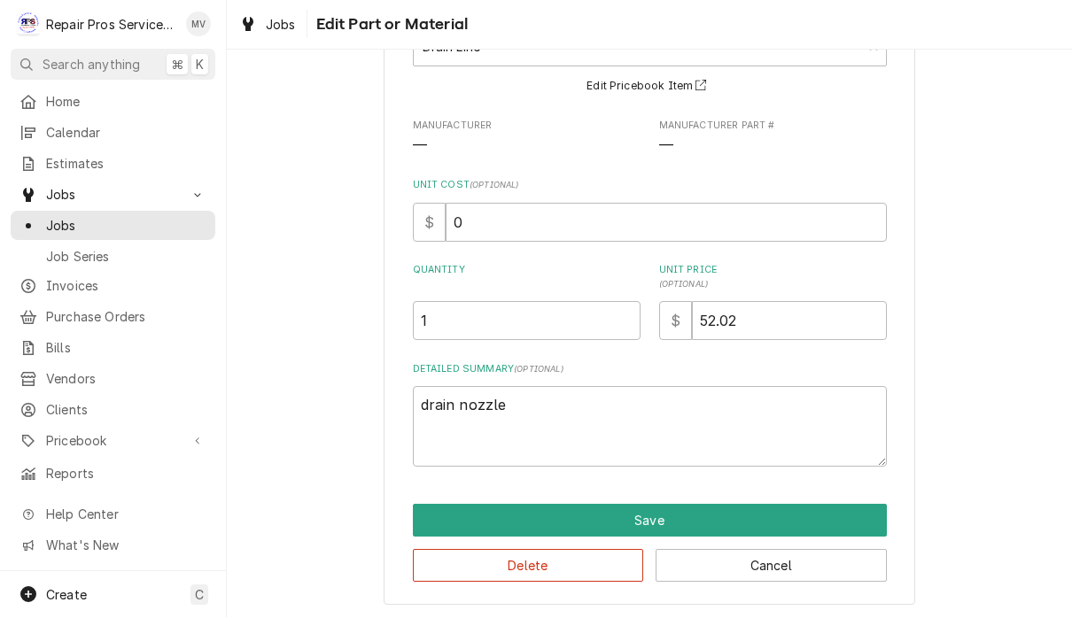
click at [732, 517] on button "Save" at bounding box center [650, 521] width 474 height 33
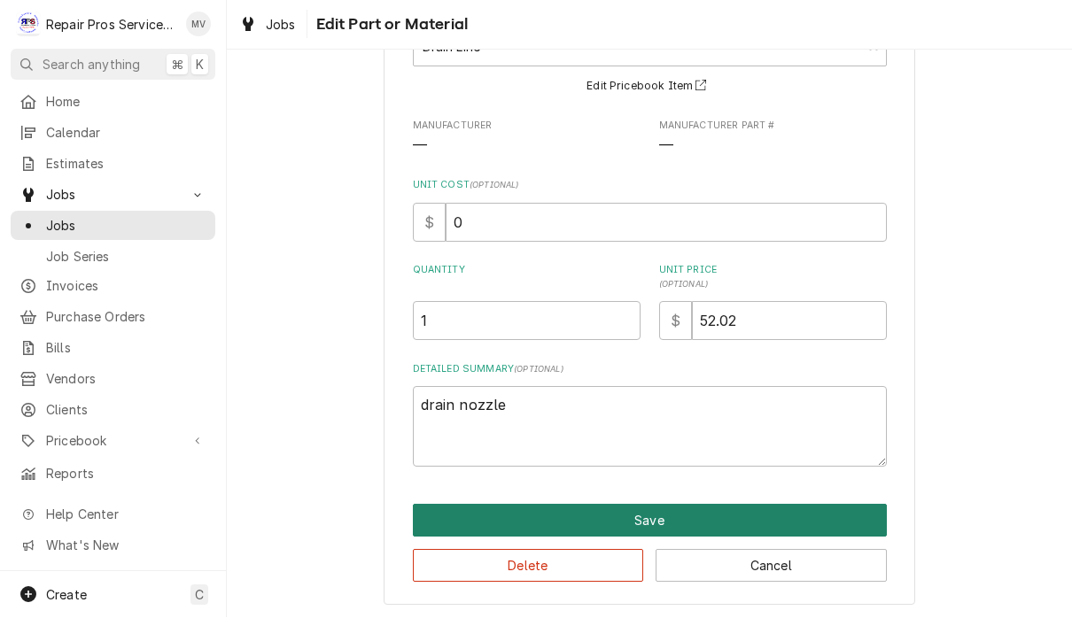
type textarea "x"
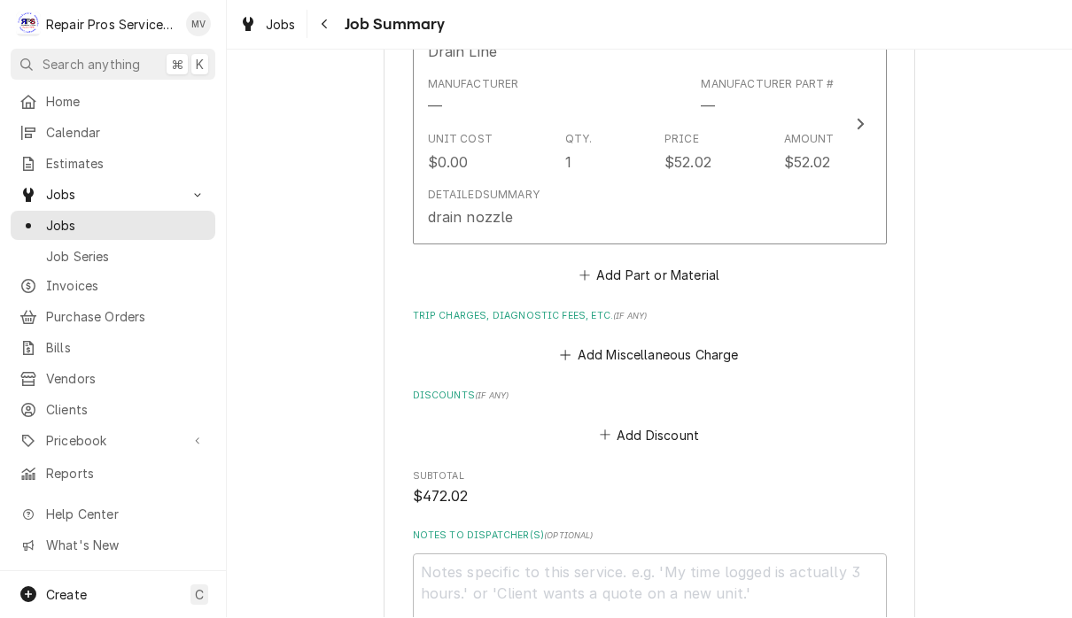
scroll to position [2033, 0]
click at [705, 358] on button "Add Miscellaneous Charge" at bounding box center [649, 355] width 184 height 25
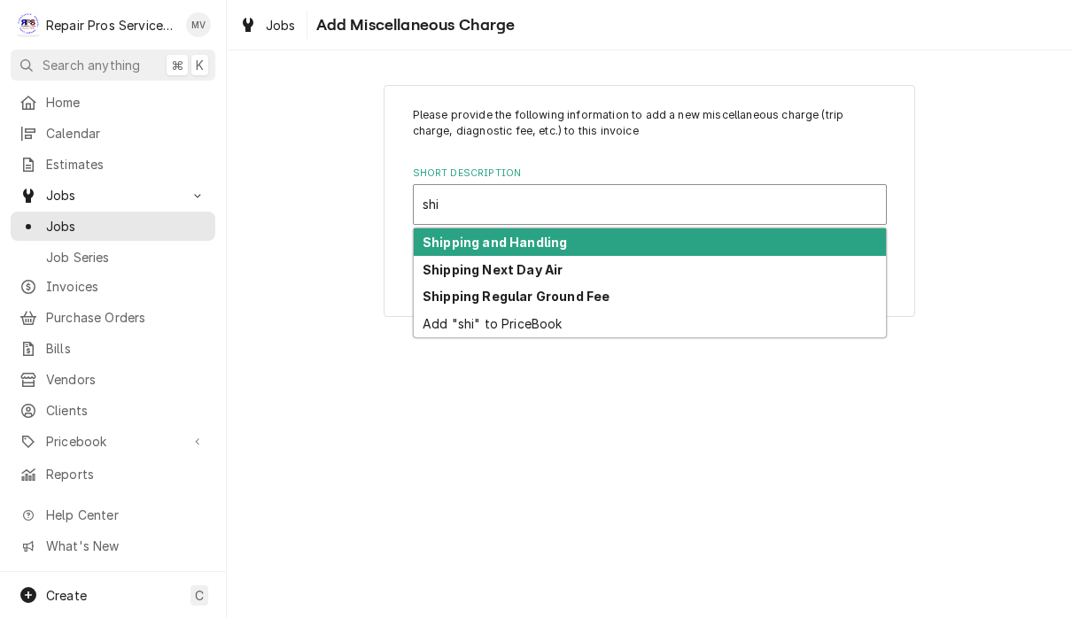
click at [693, 239] on div "Shipping and Handling" at bounding box center [650, 242] width 472 height 27
type input "shi"
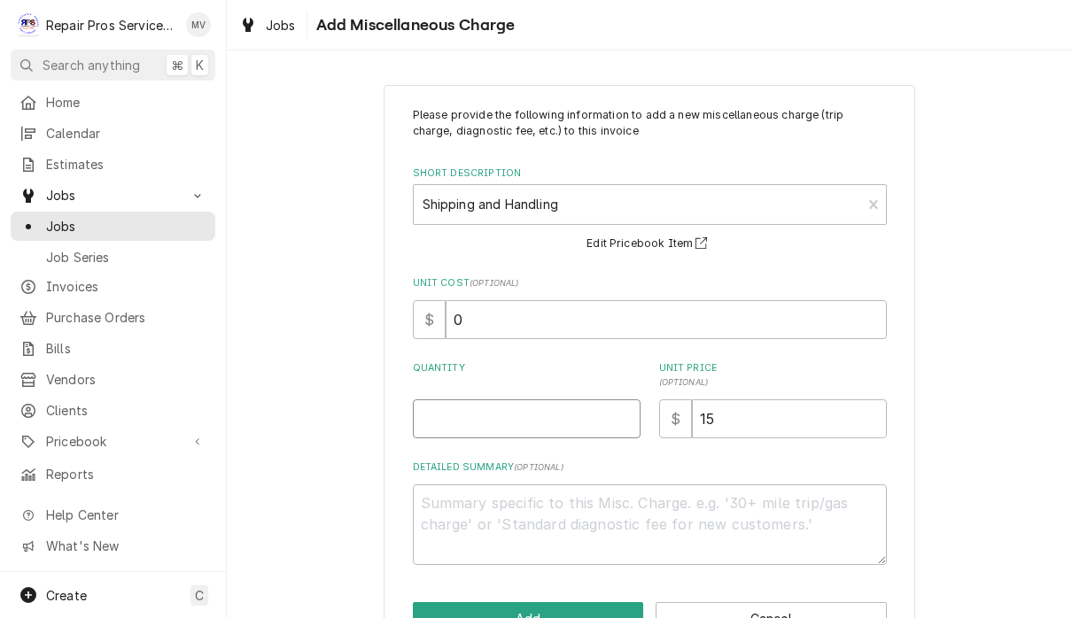
click at [579, 413] on input "Quantity" at bounding box center [527, 419] width 228 height 39
type textarea "x"
type input "1"
click at [766, 411] on input "15" at bounding box center [789, 419] width 195 height 39
type textarea "x"
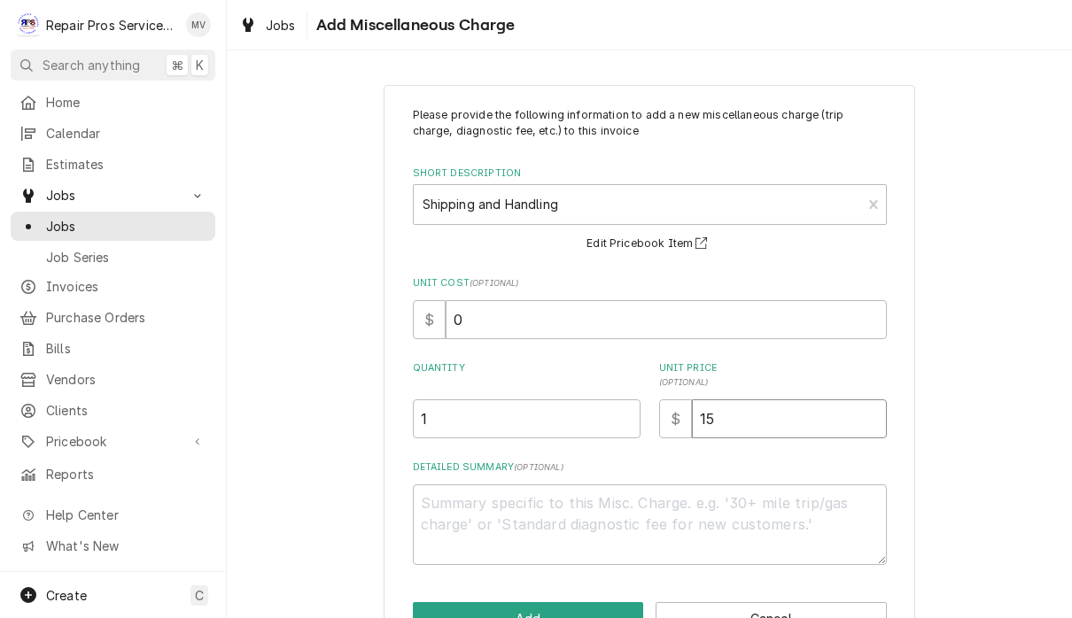
type input "1"
type textarea "x"
type input "3"
type textarea "x"
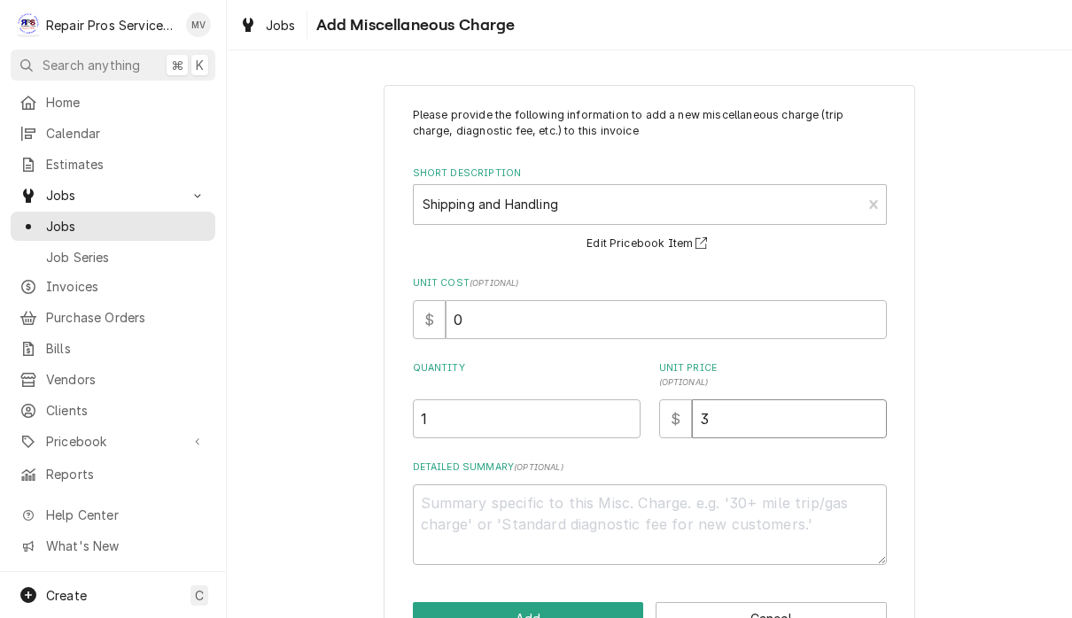
type input "35"
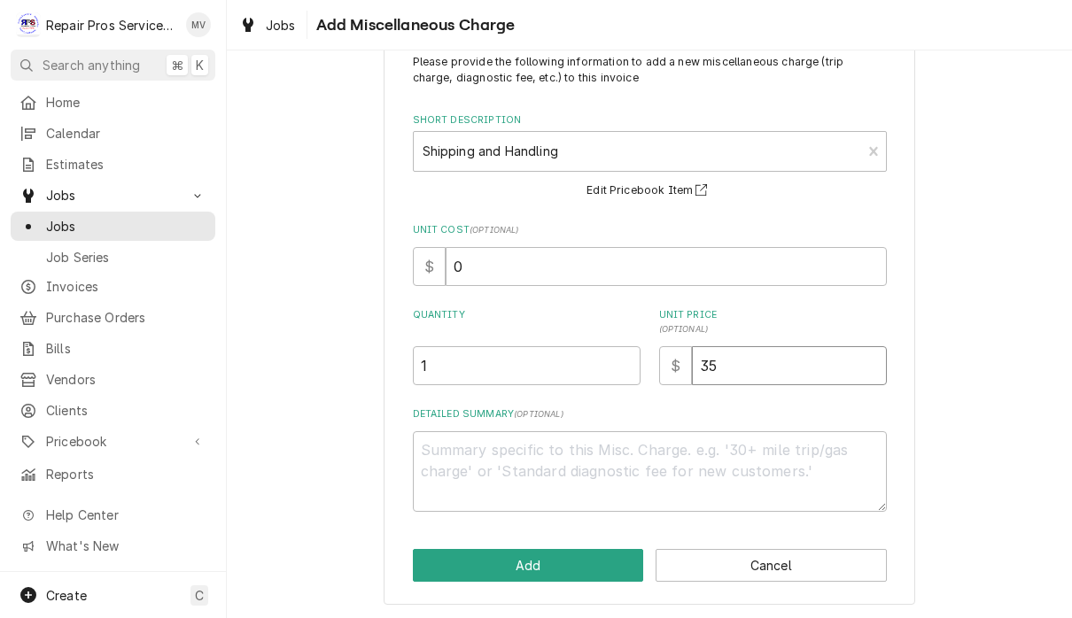
scroll to position [52, 0]
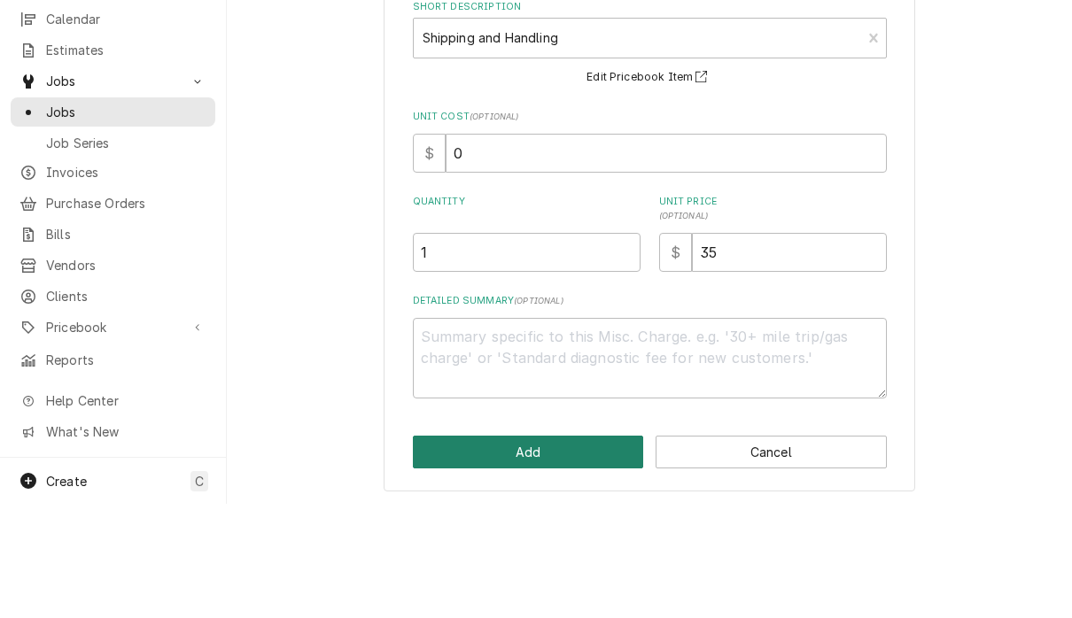
click at [567, 550] on button "Add" at bounding box center [528, 566] width 231 height 33
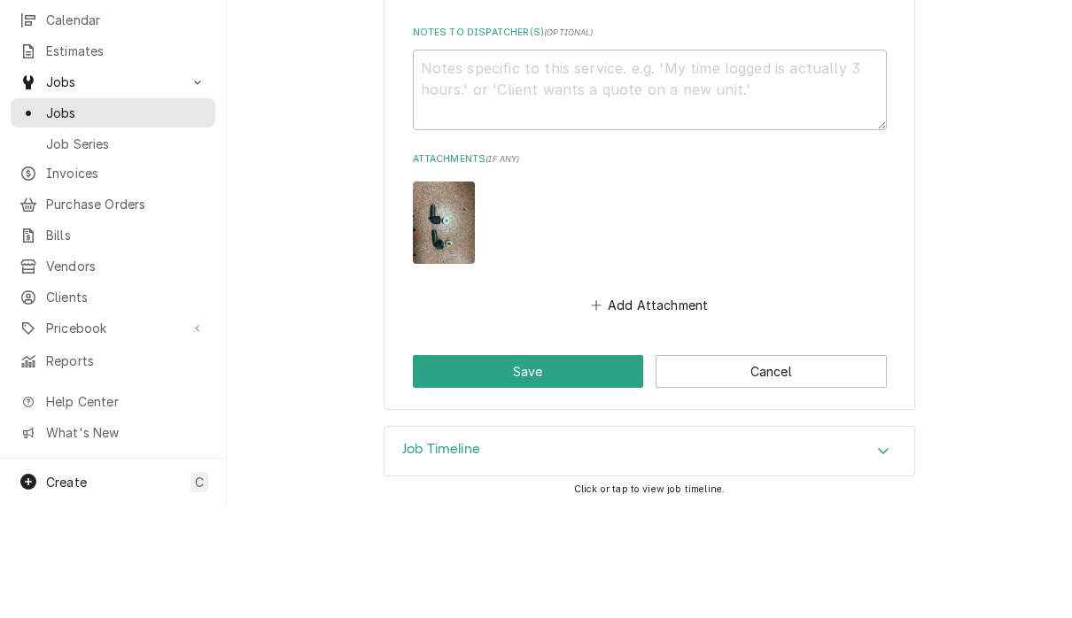
scroll to position [2560, 0]
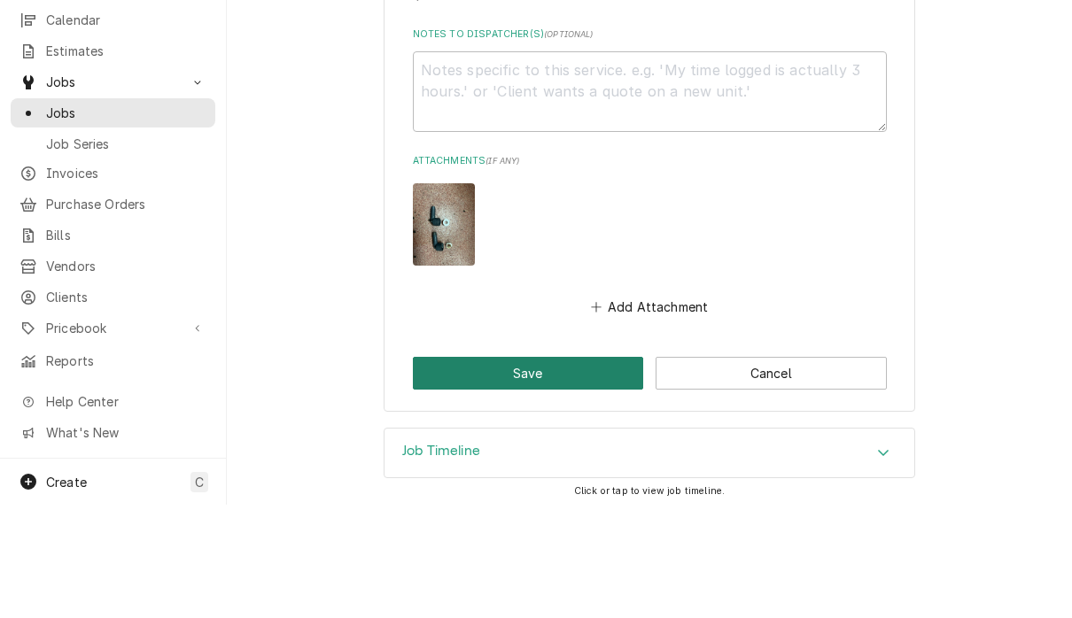
click at [560, 471] on button "Save" at bounding box center [528, 487] width 231 height 33
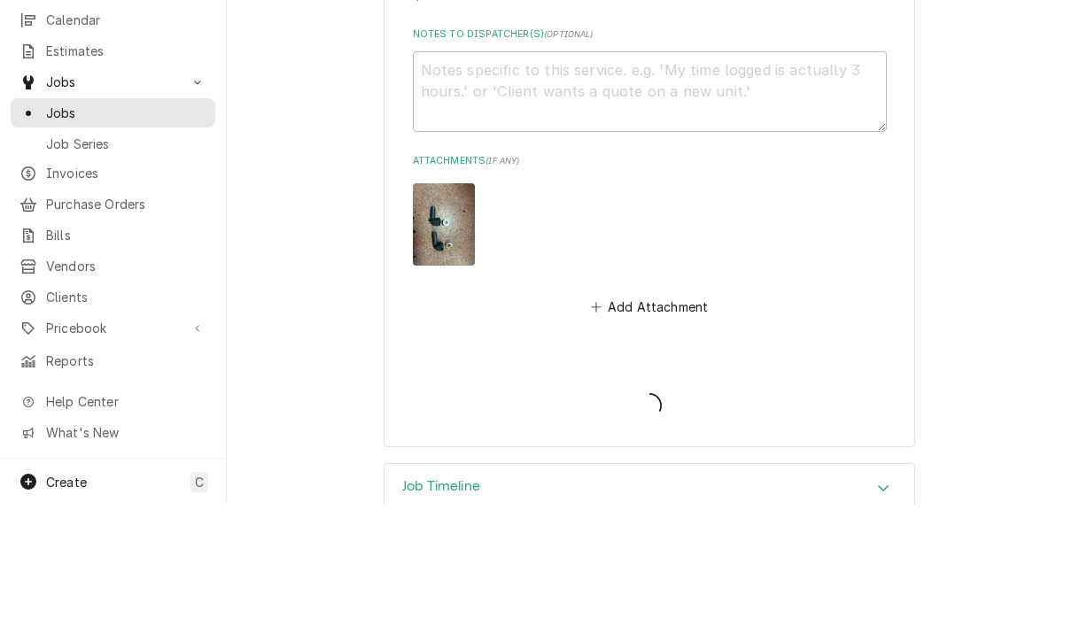
type textarea "x"
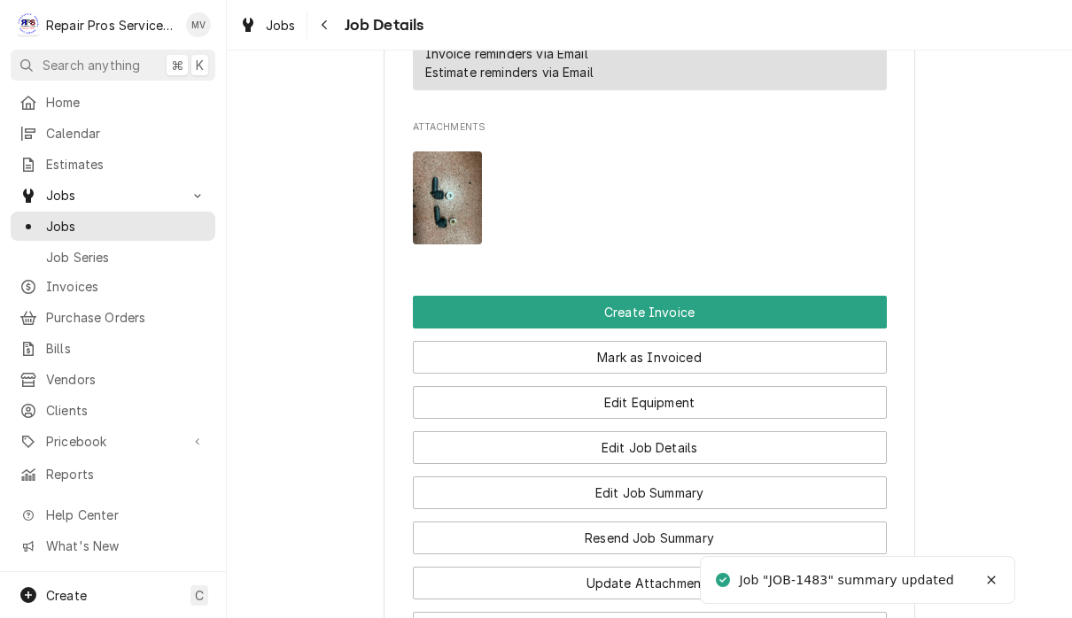
scroll to position [1206, 0]
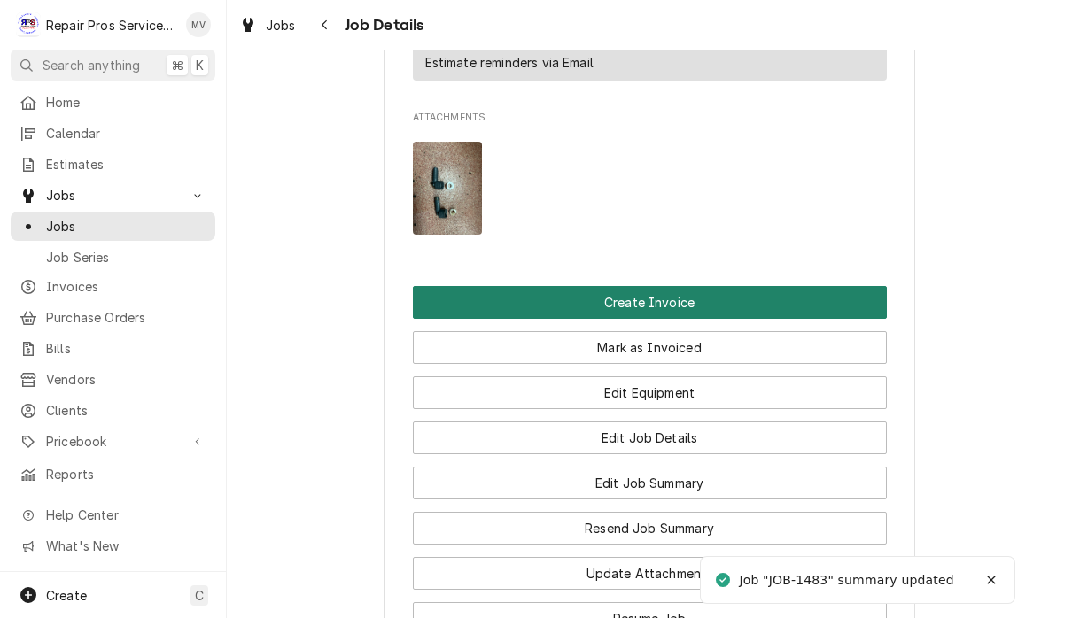
click at [733, 286] on button "Create Invoice" at bounding box center [650, 302] width 474 height 33
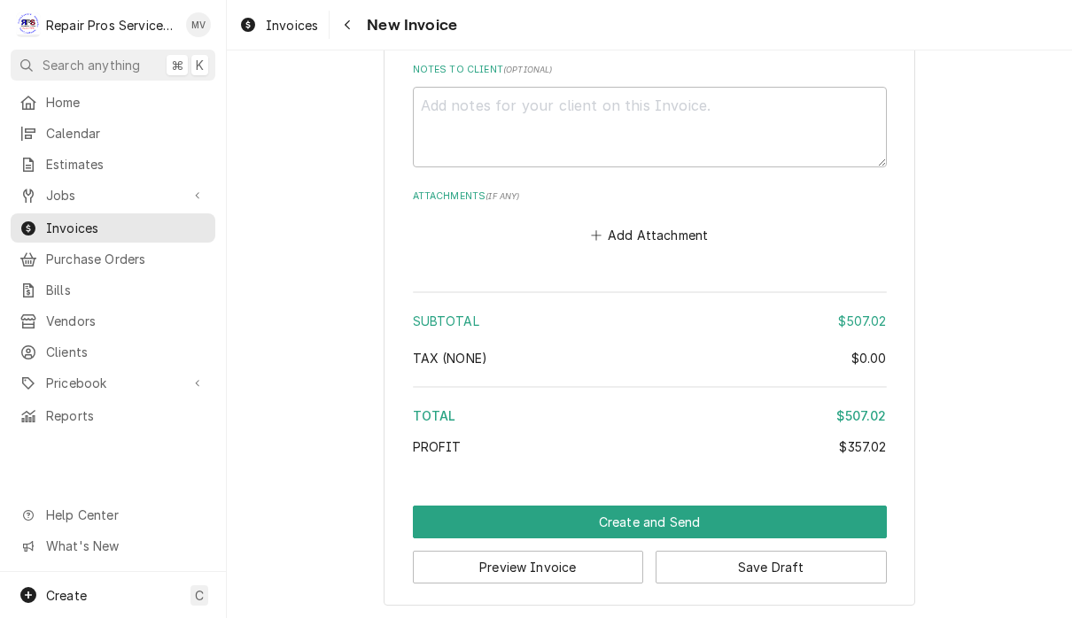
scroll to position [3620, 0]
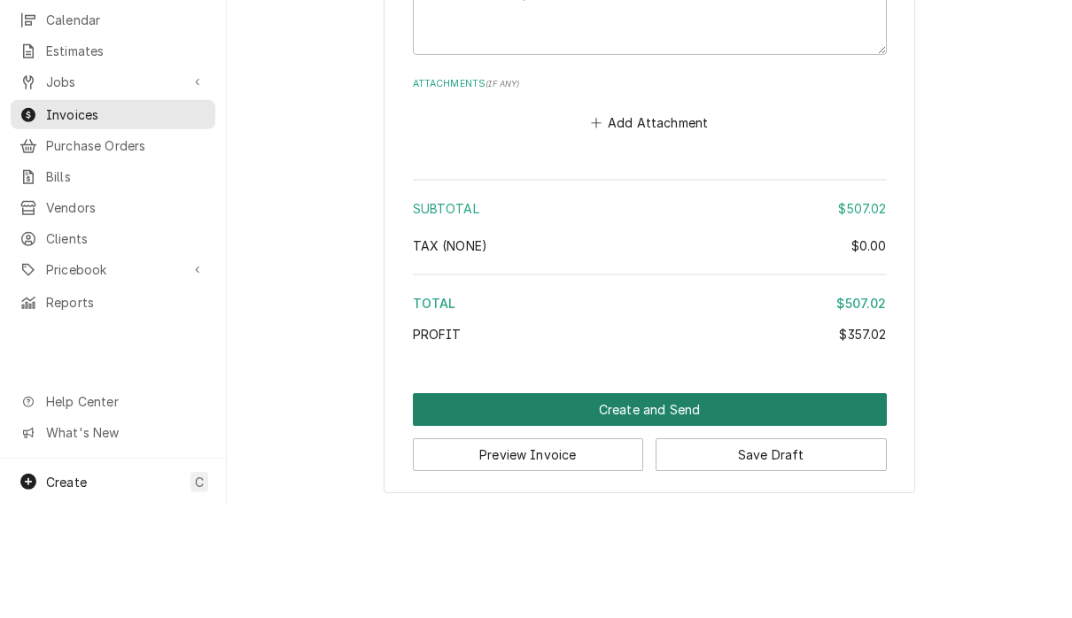
click at [690, 507] on button "Create and Send" at bounding box center [650, 523] width 474 height 33
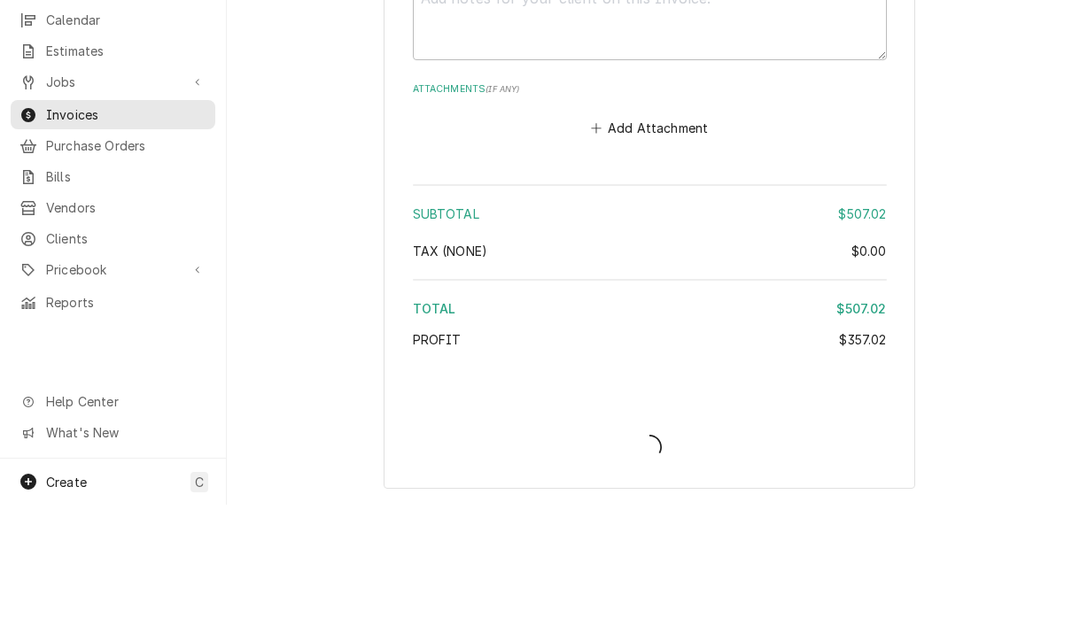
scroll to position [3608, 0]
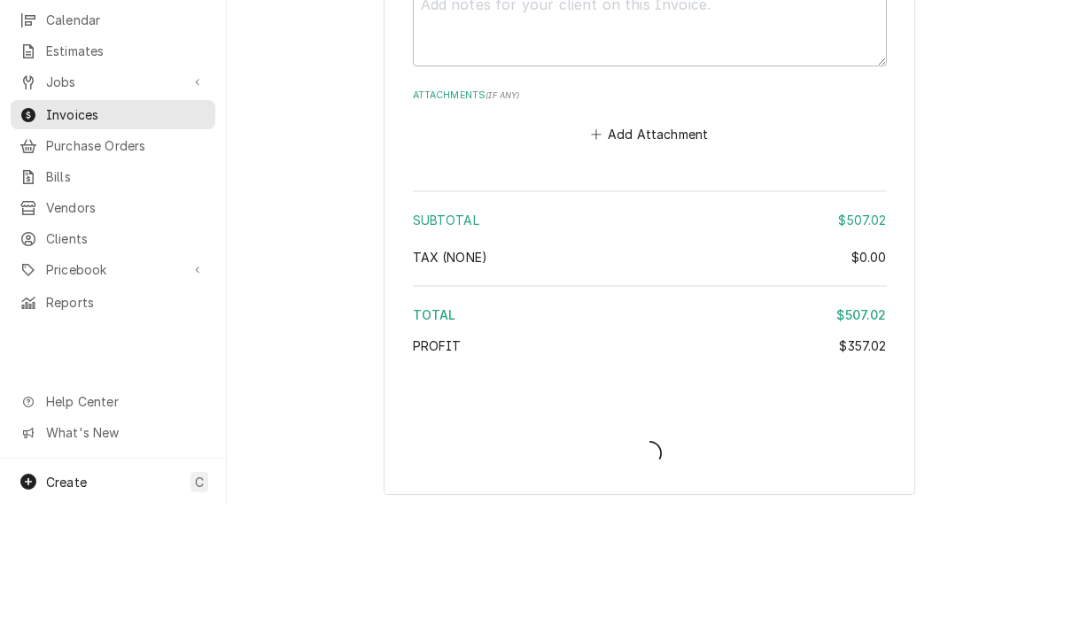
type textarea "x"
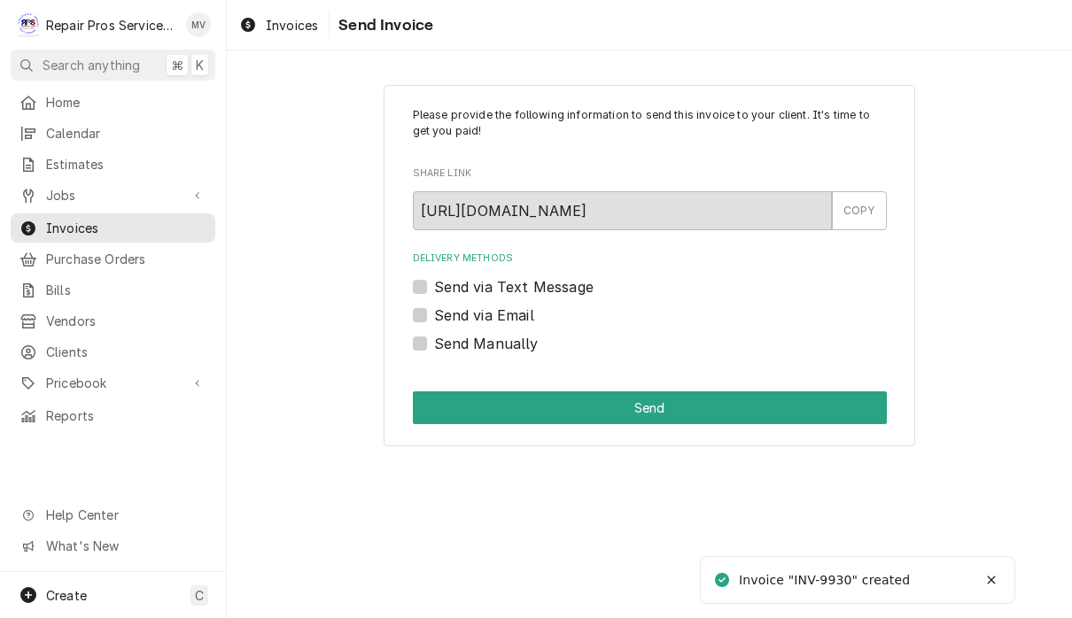
click at [477, 342] on label "Send Manually" at bounding box center [486, 343] width 105 height 21
click at [477, 342] on input "Send Manually" at bounding box center [671, 352] width 474 height 39
checkbox input "true"
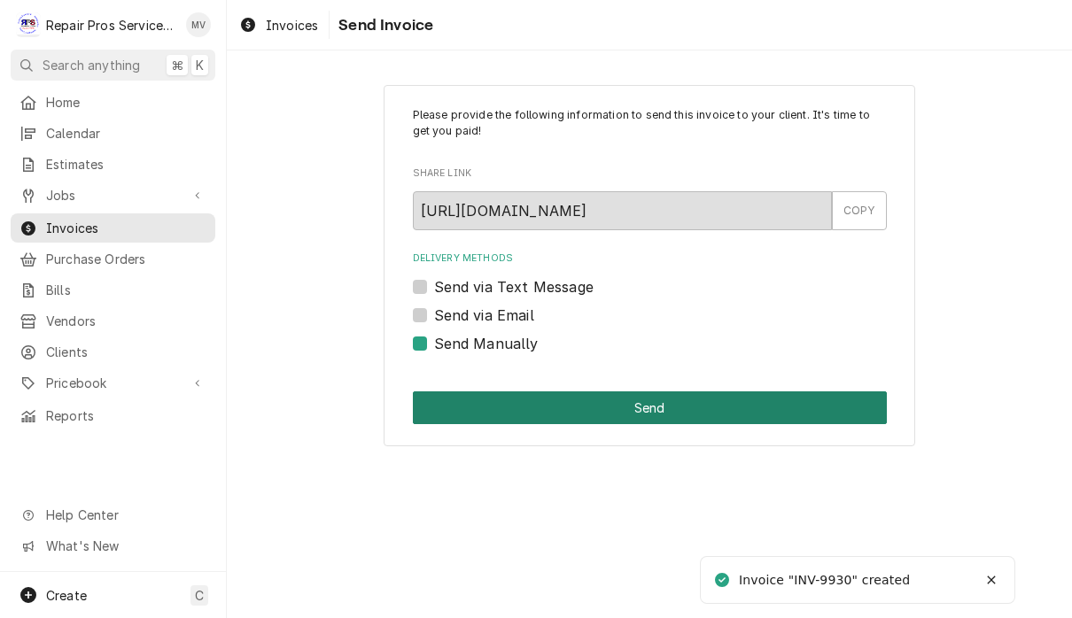
click at [701, 400] on button "Send" at bounding box center [650, 408] width 474 height 33
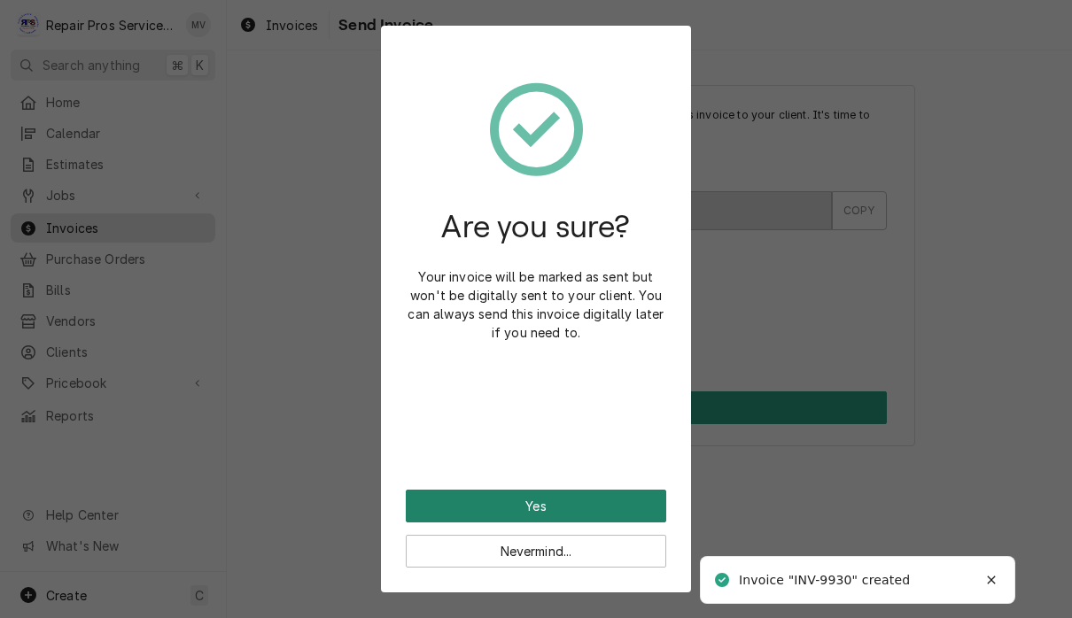
click at [611, 504] on button "Yes" at bounding box center [536, 506] width 261 height 33
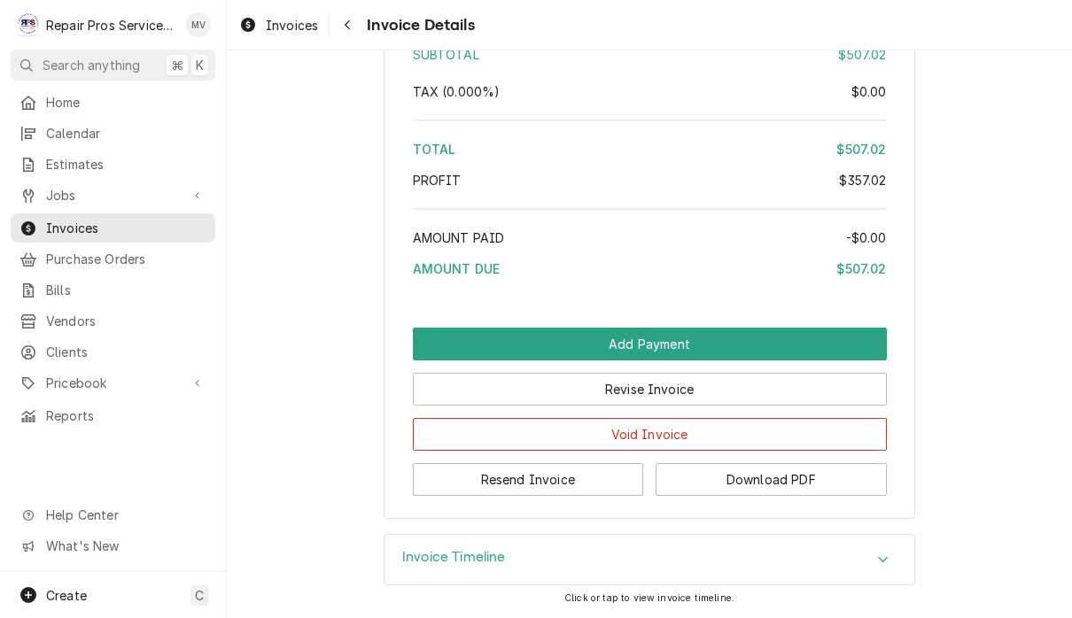
scroll to position [3527, 0]
click at [604, 483] on button "Resend Invoice" at bounding box center [528, 479] width 231 height 33
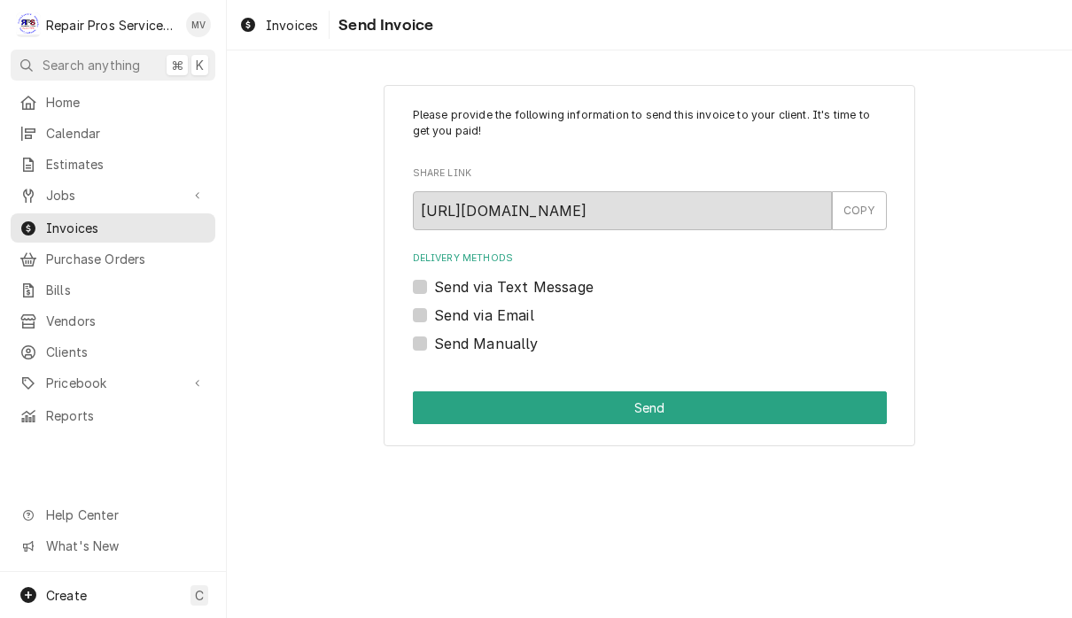
click at [509, 316] on label "Send via Email" at bounding box center [484, 315] width 100 height 21
click at [509, 316] on input "Send via Email" at bounding box center [671, 324] width 474 height 39
checkbox input "true"
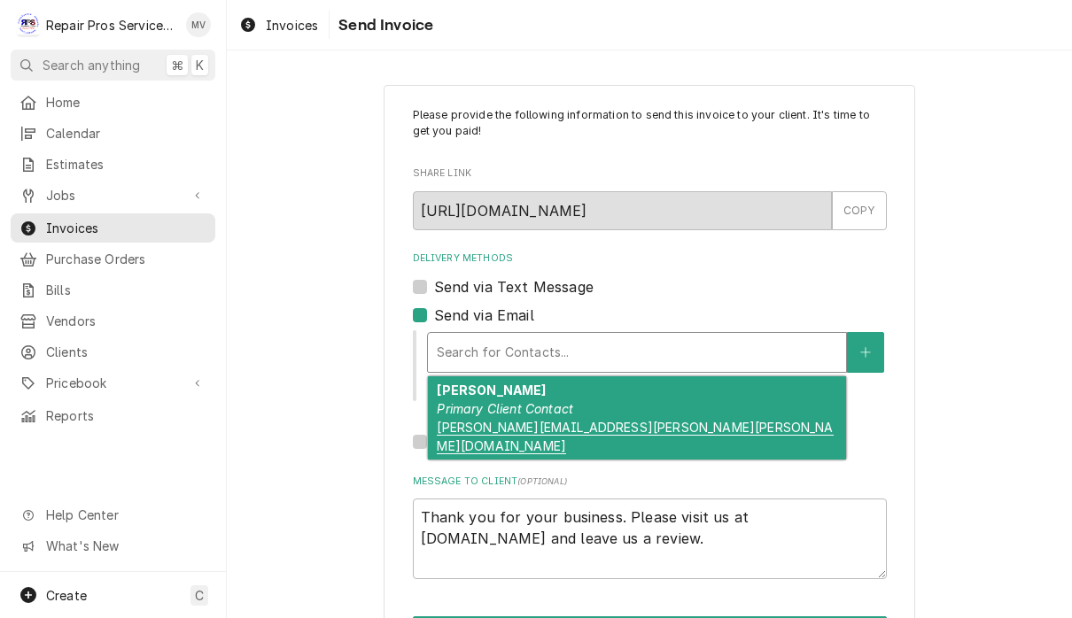
click at [683, 406] on div "David Primary Client Contact David.aitkenhead@hilton.com" at bounding box center [637, 418] width 418 height 83
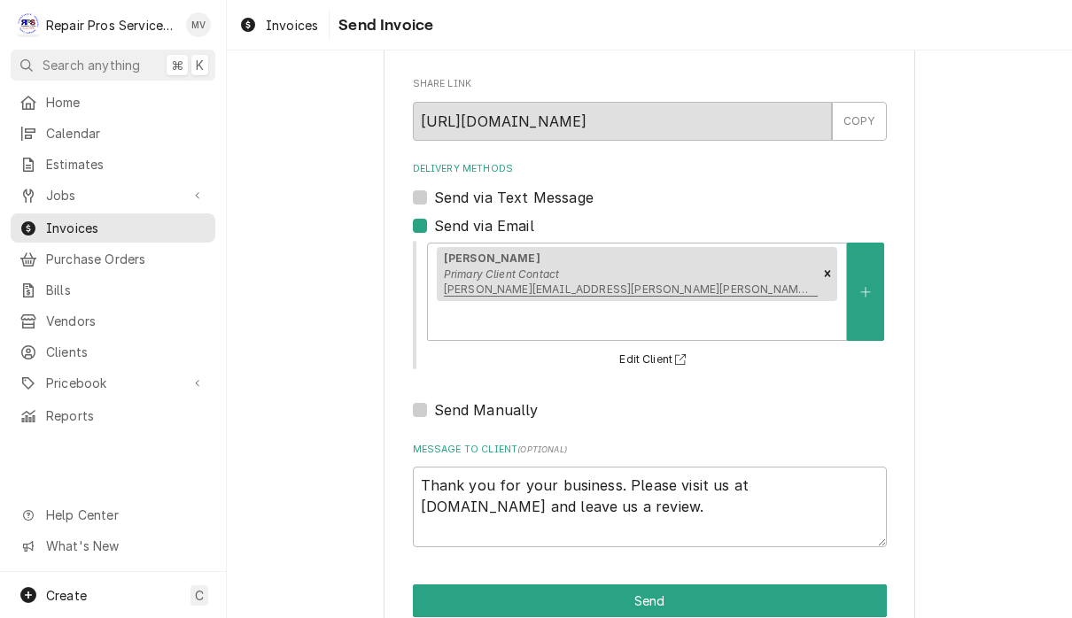
scroll to position [88, 0]
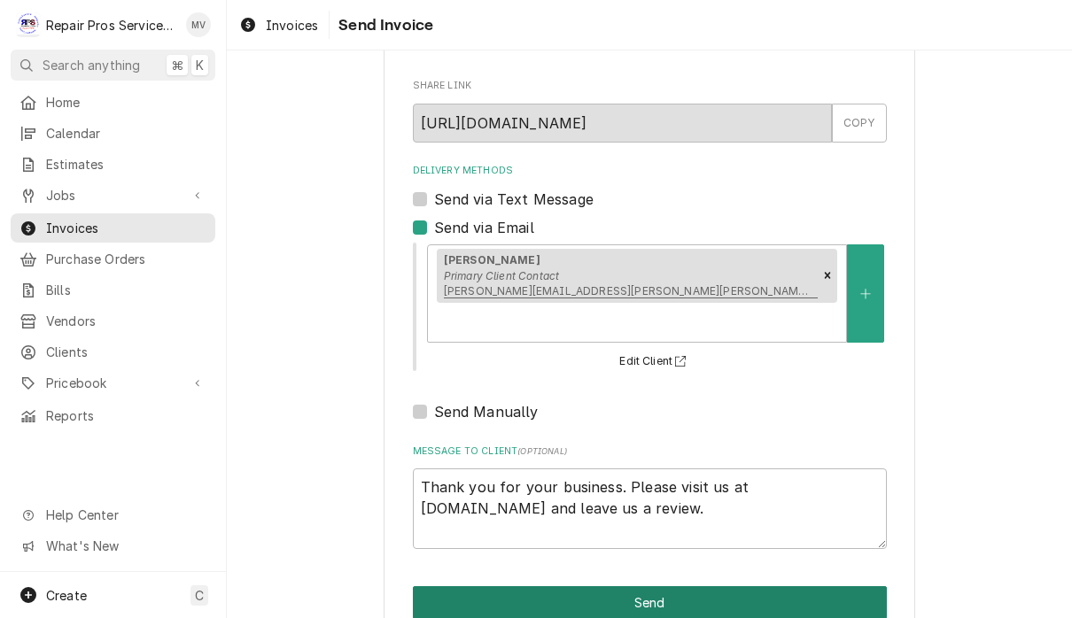
click at [760, 587] on button "Send" at bounding box center [650, 603] width 474 height 33
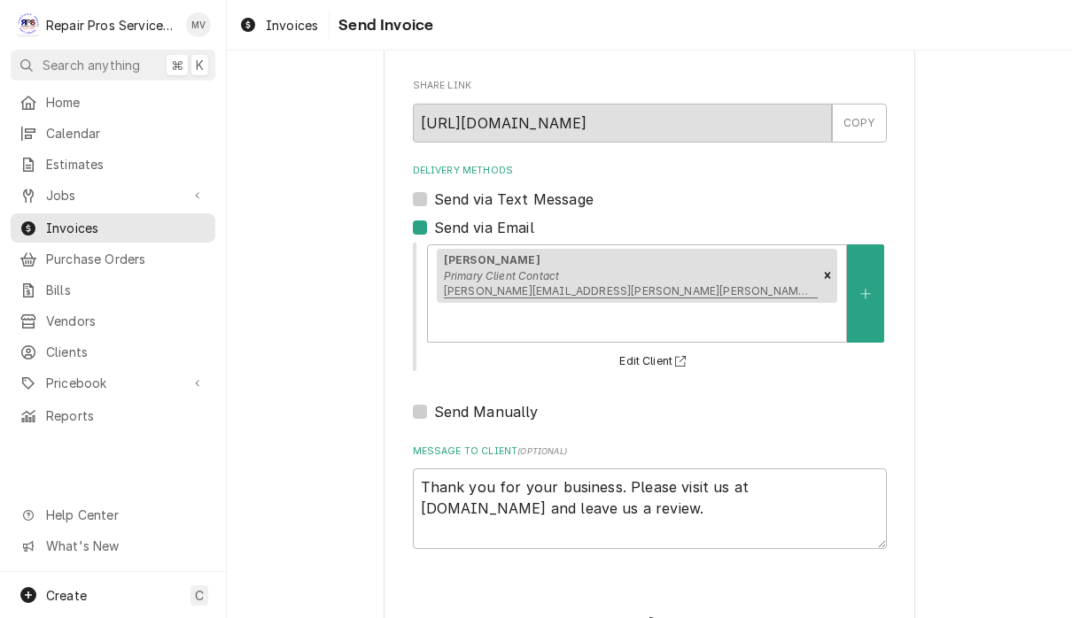
type textarea "x"
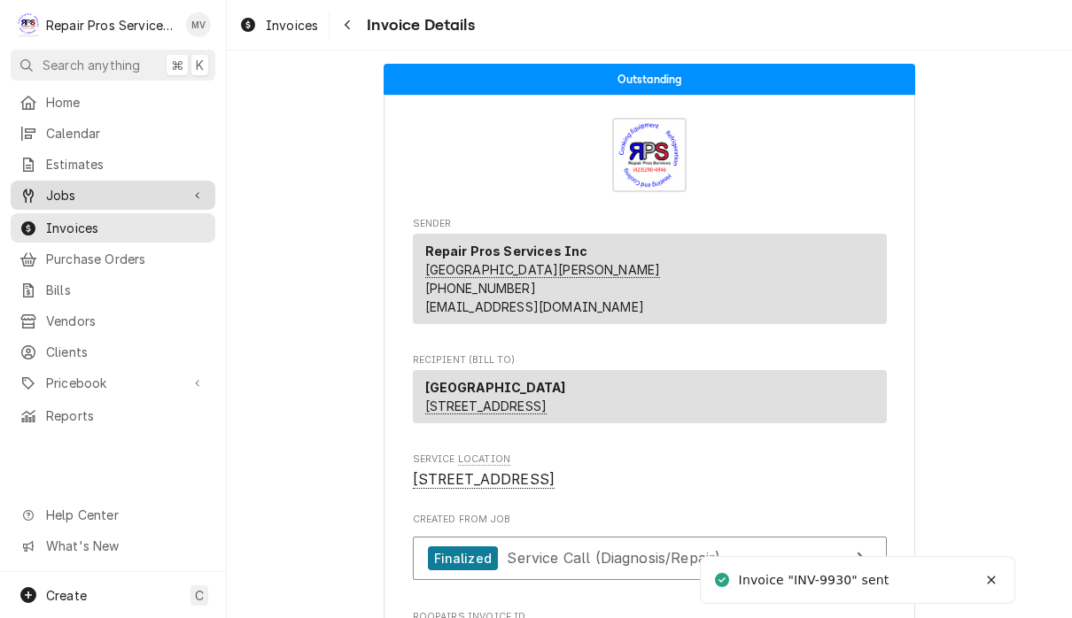
click at [50, 188] on span "Jobs" at bounding box center [113, 195] width 134 height 19
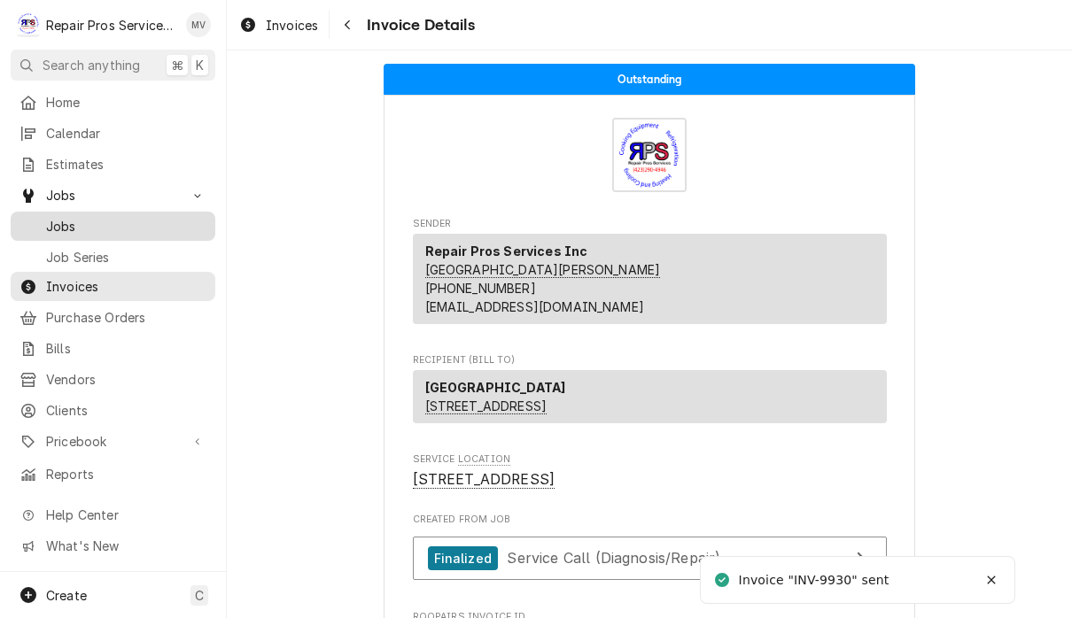
click at [57, 222] on span "Jobs" at bounding box center [126, 226] width 160 height 19
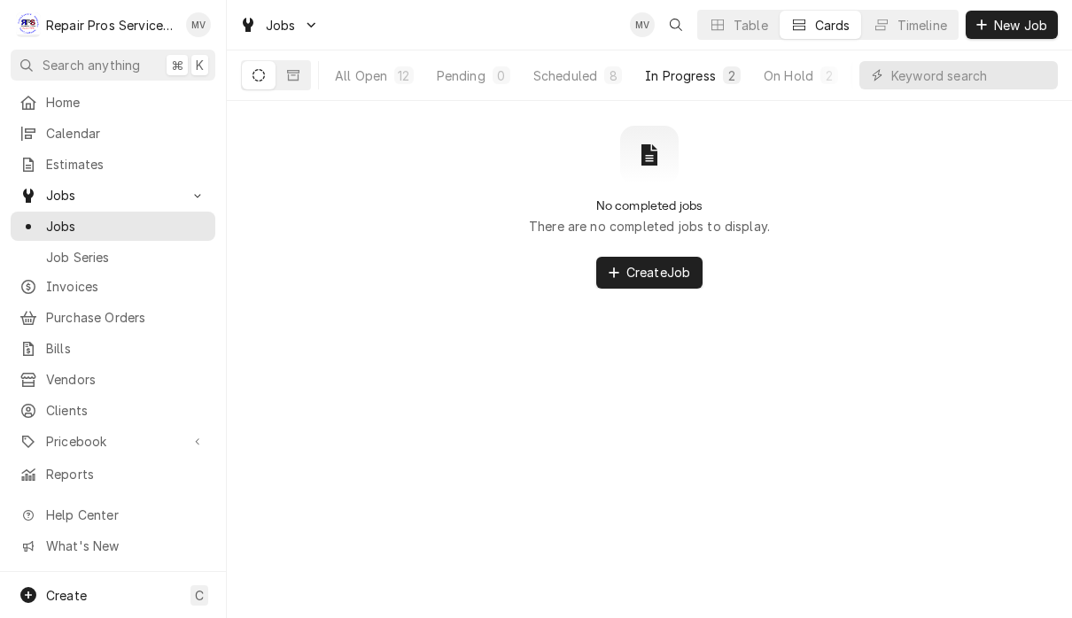
click at [686, 74] on div "In Progress" at bounding box center [680, 75] width 71 height 19
